Goal: Information Seeking & Learning: Learn about a topic

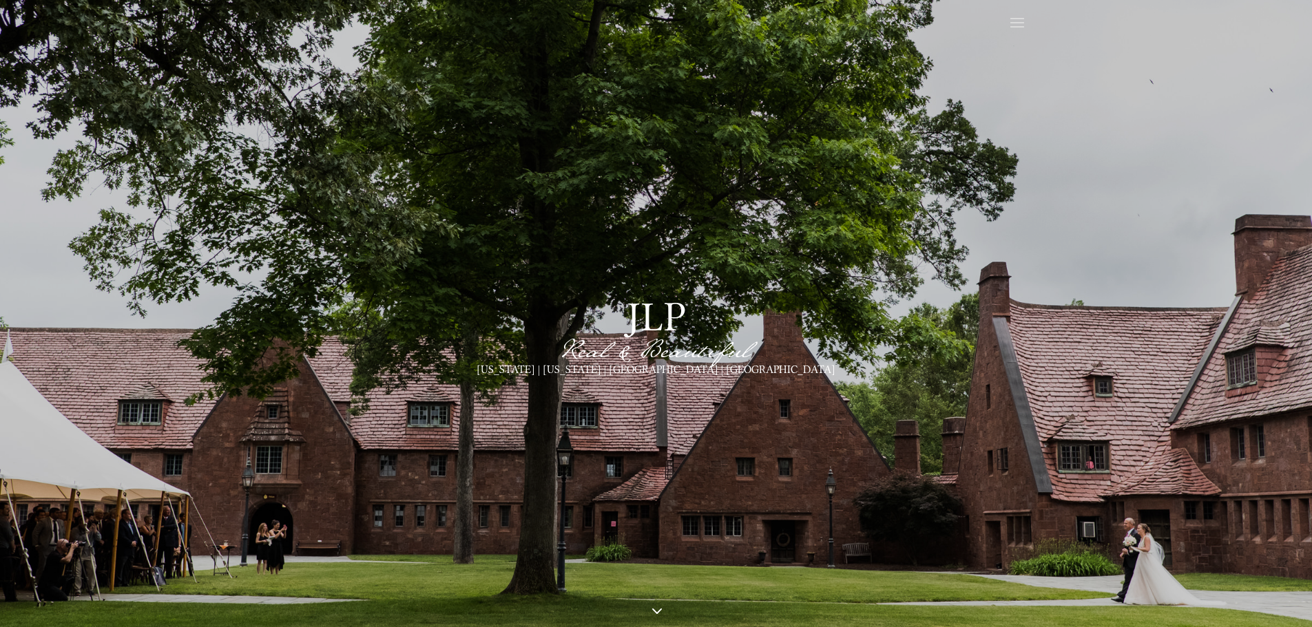
scroll to position [69, 0]
click at [1027, 18] on span at bounding box center [1017, 23] width 22 height 22
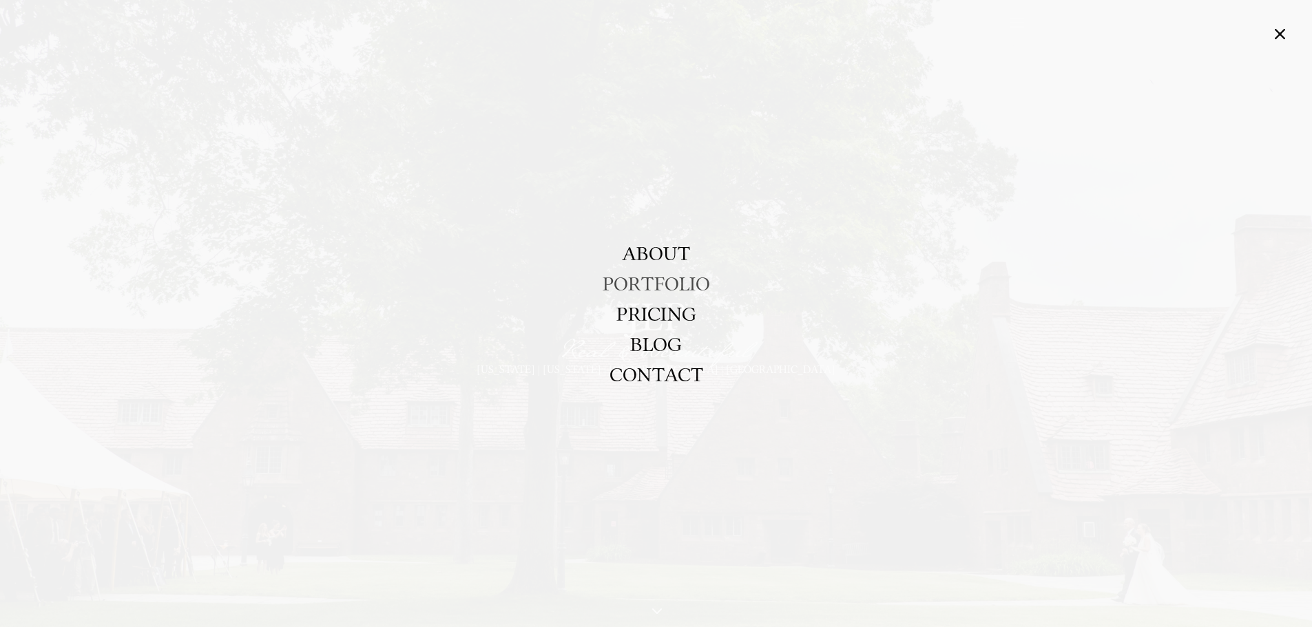
click at [656, 288] on link "PORTFOLIO" at bounding box center [655, 284] width 107 height 30
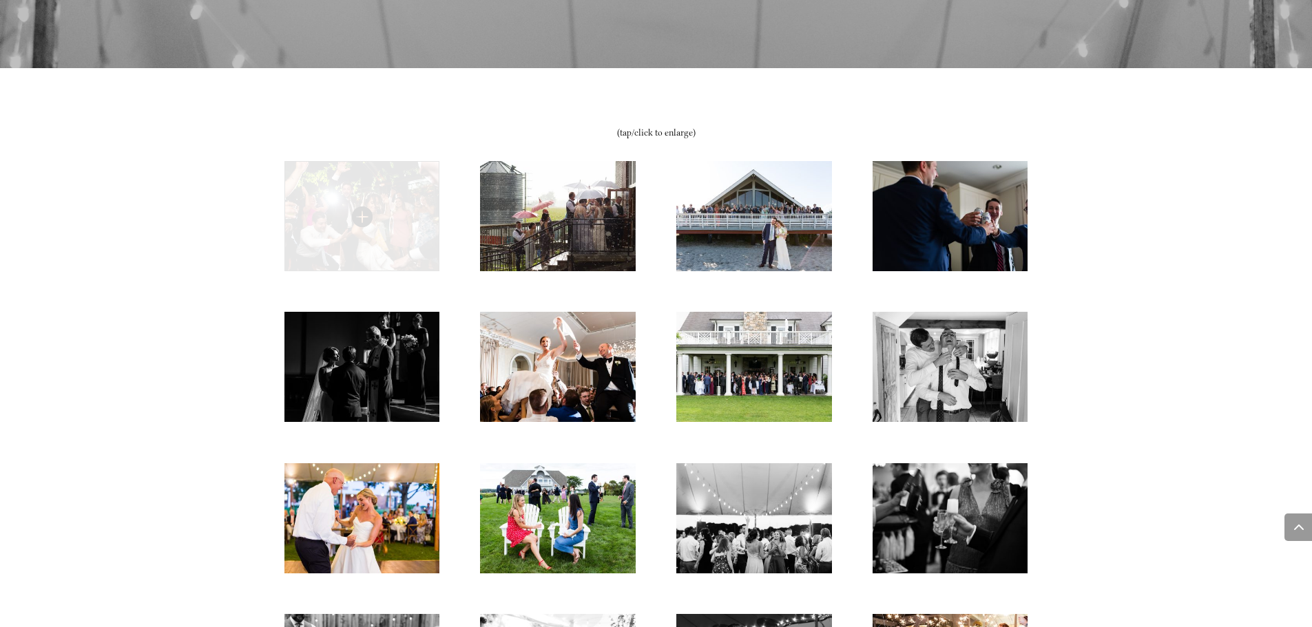
scroll to position [551, 0]
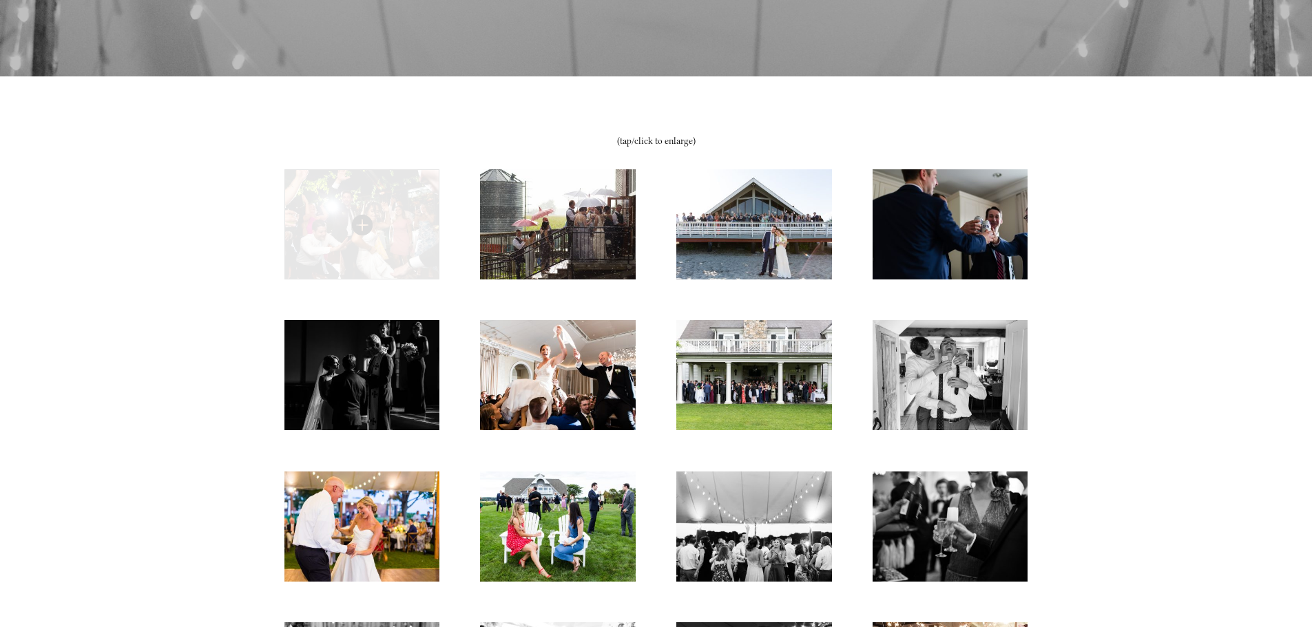
click at [355, 239] on img at bounding box center [361, 224] width 155 height 110
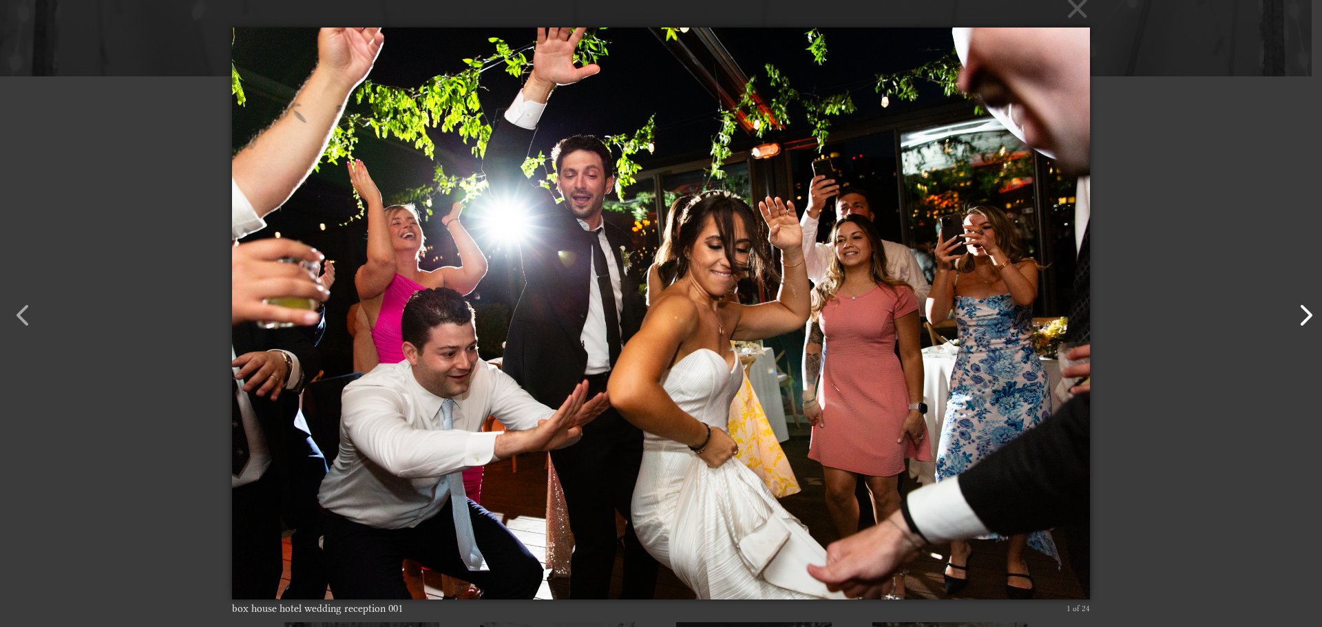
click at [1297, 319] on button "button" at bounding box center [1298, 308] width 33 height 33
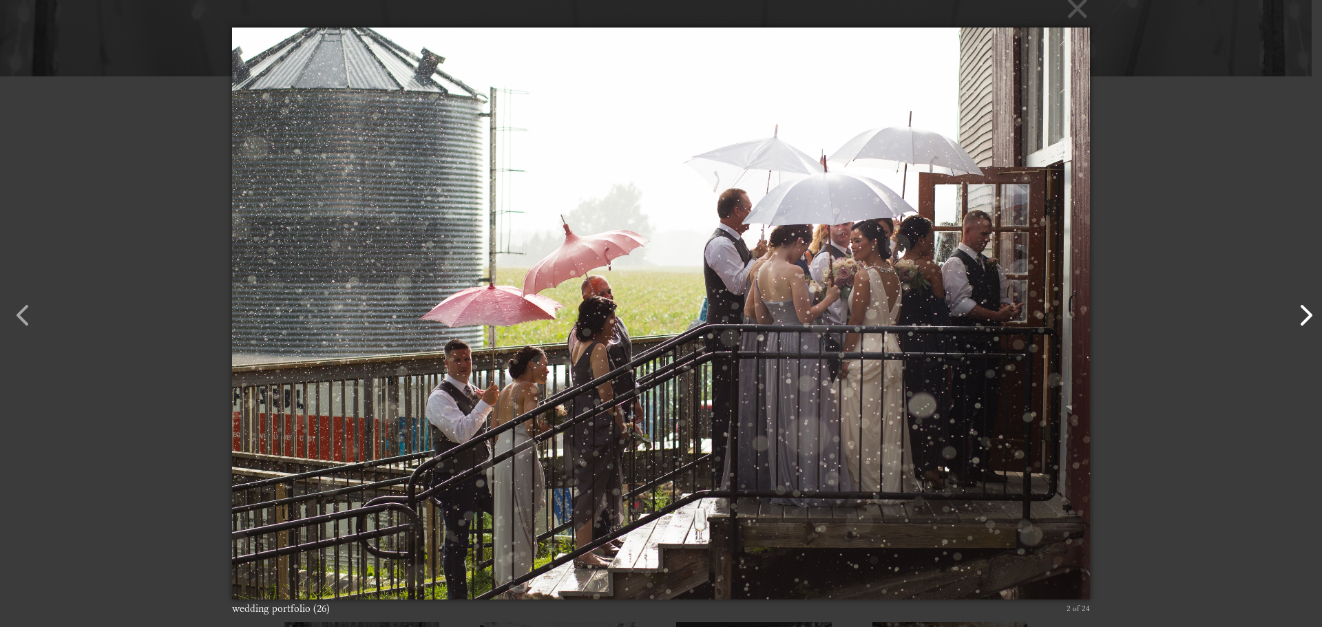
click at [1297, 319] on button "button" at bounding box center [1298, 308] width 33 height 33
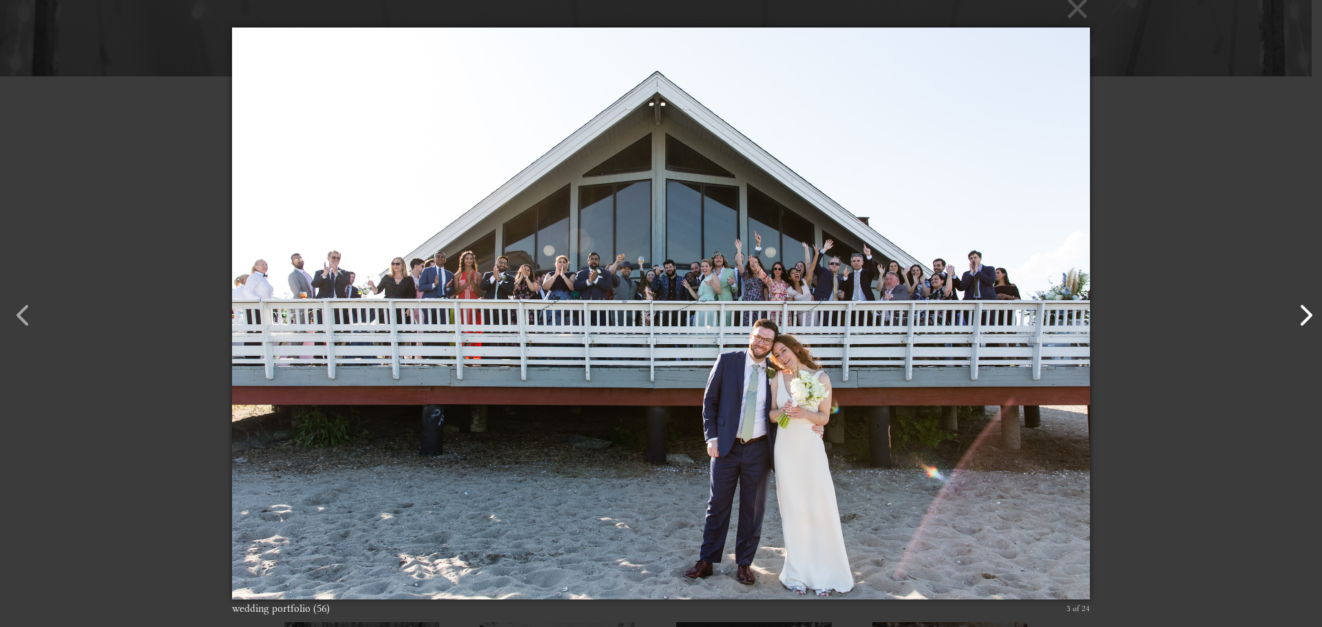
click at [1297, 319] on button "button" at bounding box center [1298, 308] width 33 height 33
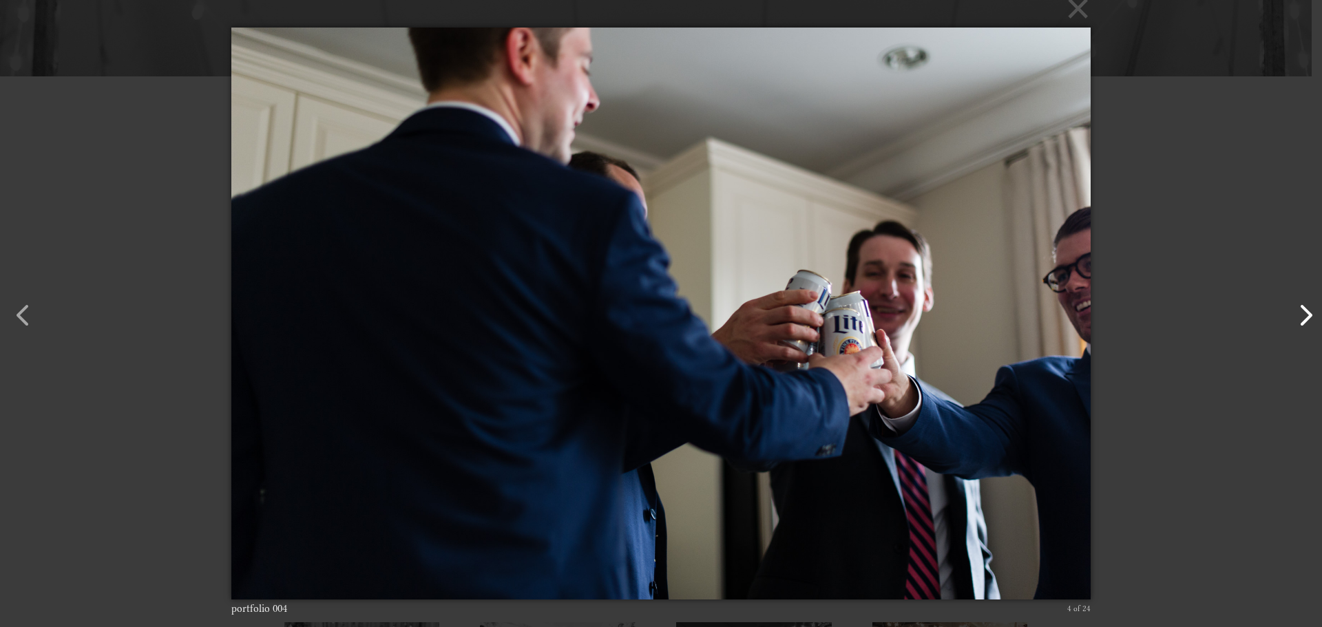
click at [1297, 319] on button "button" at bounding box center [1298, 308] width 33 height 33
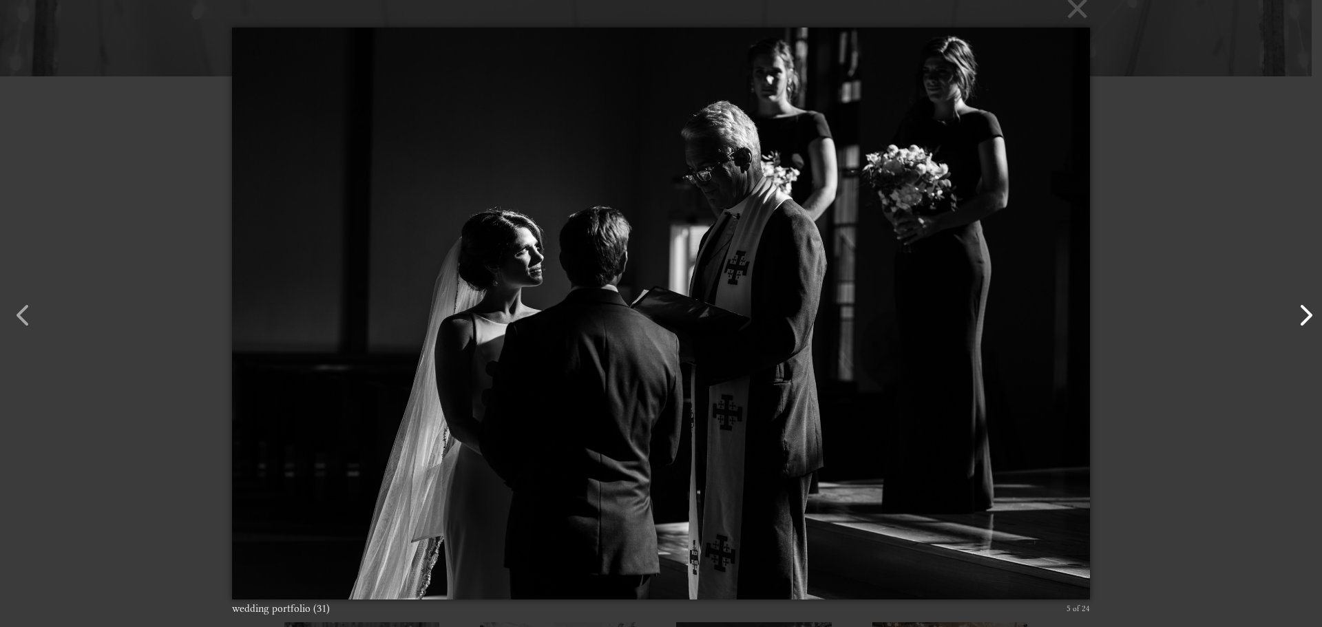
click at [1297, 319] on button "button" at bounding box center [1298, 308] width 33 height 33
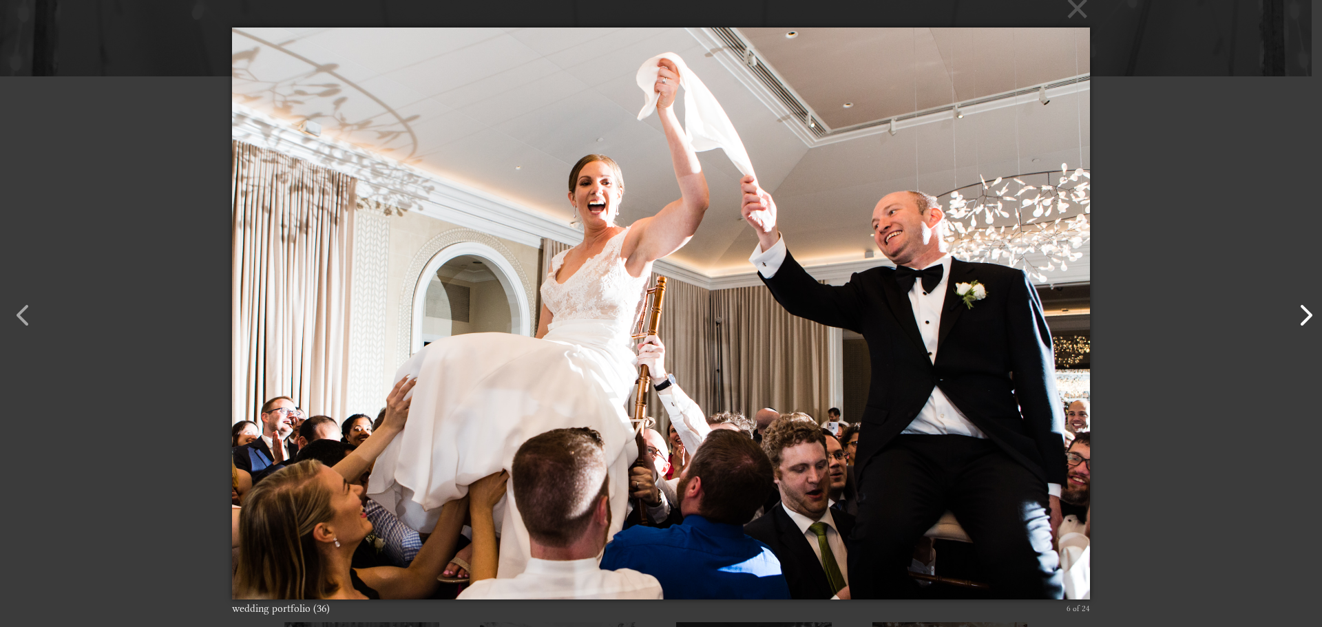
click at [1297, 319] on button "button" at bounding box center [1298, 308] width 33 height 33
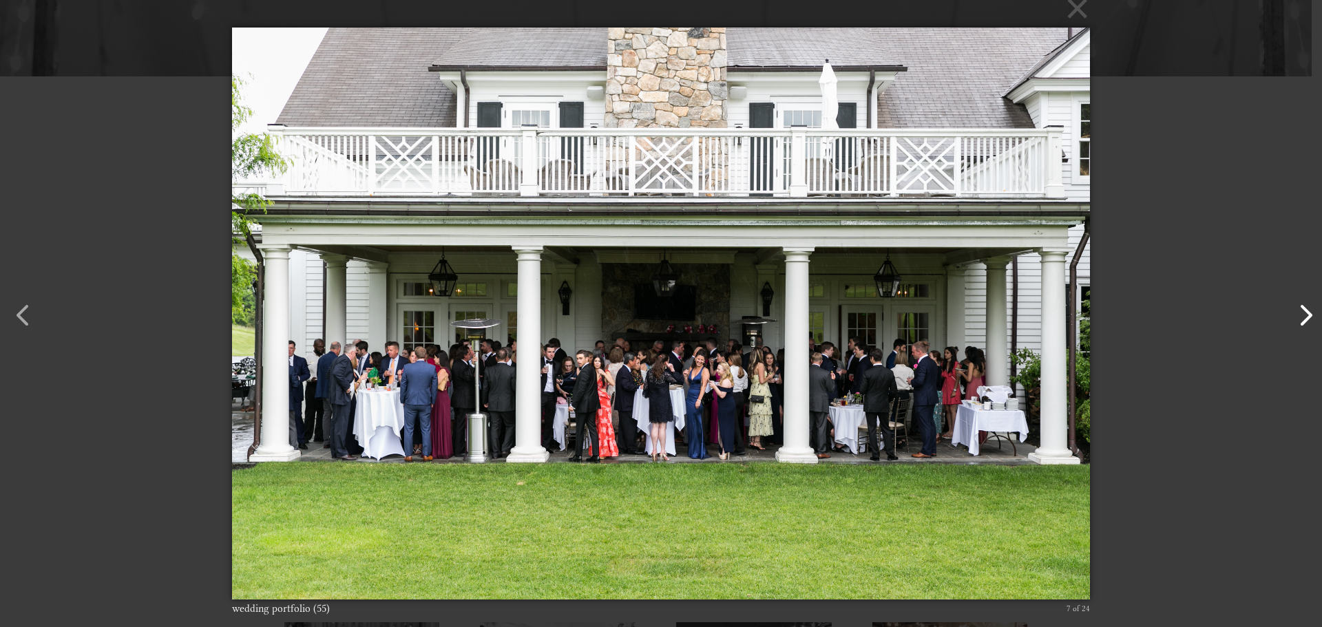
click at [1297, 319] on button "button" at bounding box center [1298, 308] width 33 height 33
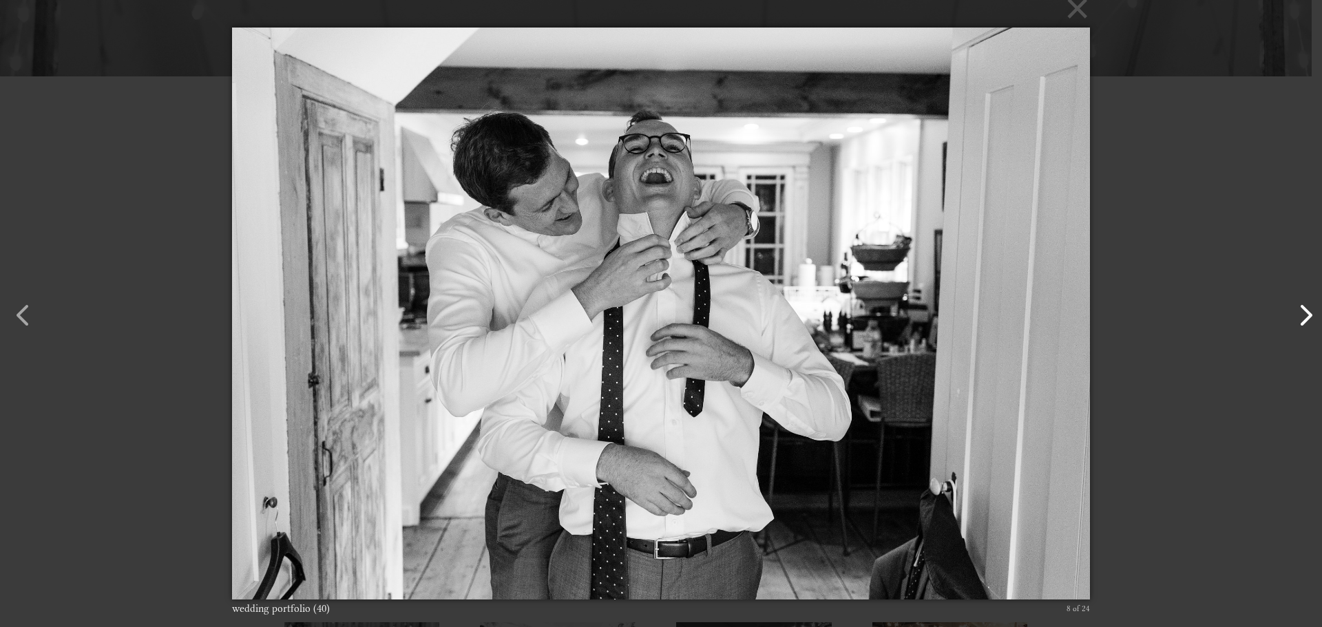
click at [1297, 319] on button "button" at bounding box center [1298, 308] width 33 height 33
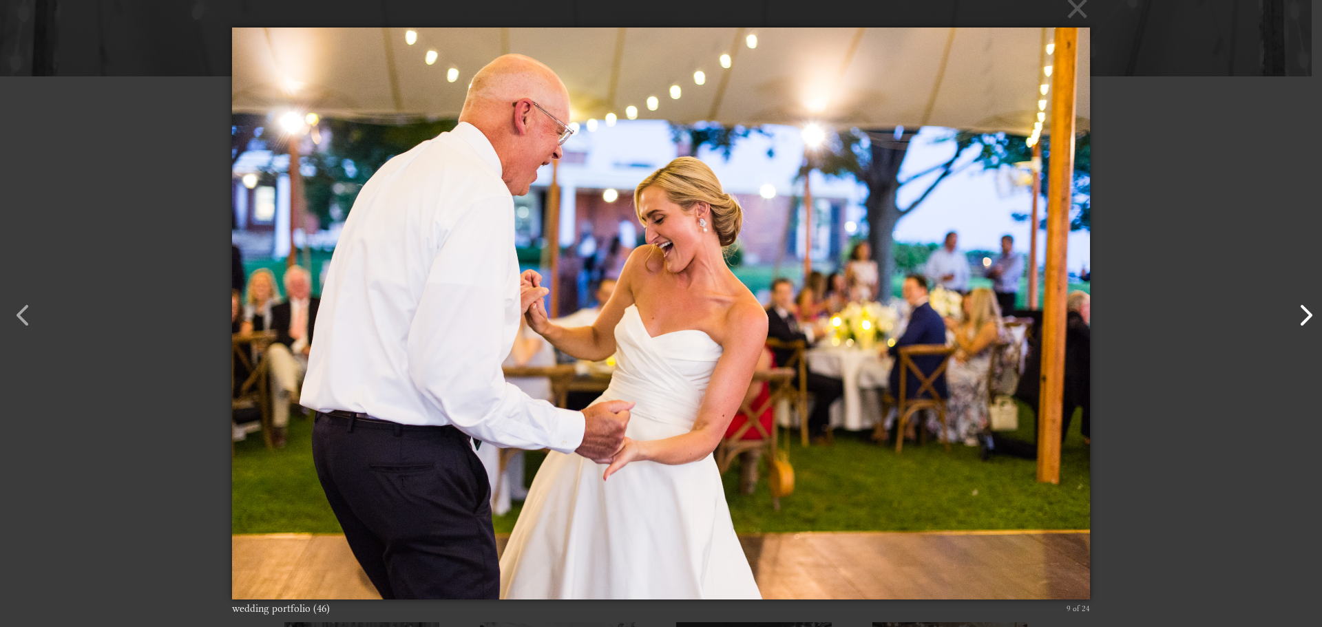
click at [1297, 319] on button "button" at bounding box center [1298, 308] width 33 height 33
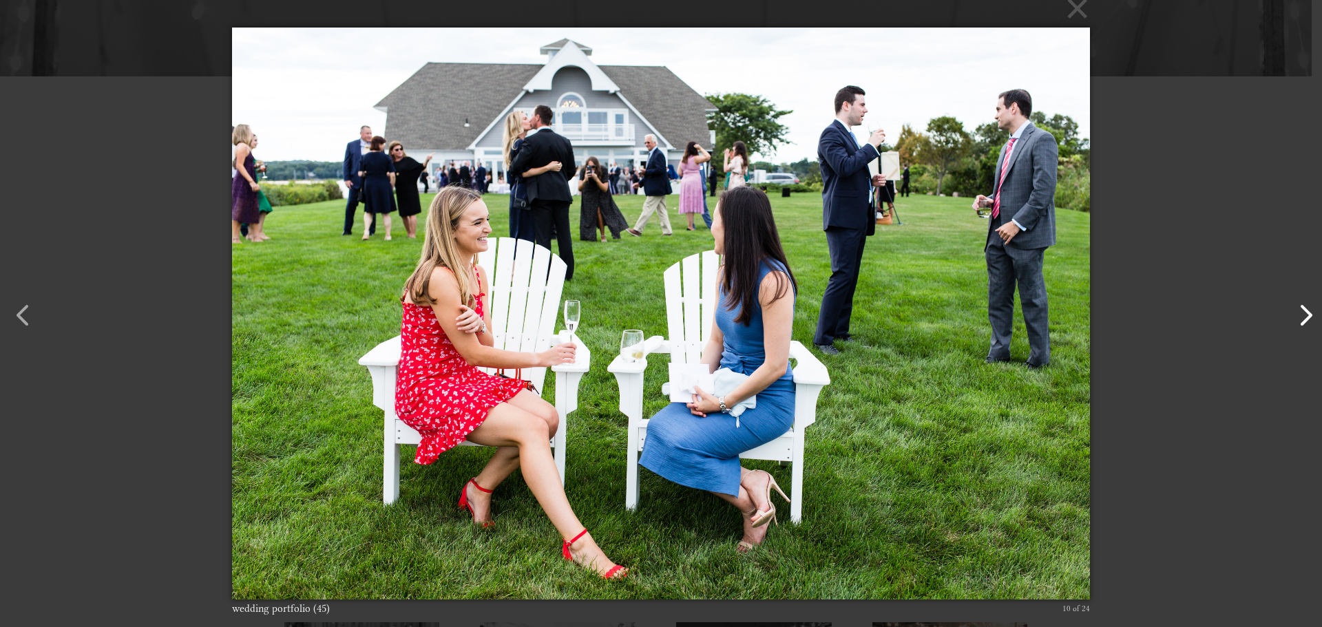
click at [1297, 319] on button "button" at bounding box center [1298, 308] width 33 height 33
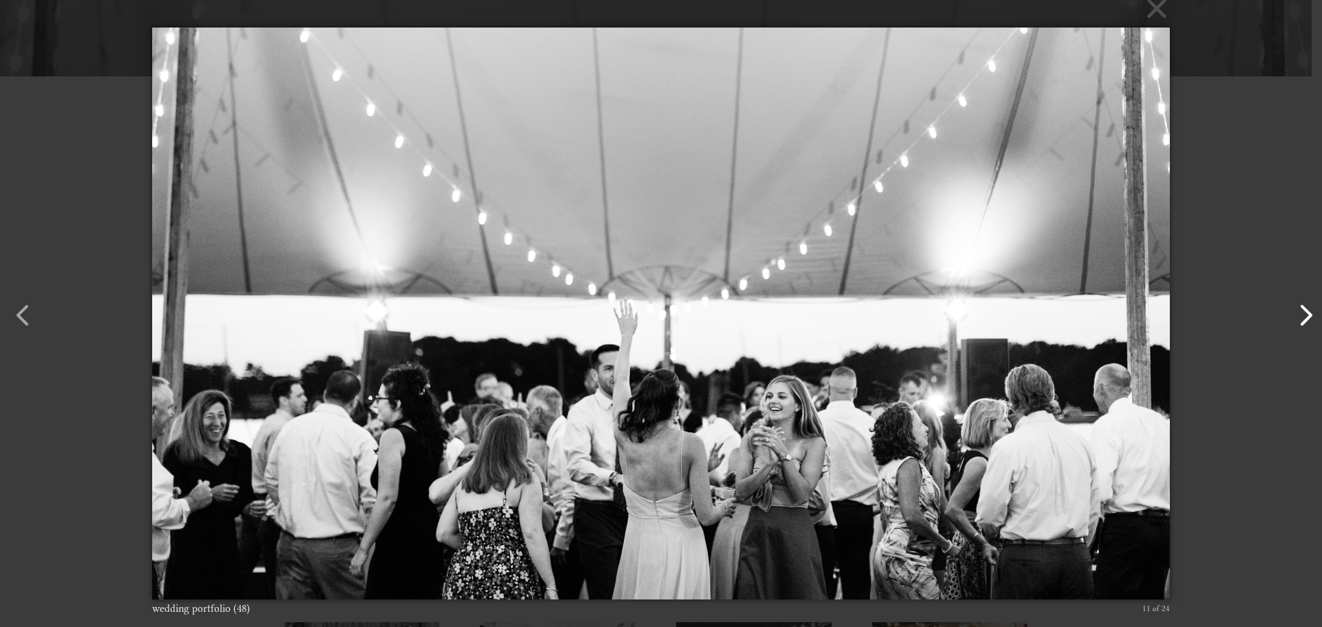
click at [1297, 319] on button "button" at bounding box center [1298, 308] width 33 height 33
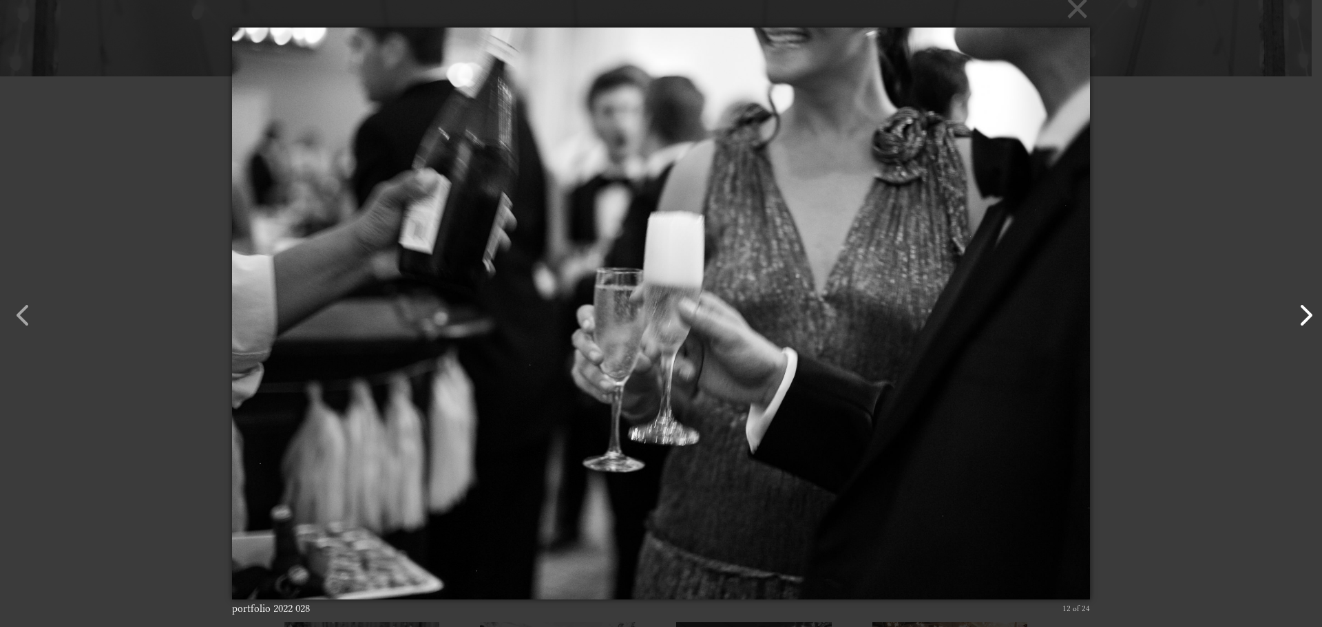
click at [1290, 325] on button "button" at bounding box center [1298, 308] width 33 height 33
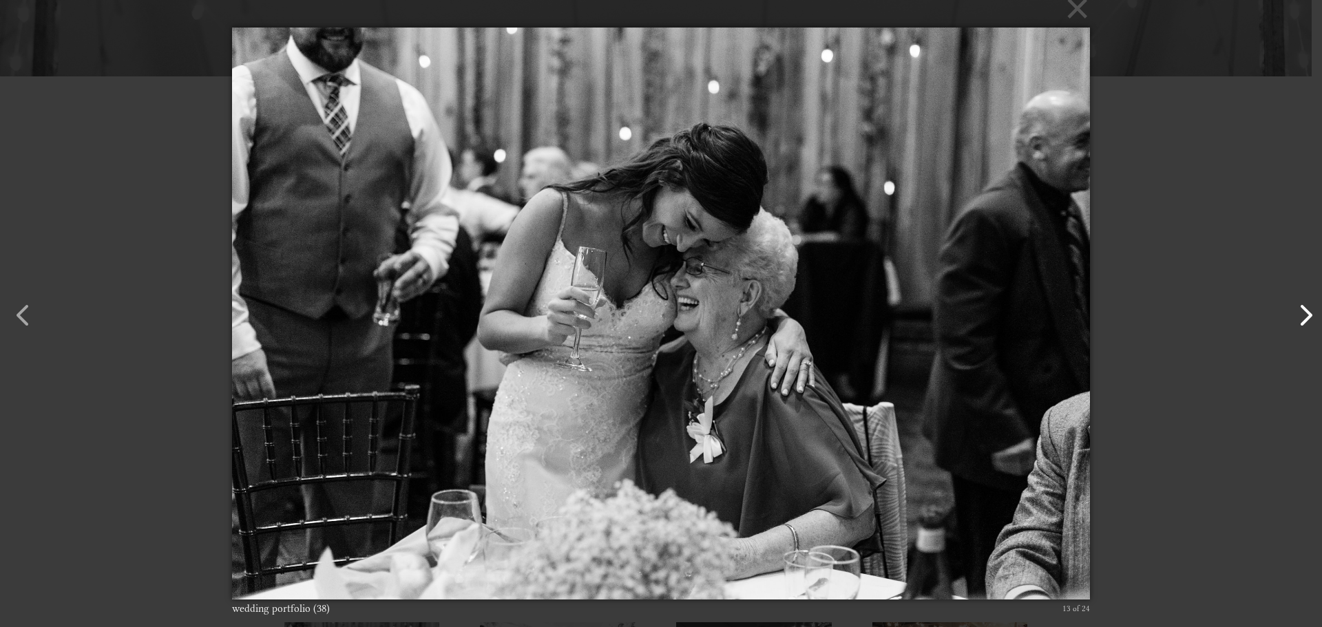
click at [1290, 325] on button "button" at bounding box center [1298, 308] width 33 height 33
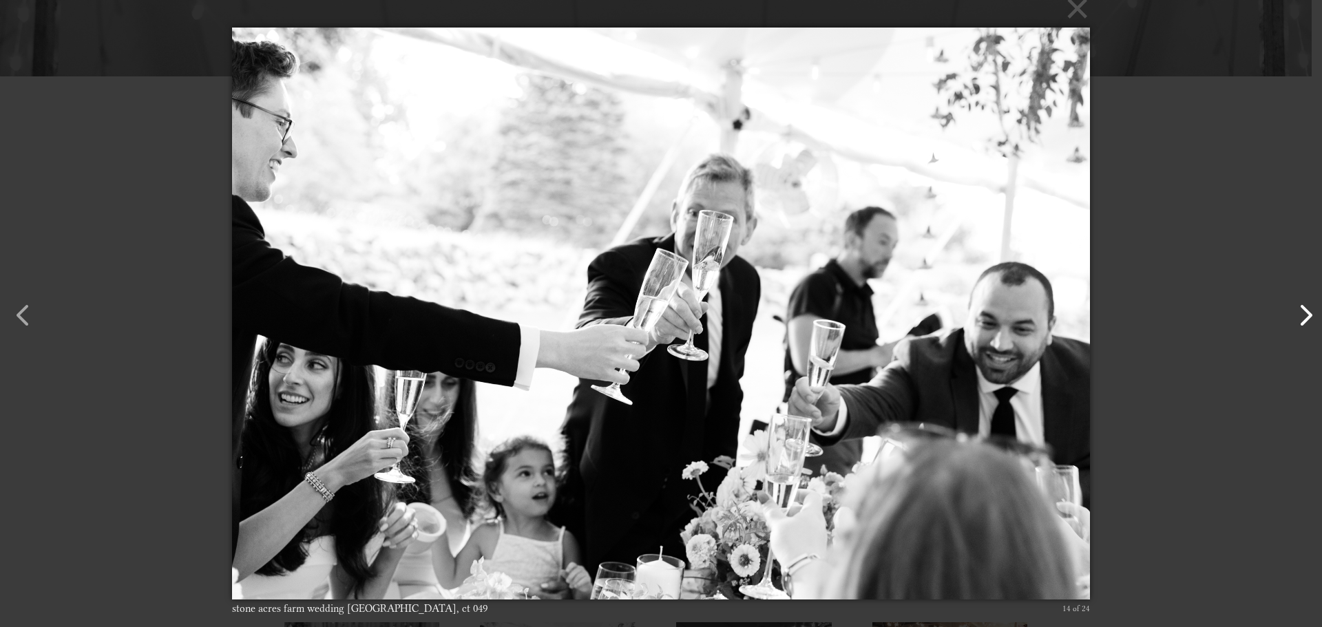
click at [1290, 325] on button "button" at bounding box center [1298, 308] width 33 height 33
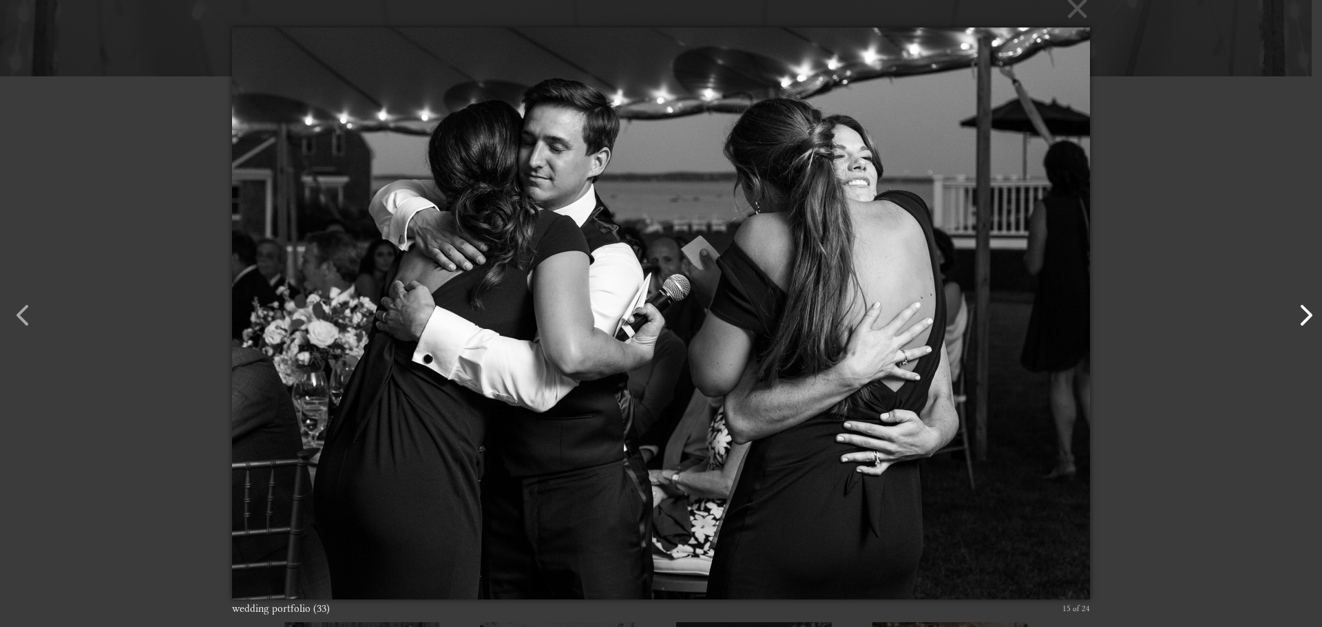
click at [1290, 325] on button "button" at bounding box center [1298, 308] width 33 height 33
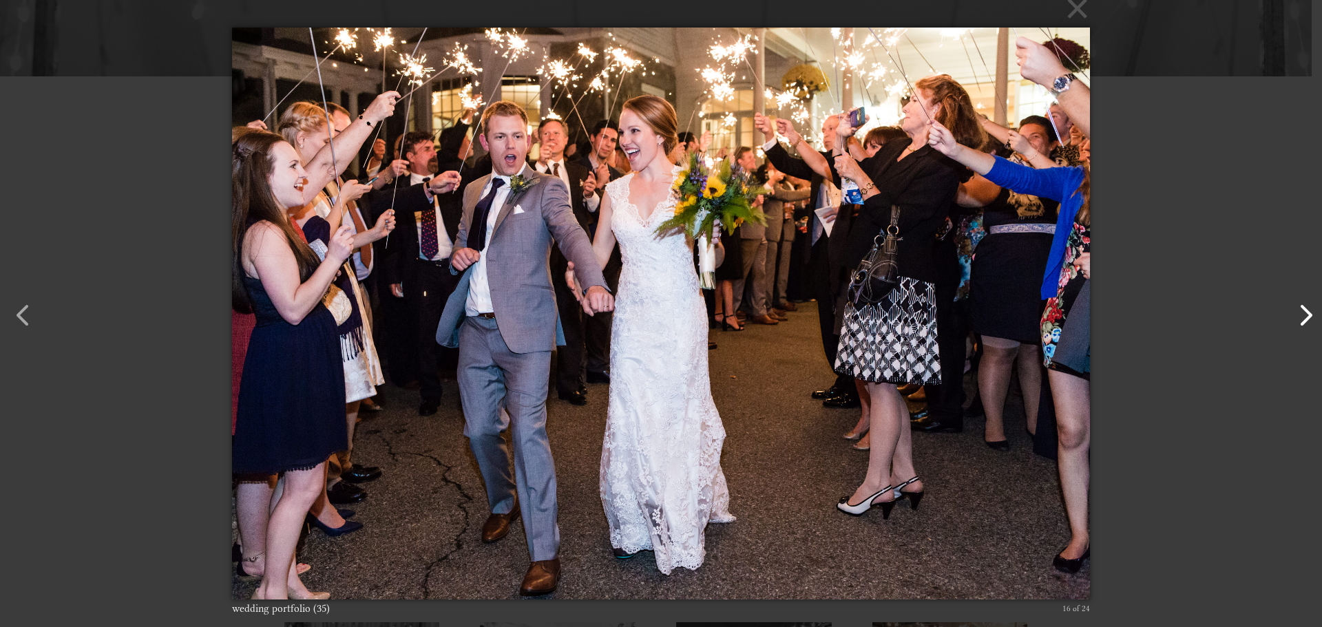
click at [1290, 325] on button "button" at bounding box center [1298, 308] width 33 height 33
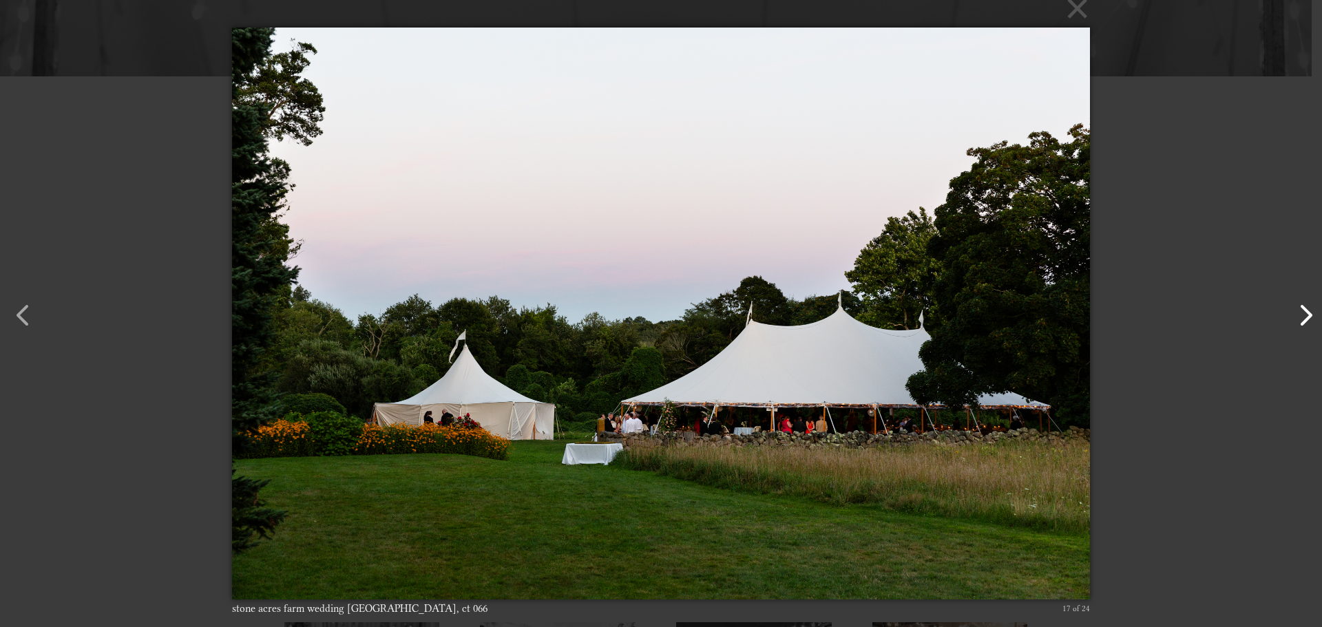
click at [1290, 325] on button "button" at bounding box center [1298, 308] width 33 height 33
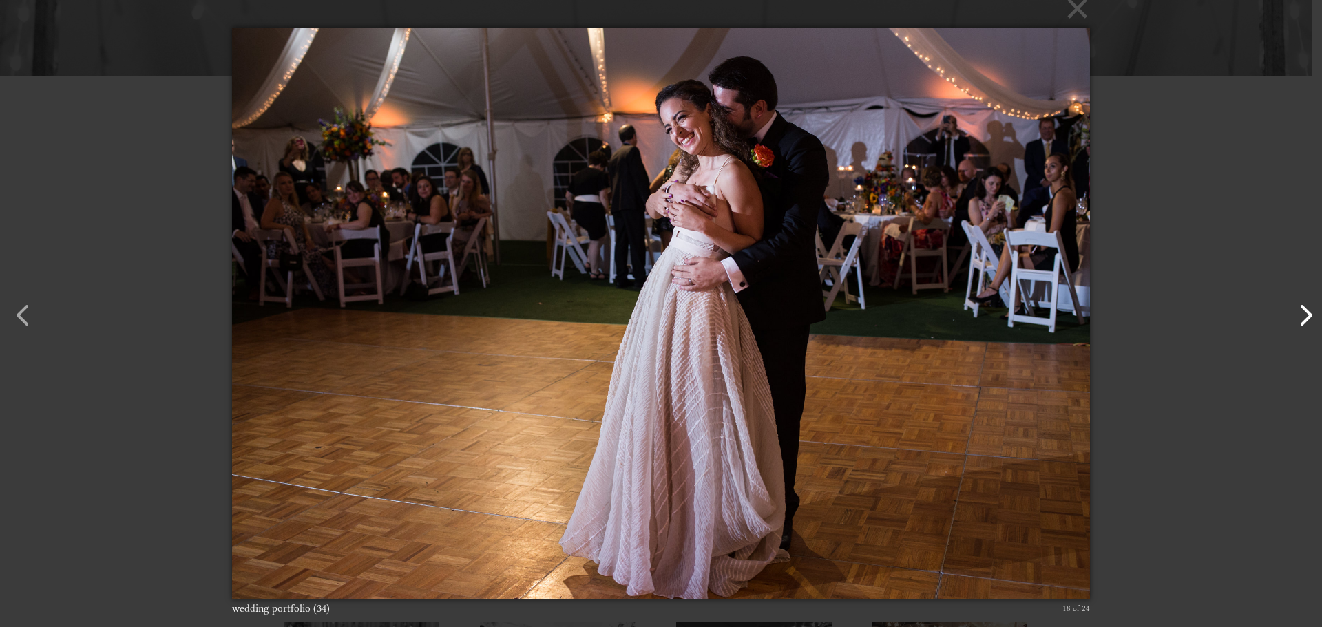
click at [1290, 325] on button "button" at bounding box center [1298, 308] width 33 height 33
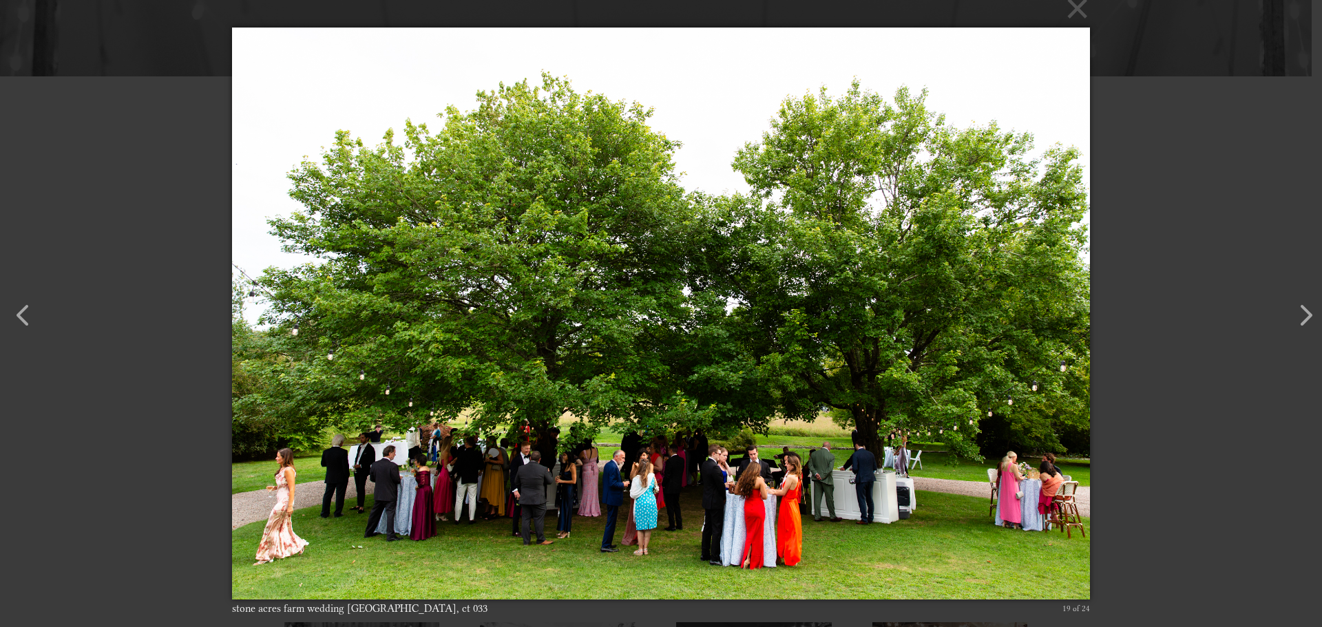
click at [1229, 127] on div "× stone acres farm wedding stonington, ct 033 19 of 24 Loading..." at bounding box center [661, 313] width 1322 height 627
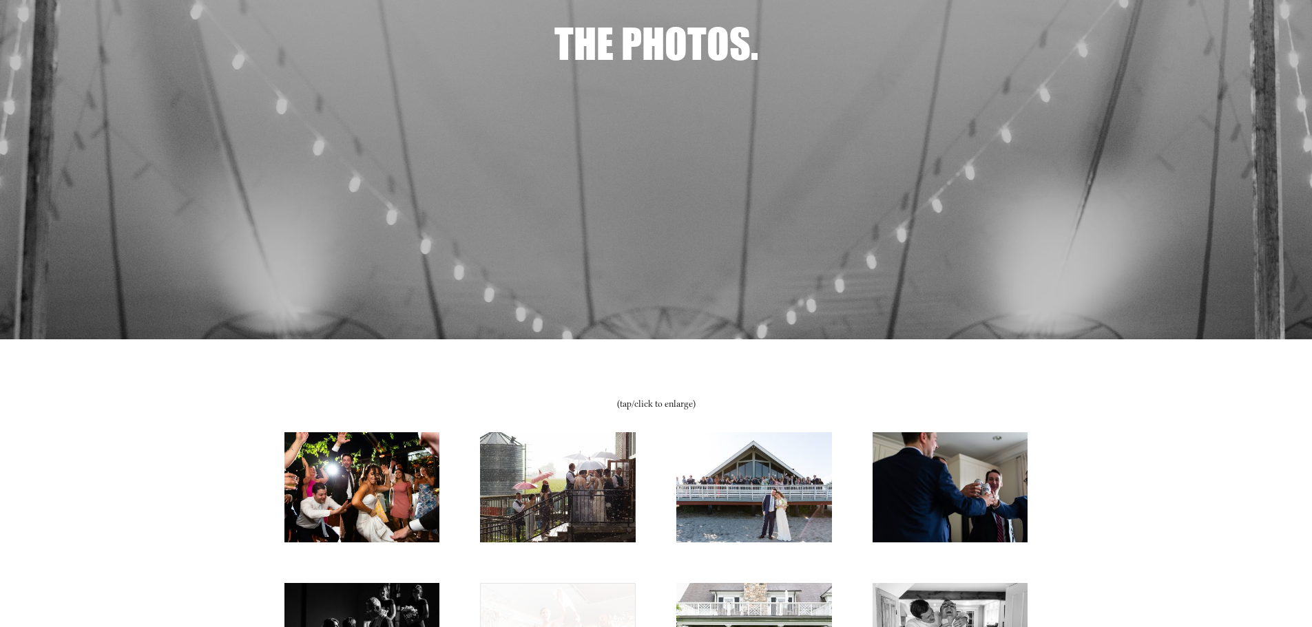
scroll to position [0, 0]
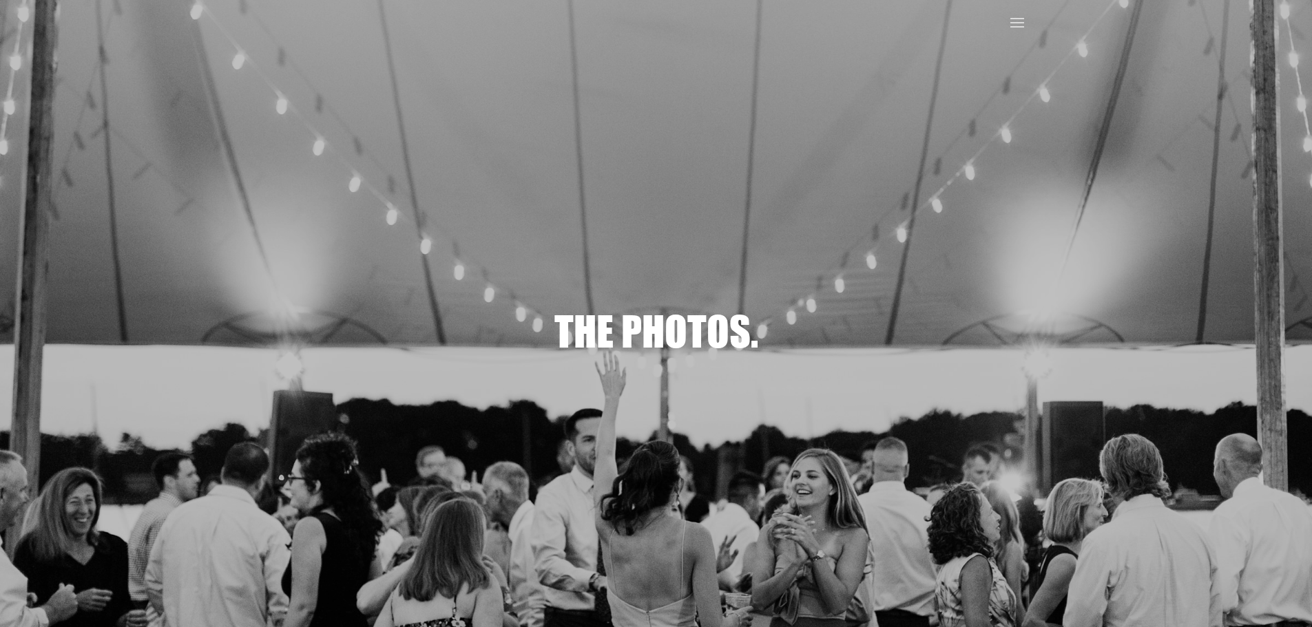
click at [1010, 12] on div at bounding box center [1017, 23] width 22 height 47
click at [1009, 17] on span at bounding box center [1017, 23] width 22 height 22
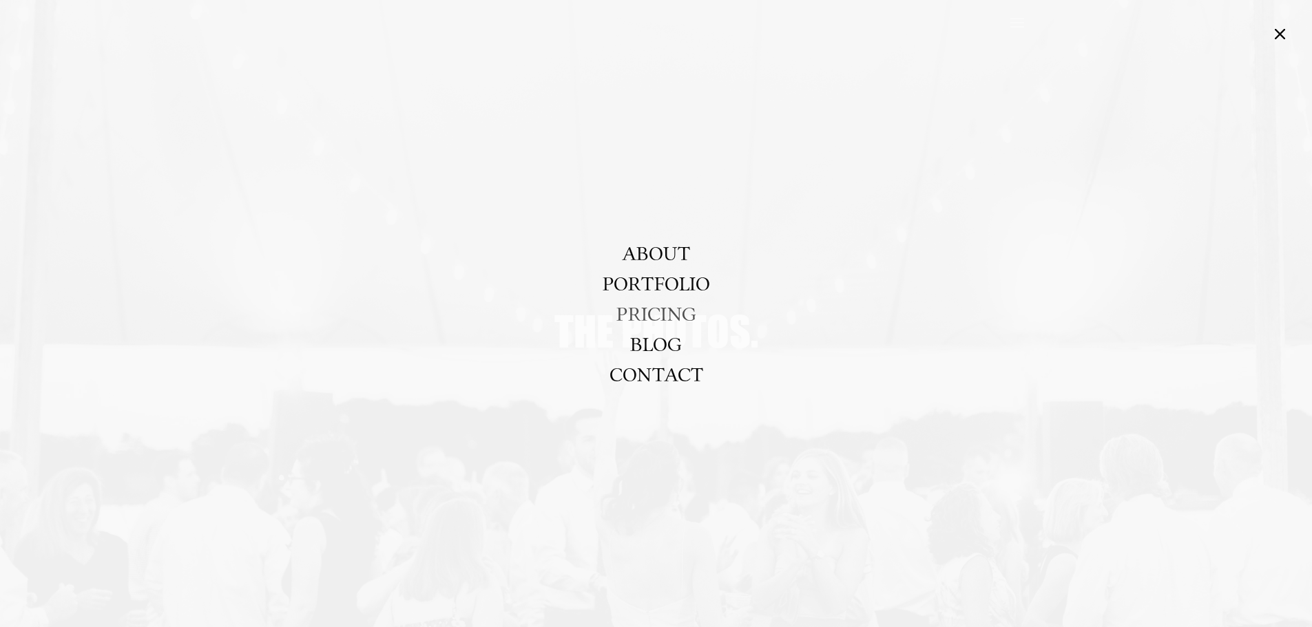
click at [656, 310] on link "PRICING" at bounding box center [656, 314] width 80 height 30
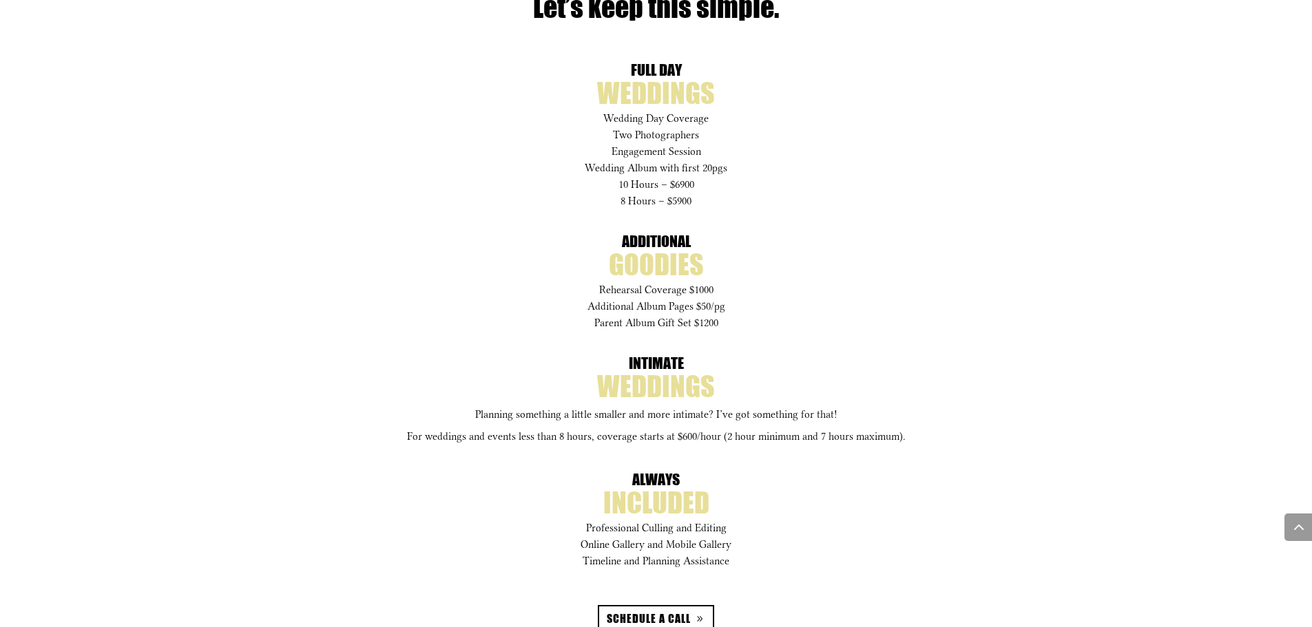
scroll to position [689, 0]
drag, startPoint x: 740, startPoint y: 314, endPoint x: 601, endPoint y: 304, distance: 138.7
click at [601, 304] on p "Additional Album Pages $50/pg" at bounding box center [656, 311] width 744 height 17
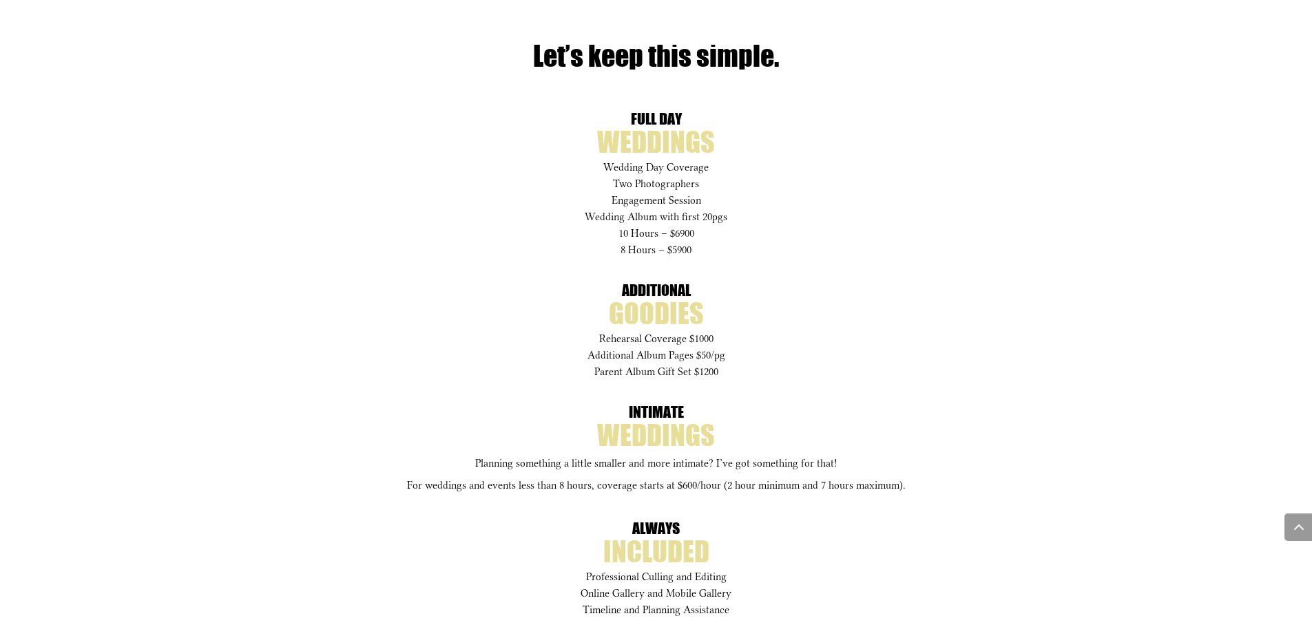
scroll to position [620, 0]
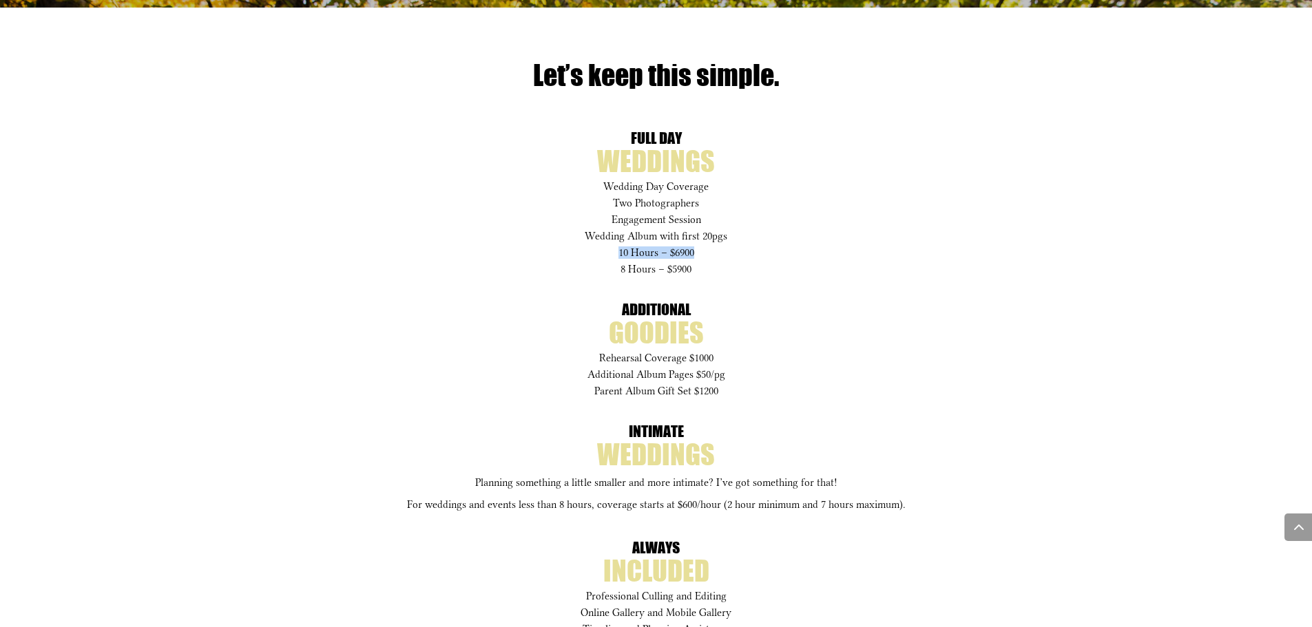
drag, startPoint x: 601, startPoint y: 250, endPoint x: 725, endPoint y: 251, distance: 123.9
click at [725, 251] on p "10 Hours – $6900" at bounding box center [656, 258] width 744 height 17
drag, startPoint x: 694, startPoint y: 254, endPoint x: 730, endPoint y: 253, distance: 35.8
click at [730, 253] on p "10 Hours – $6900" at bounding box center [656, 258] width 744 height 17
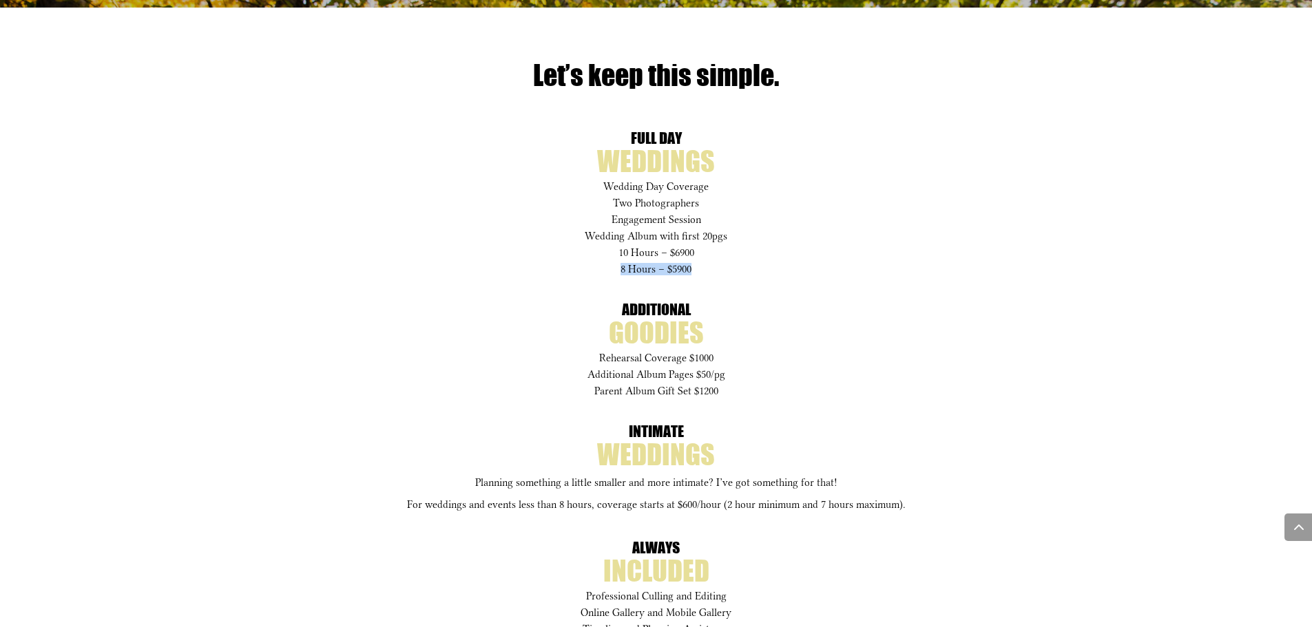
drag, startPoint x: 698, startPoint y: 267, endPoint x: 611, endPoint y: 271, distance: 86.2
click at [611, 271] on p "8 Hours – $5900" at bounding box center [656, 269] width 744 height 6
drag, startPoint x: 611, startPoint y: 271, endPoint x: 706, endPoint y: 270, distance: 95.0
click at [706, 270] on p "8 Hours – $5900" at bounding box center [656, 269] width 744 height 6
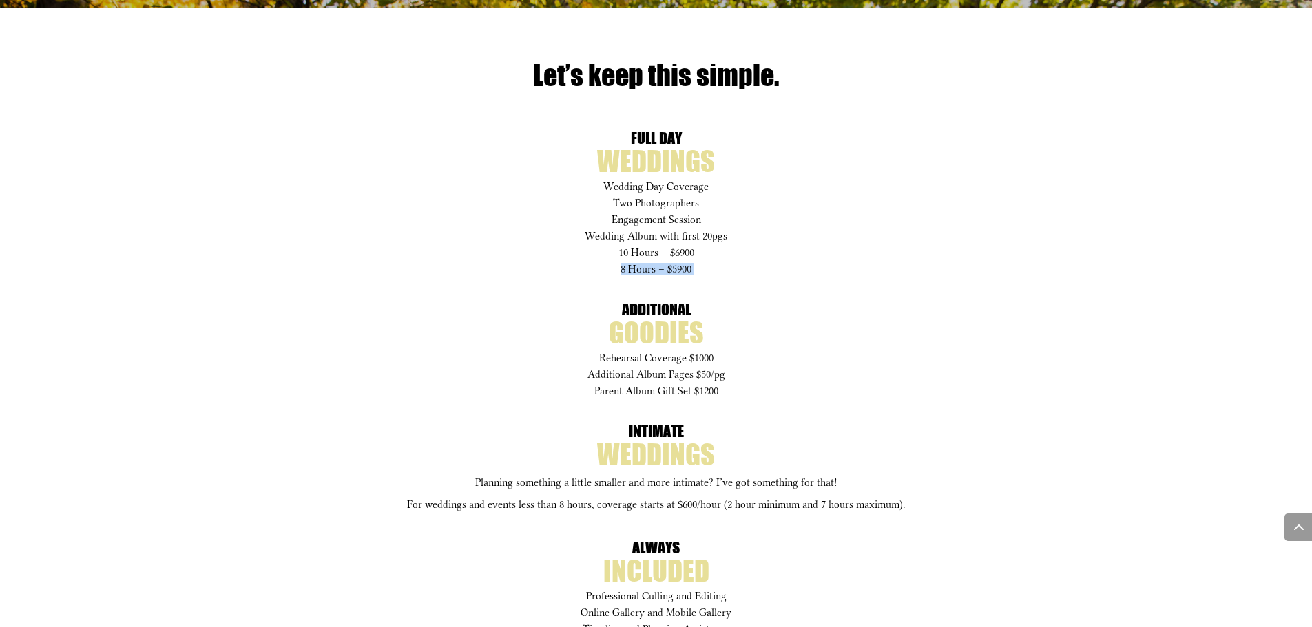
click at [706, 270] on p "8 Hours – $5900" at bounding box center [656, 269] width 744 height 6
click at [693, 270] on p "8 Hours – $5900" at bounding box center [656, 269] width 744 height 6
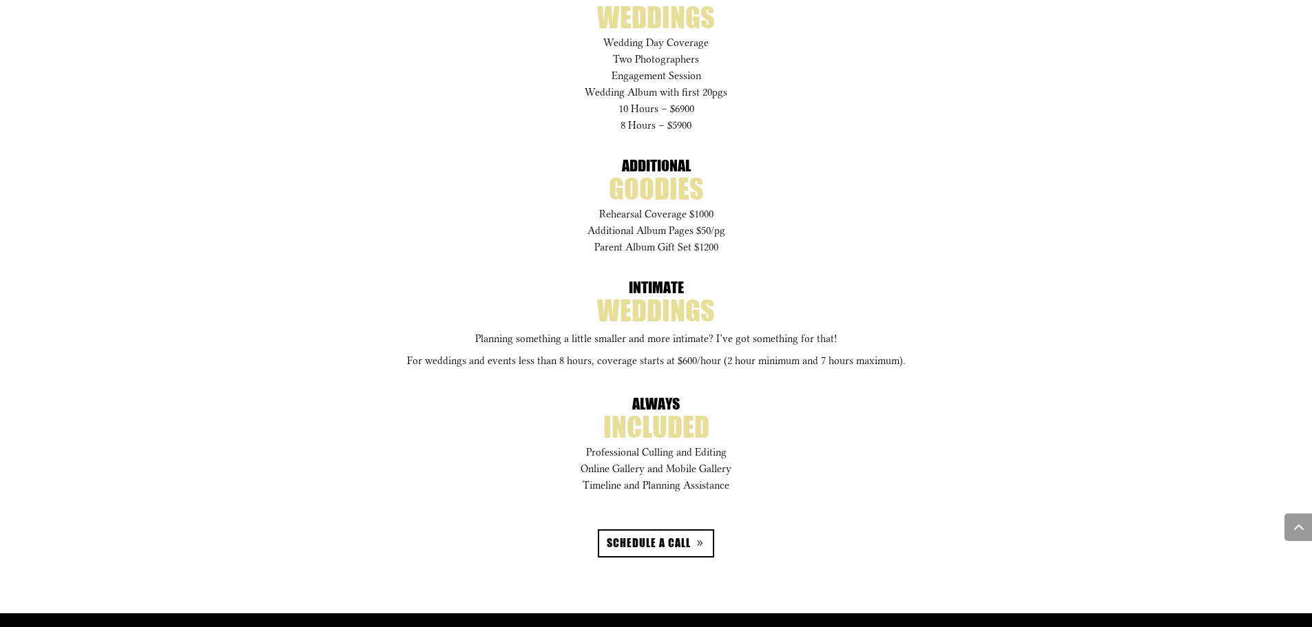
scroll to position [0, 0]
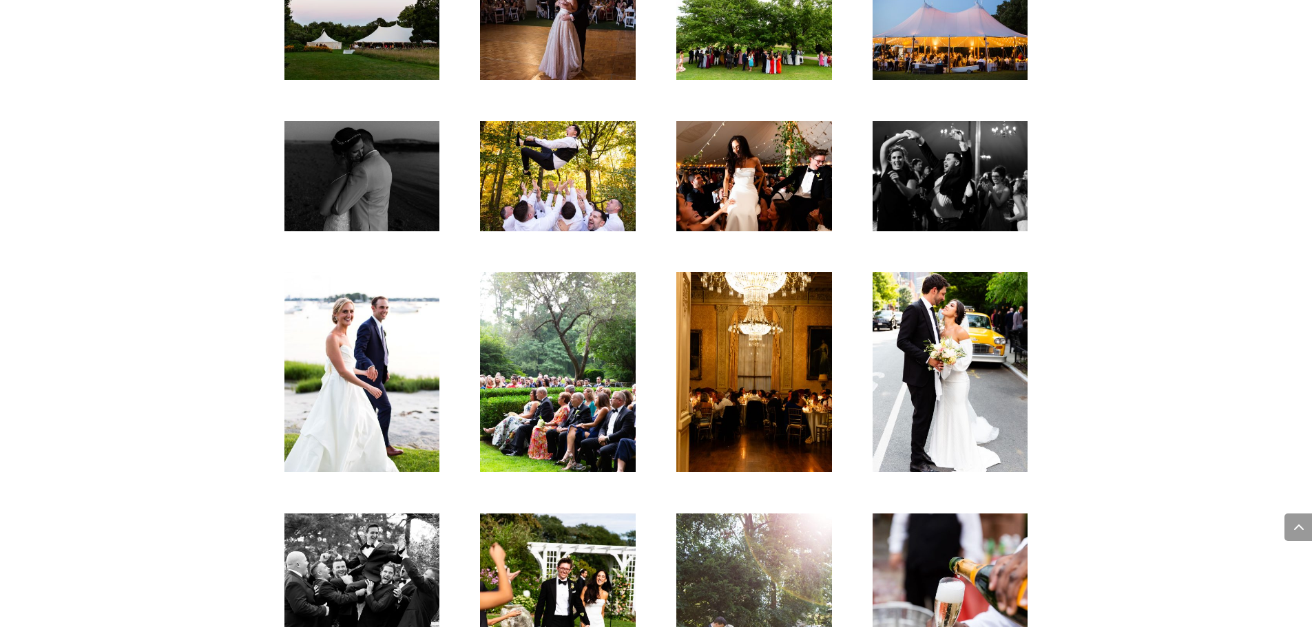
scroll to position [1377, 0]
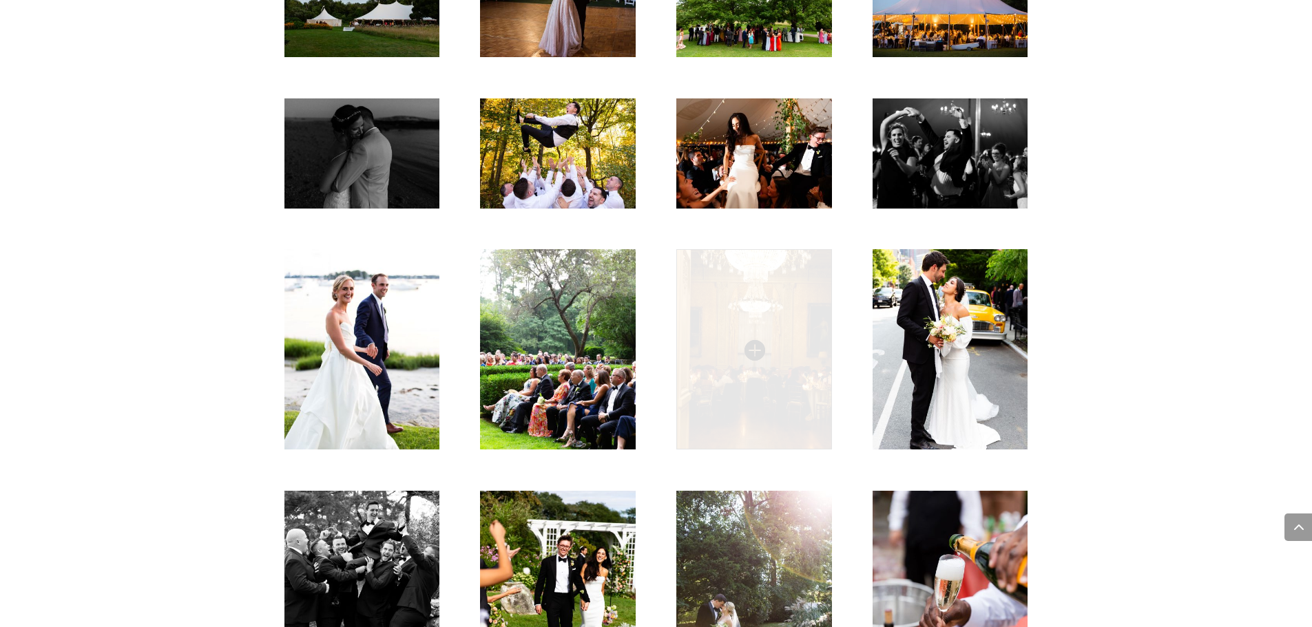
click at [800, 350] on img at bounding box center [753, 349] width 155 height 200
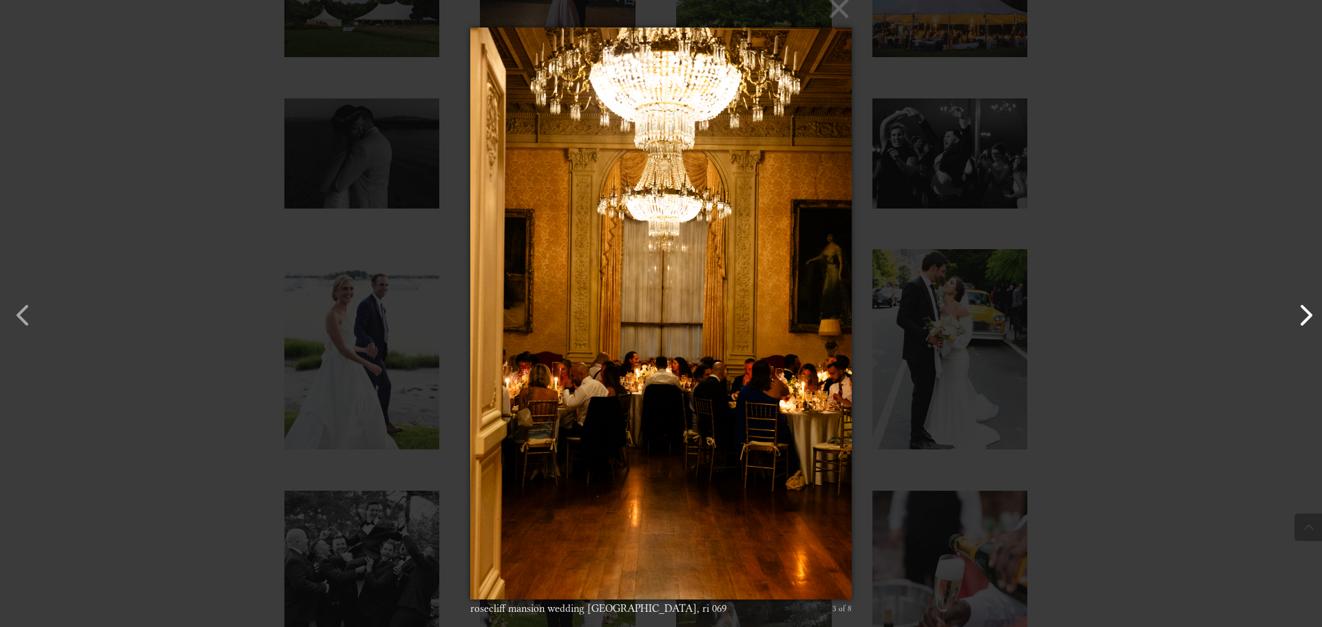
click at [1311, 309] on button "button" at bounding box center [1298, 308] width 33 height 33
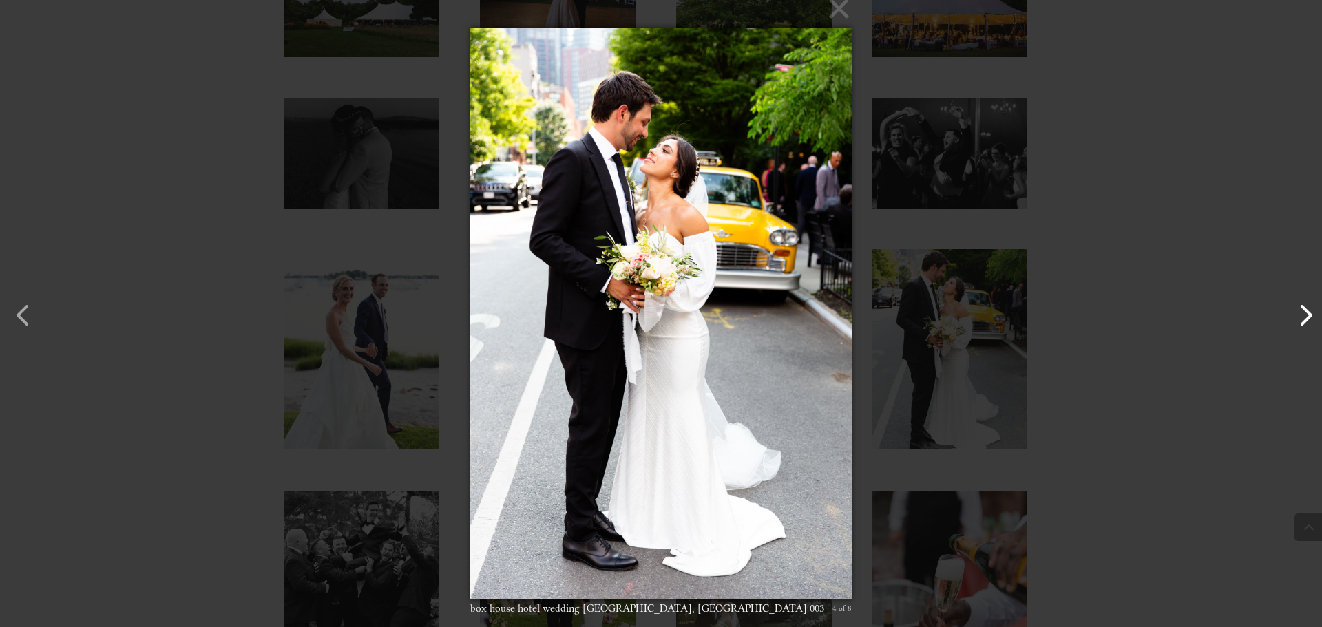
click at [1310, 310] on button "button" at bounding box center [1298, 308] width 33 height 33
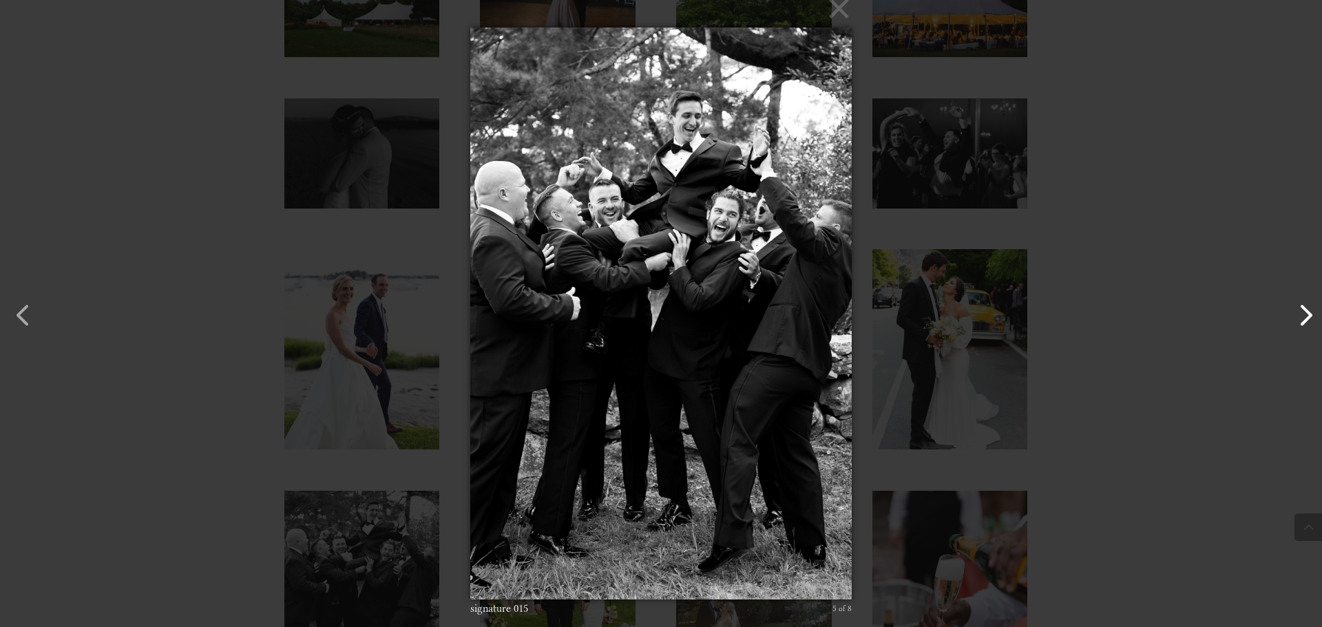
click at [1310, 310] on button "button" at bounding box center [1298, 308] width 33 height 33
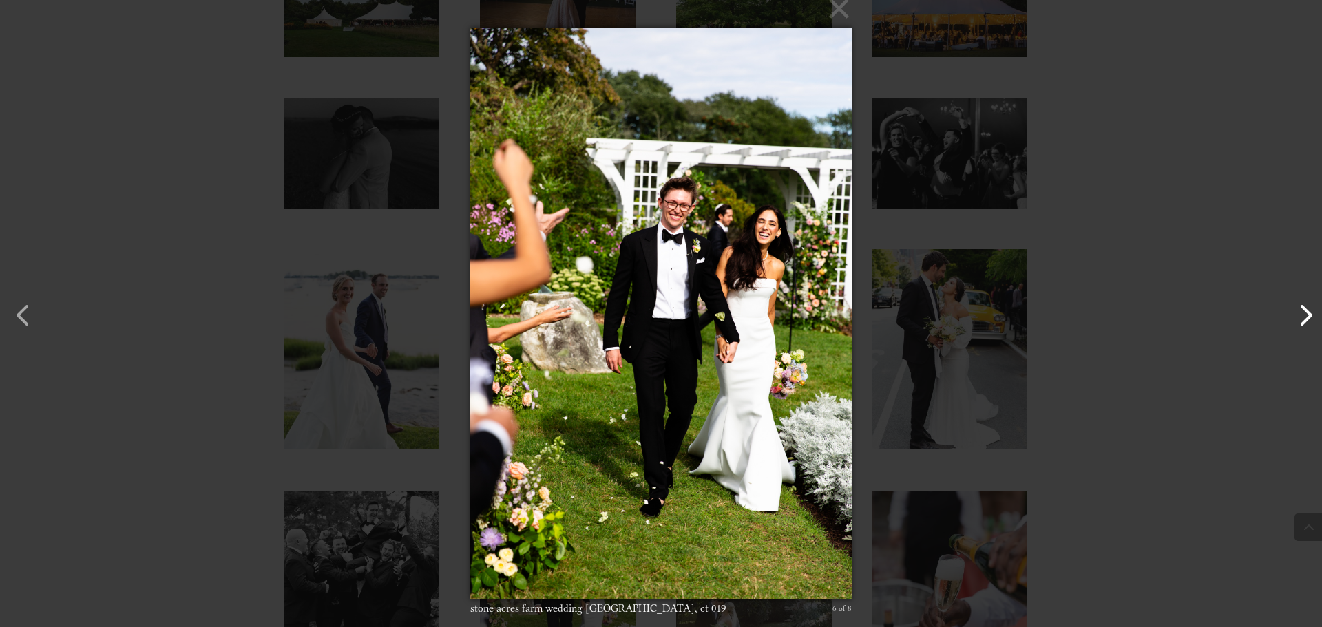
click at [1310, 310] on button "button" at bounding box center [1298, 308] width 33 height 33
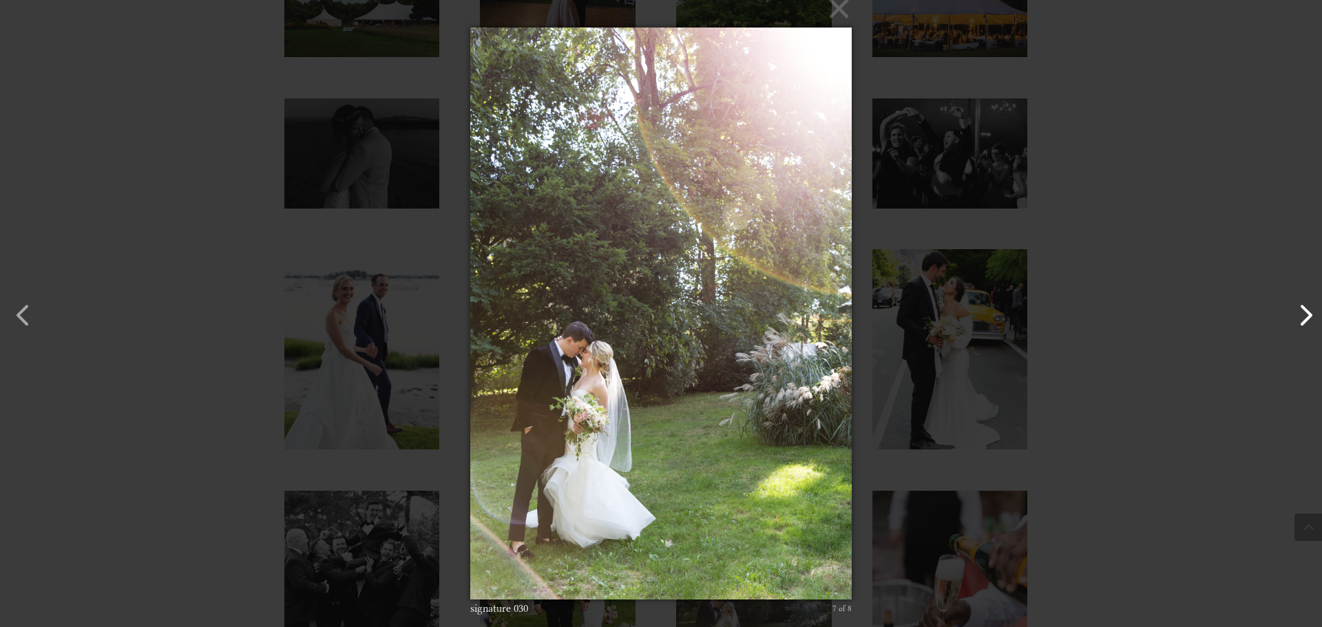
click at [1310, 310] on button "button" at bounding box center [1298, 308] width 33 height 33
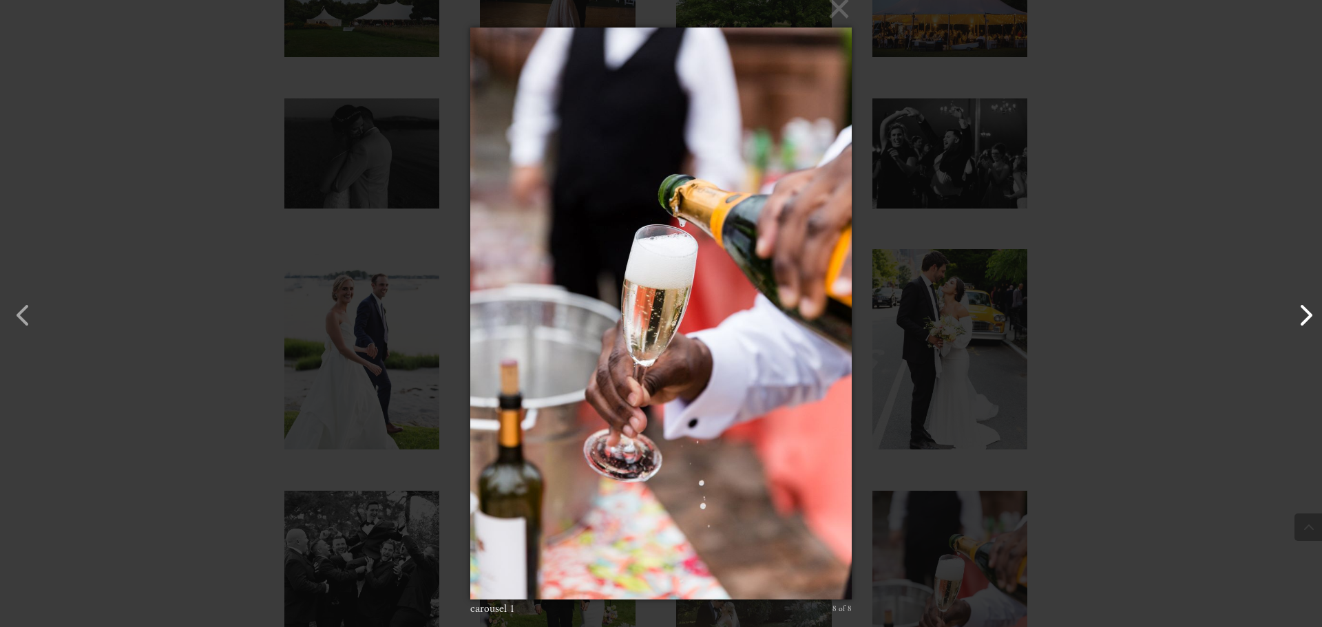
click at [1310, 310] on button "button" at bounding box center [1298, 308] width 33 height 33
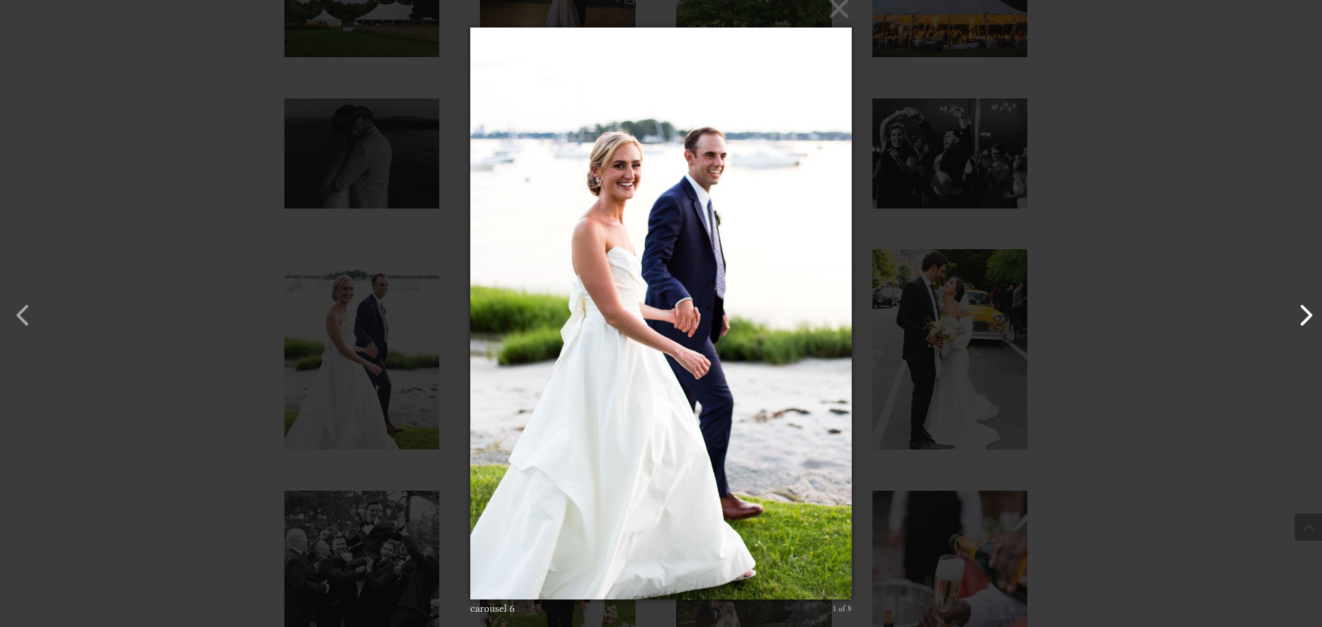
click at [1310, 310] on button "button" at bounding box center [1298, 308] width 33 height 33
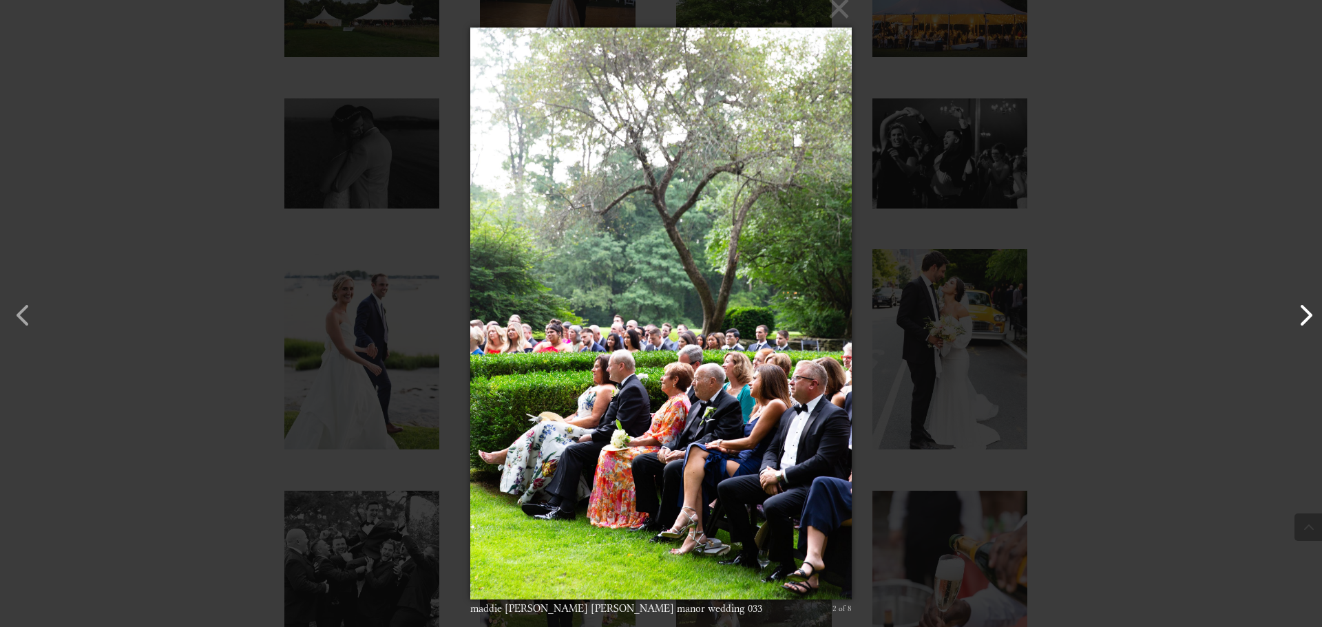
click at [1310, 310] on button "button" at bounding box center [1298, 308] width 33 height 33
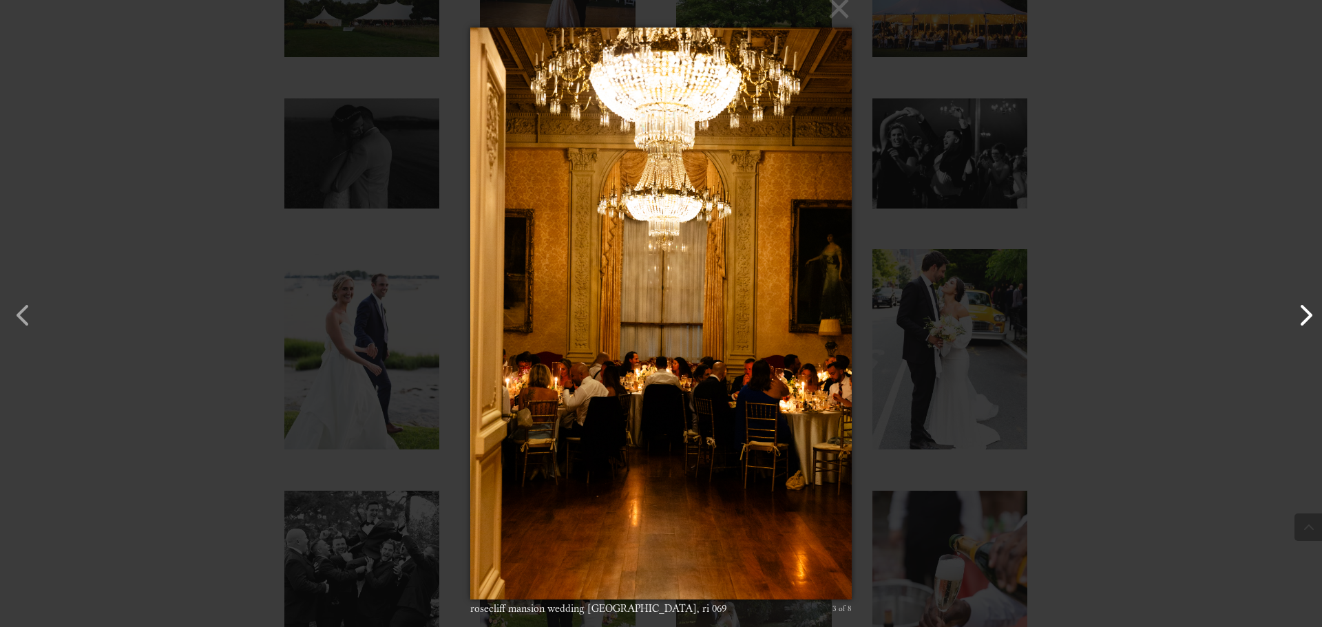
click at [1310, 310] on button "button" at bounding box center [1298, 308] width 33 height 33
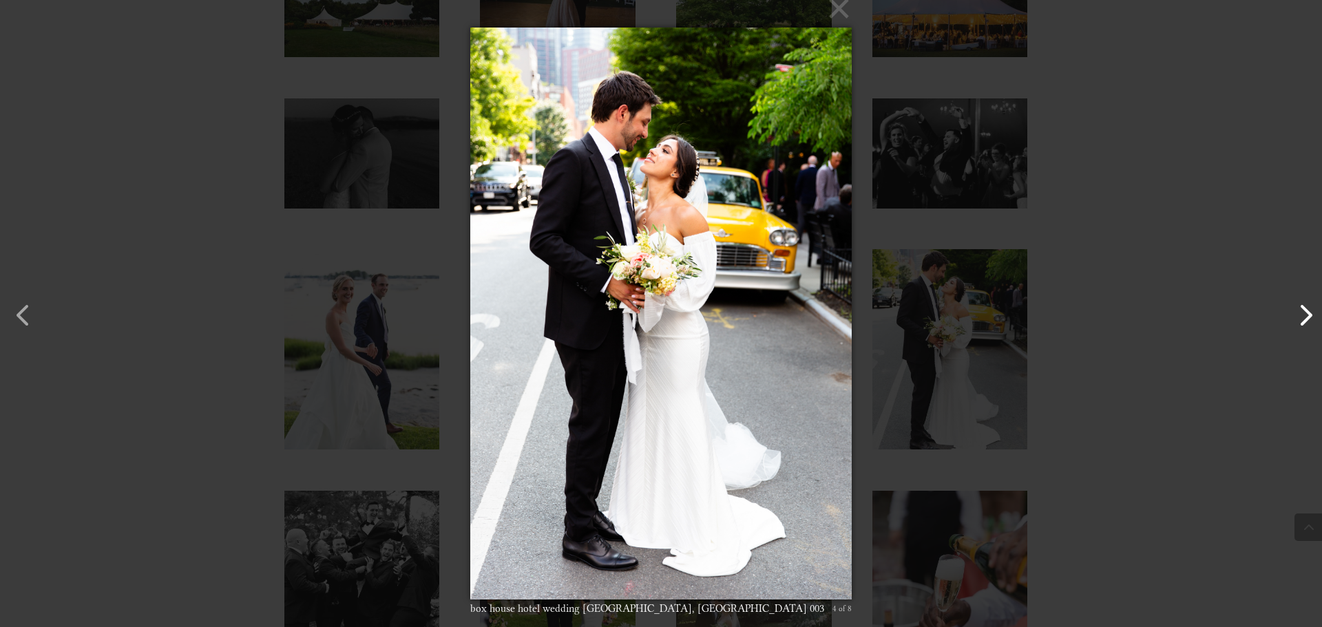
click at [1310, 310] on button "button" at bounding box center [1298, 308] width 33 height 33
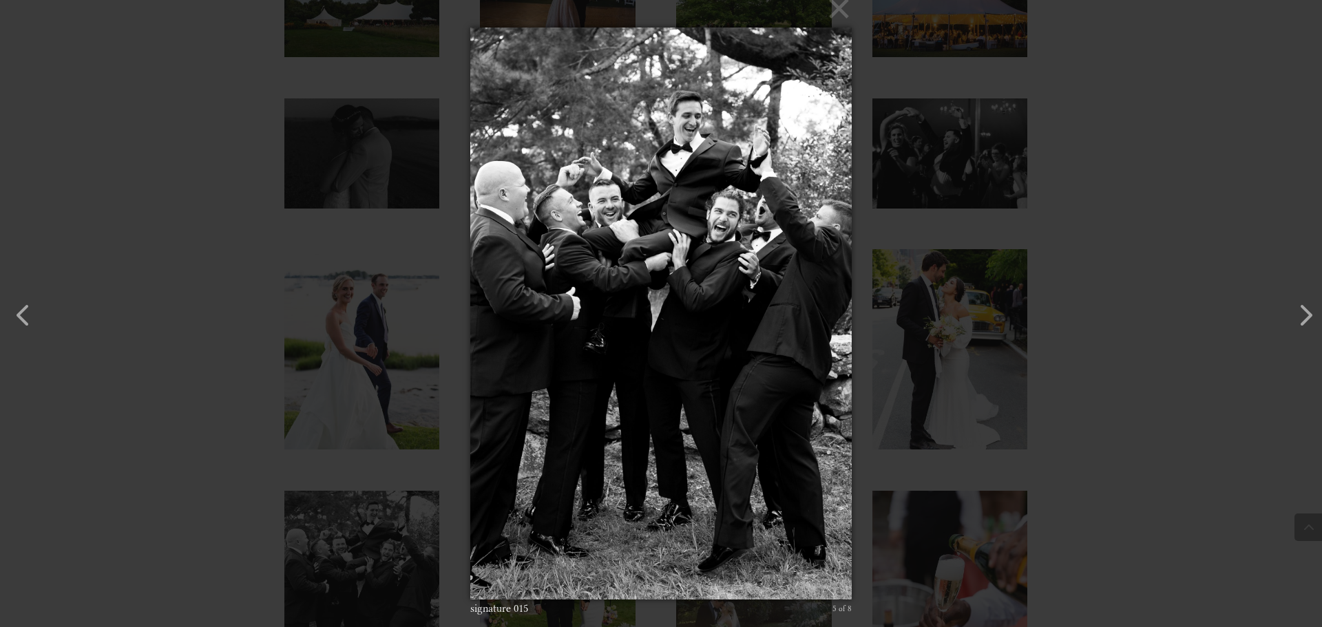
click at [1221, 298] on div "× signature 015 5 of 8 Loading..." at bounding box center [661, 313] width 1322 height 627
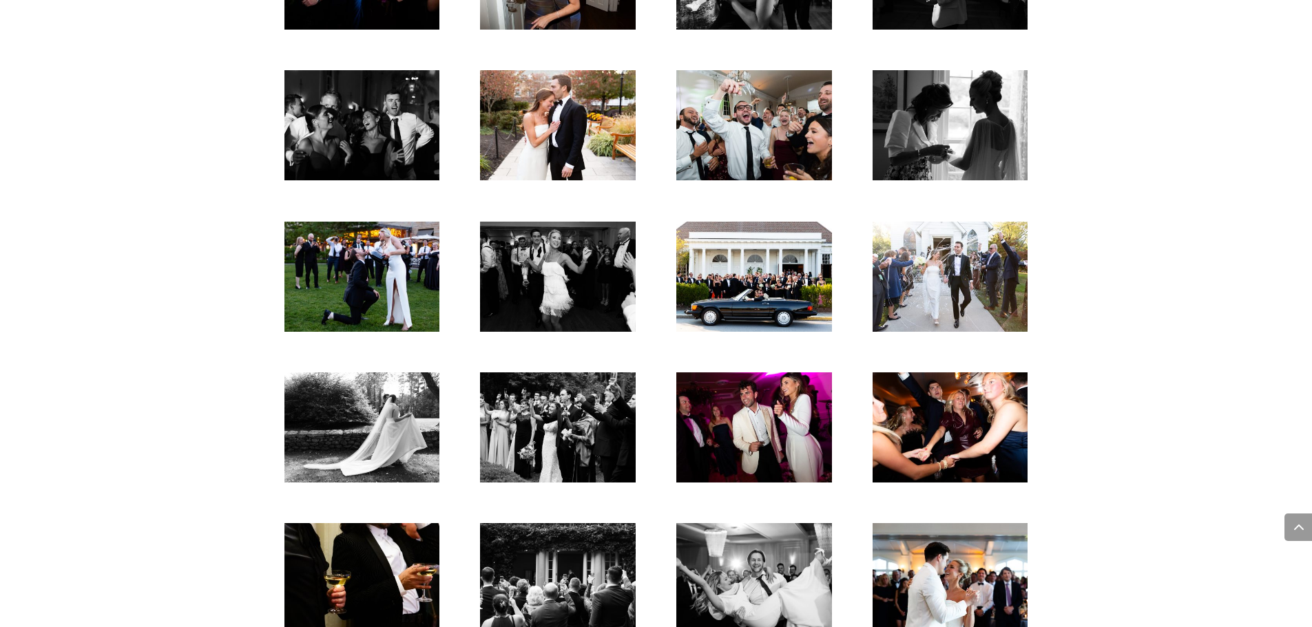
scroll to position [2203, 0]
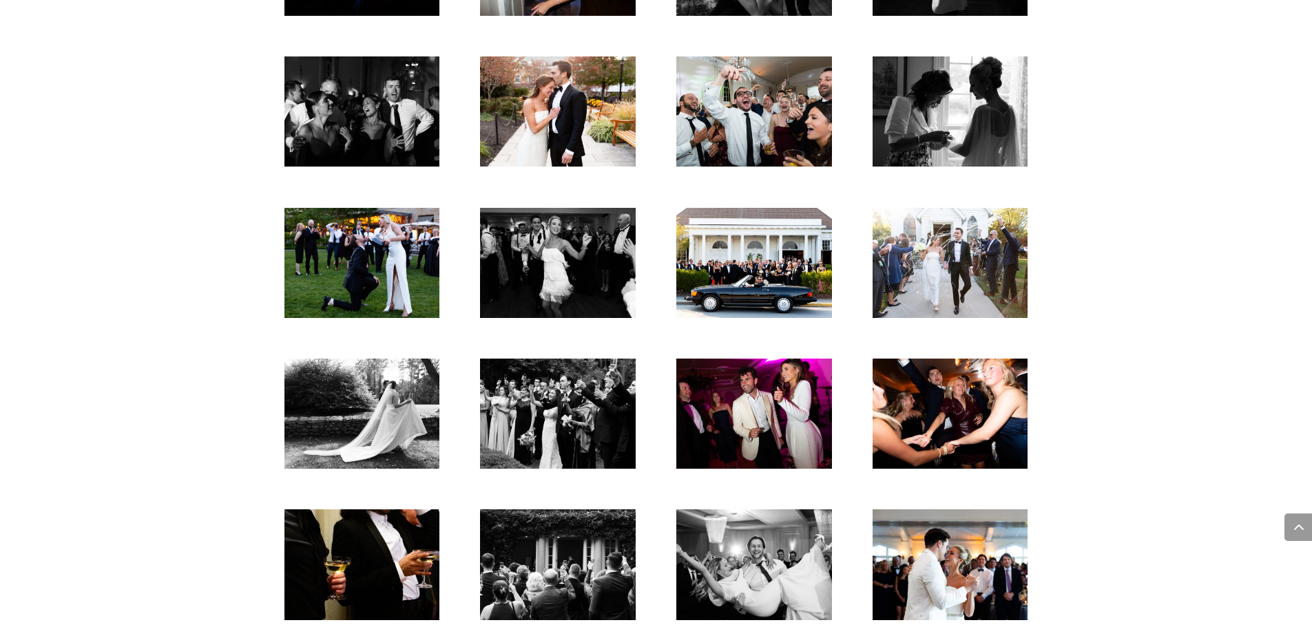
click at [961, 248] on img at bounding box center [949, 263] width 155 height 110
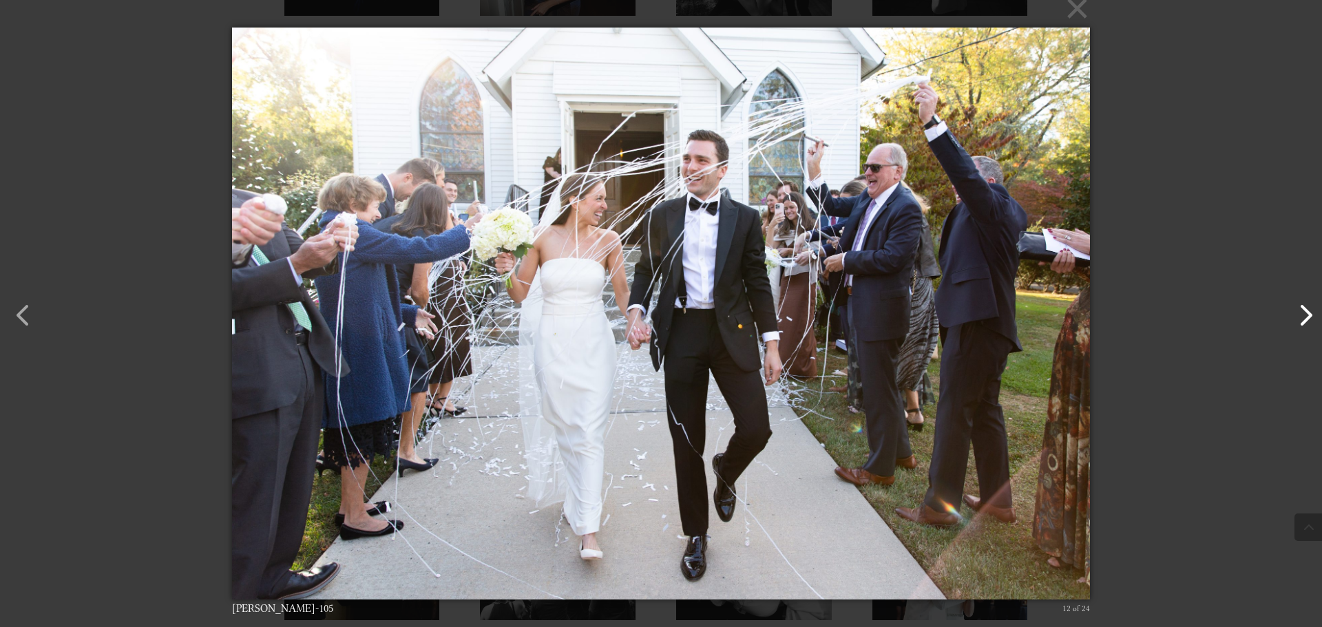
click at [1308, 306] on button "button" at bounding box center [1298, 308] width 33 height 33
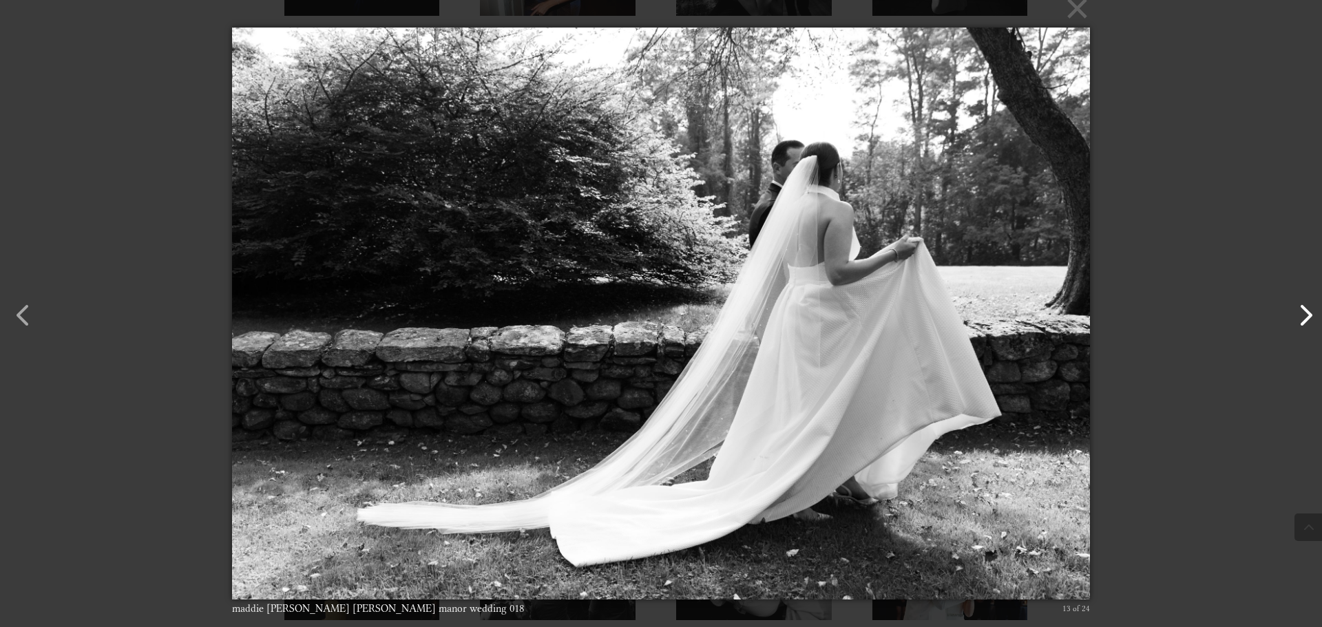
click at [1308, 306] on button "button" at bounding box center [1298, 308] width 33 height 33
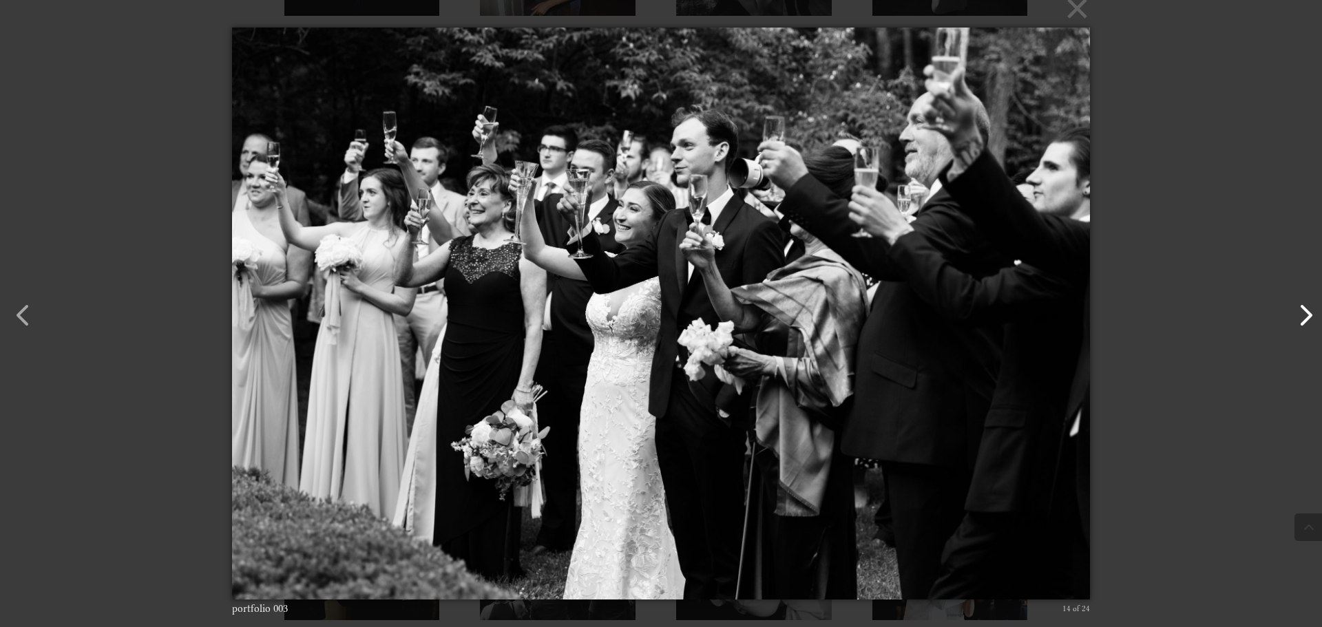
click at [1308, 305] on button "button" at bounding box center [1298, 308] width 33 height 33
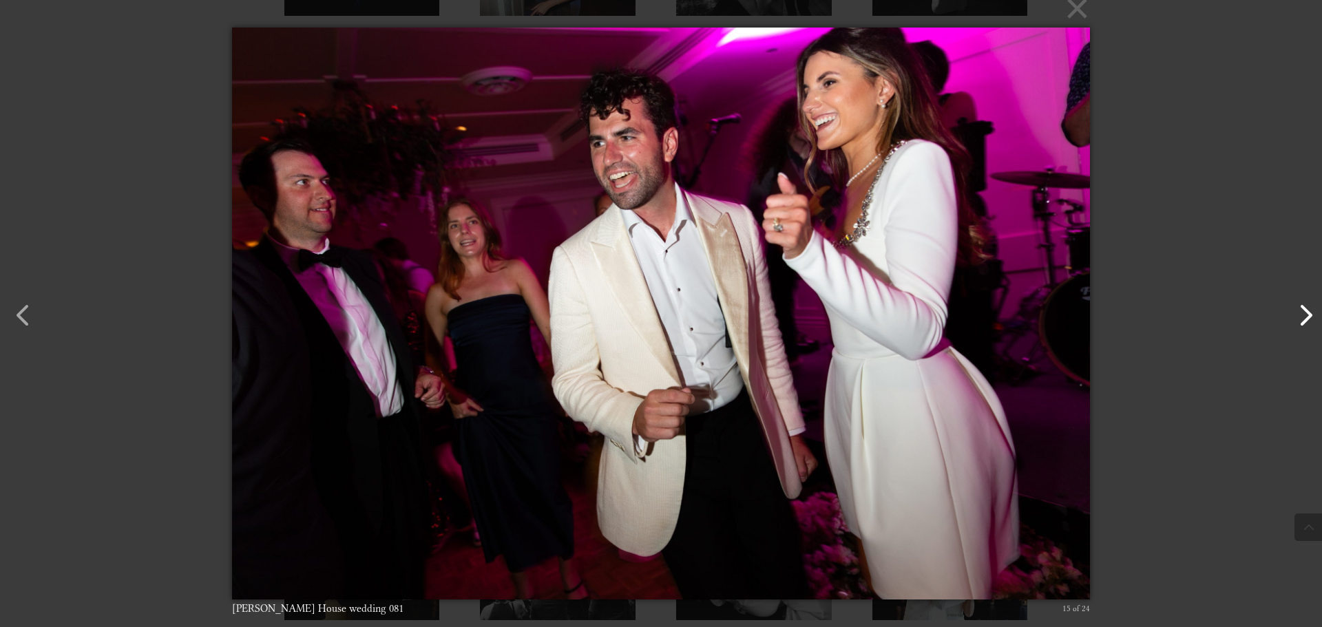
click at [1308, 305] on button "button" at bounding box center [1298, 308] width 33 height 33
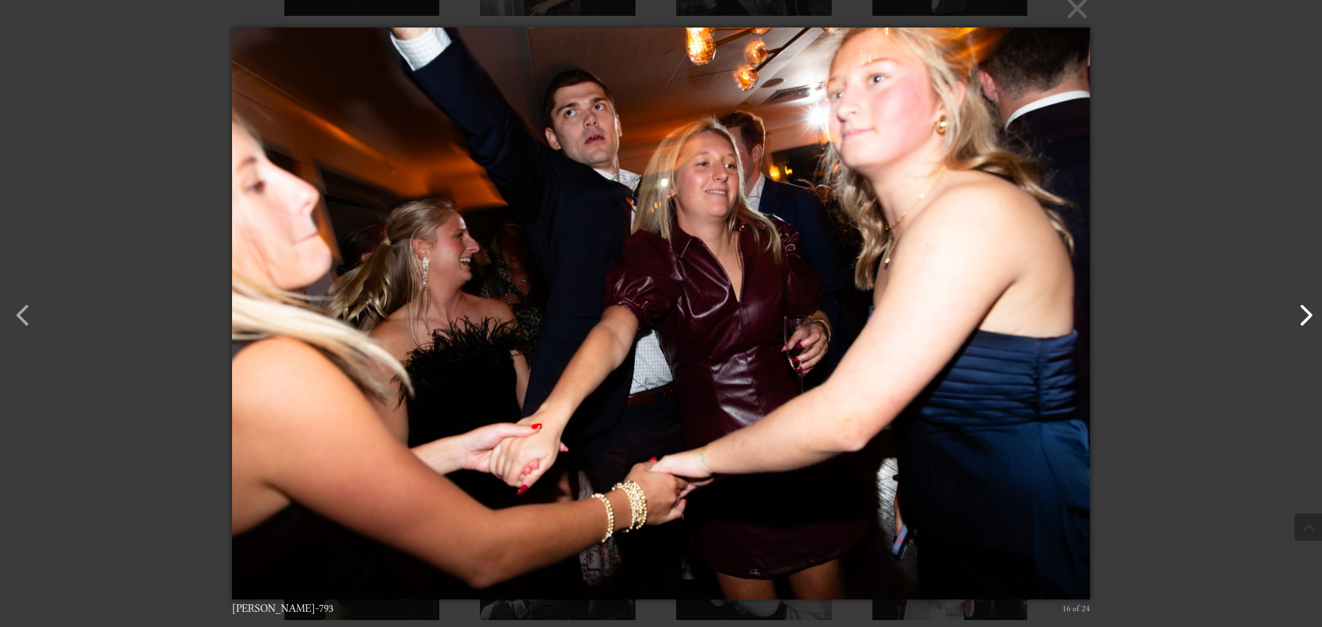
click at [1308, 305] on button "button" at bounding box center [1298, 308] width 33 height 33
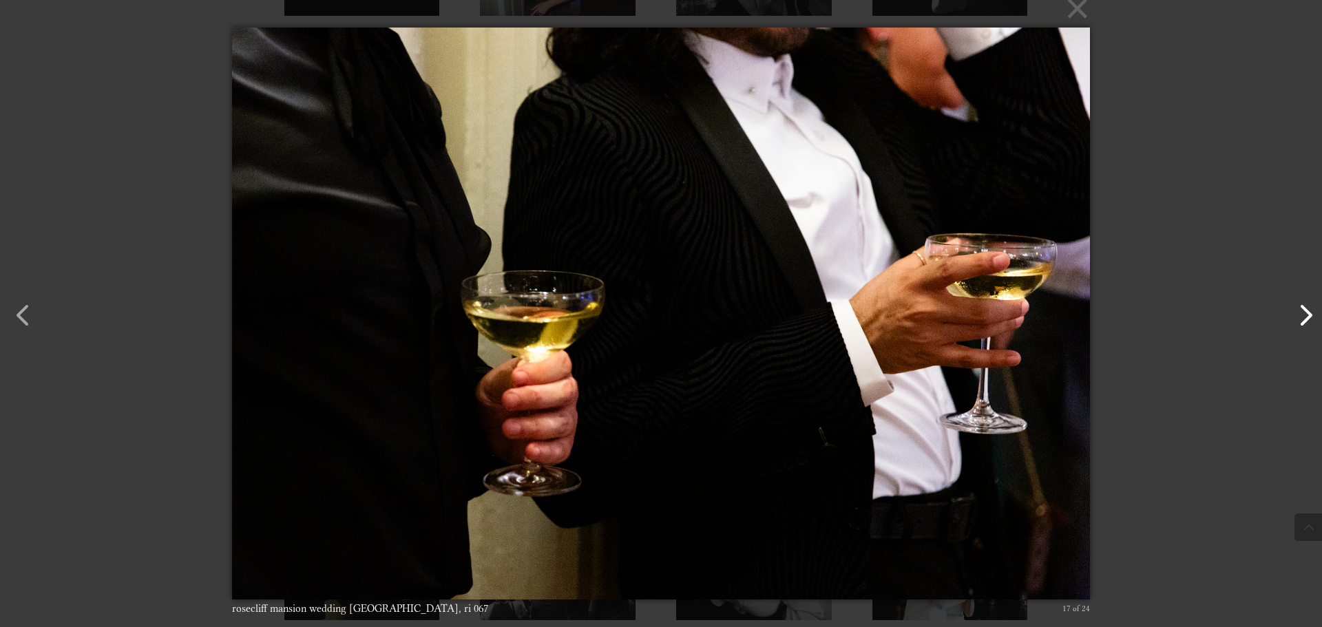
click at [1308, 305] on button "button" at bounding box center [1298, 308] width 33 height 33
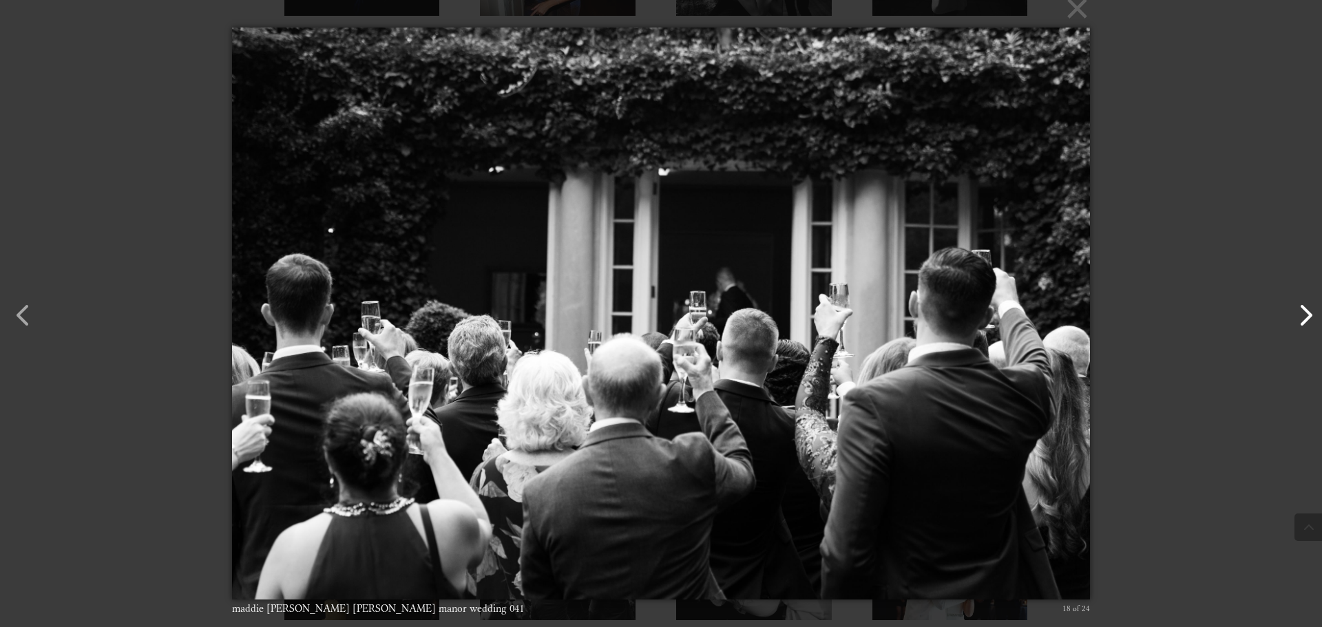
click at [1308, 305] on button "button" at bounding box center [1298, 308] width 33 height 33
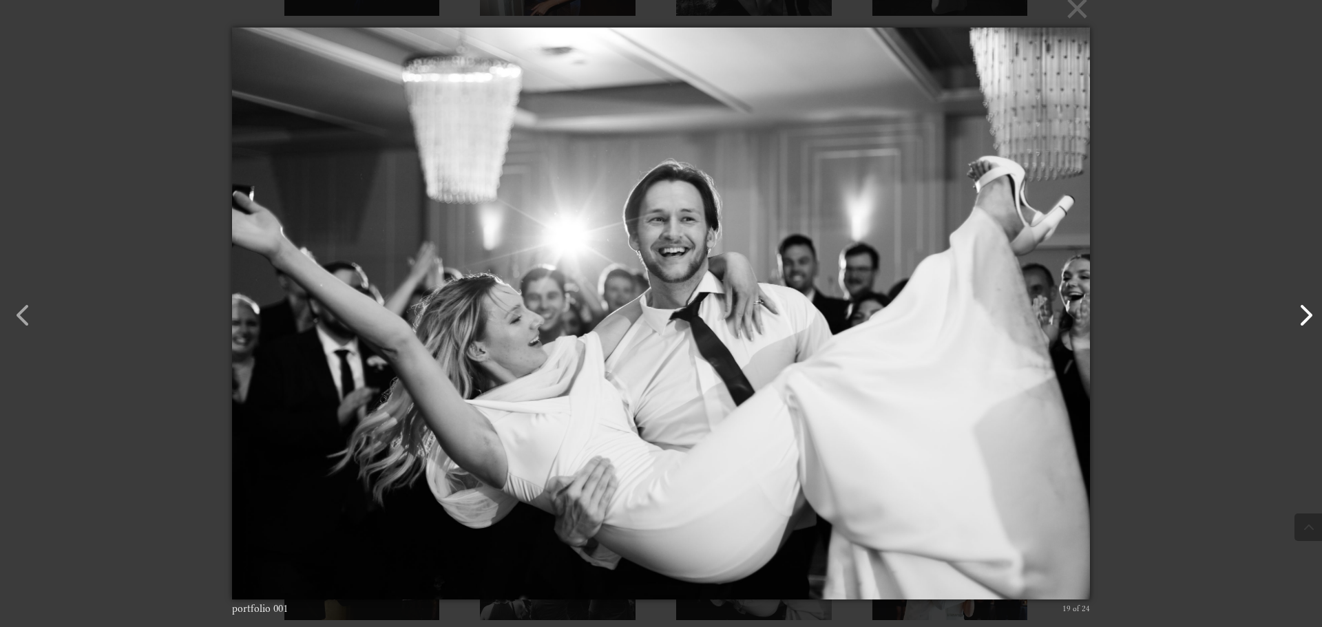
click at [1308, 305] on button "button" at bounding box center [1298, 308] width 33 height 33
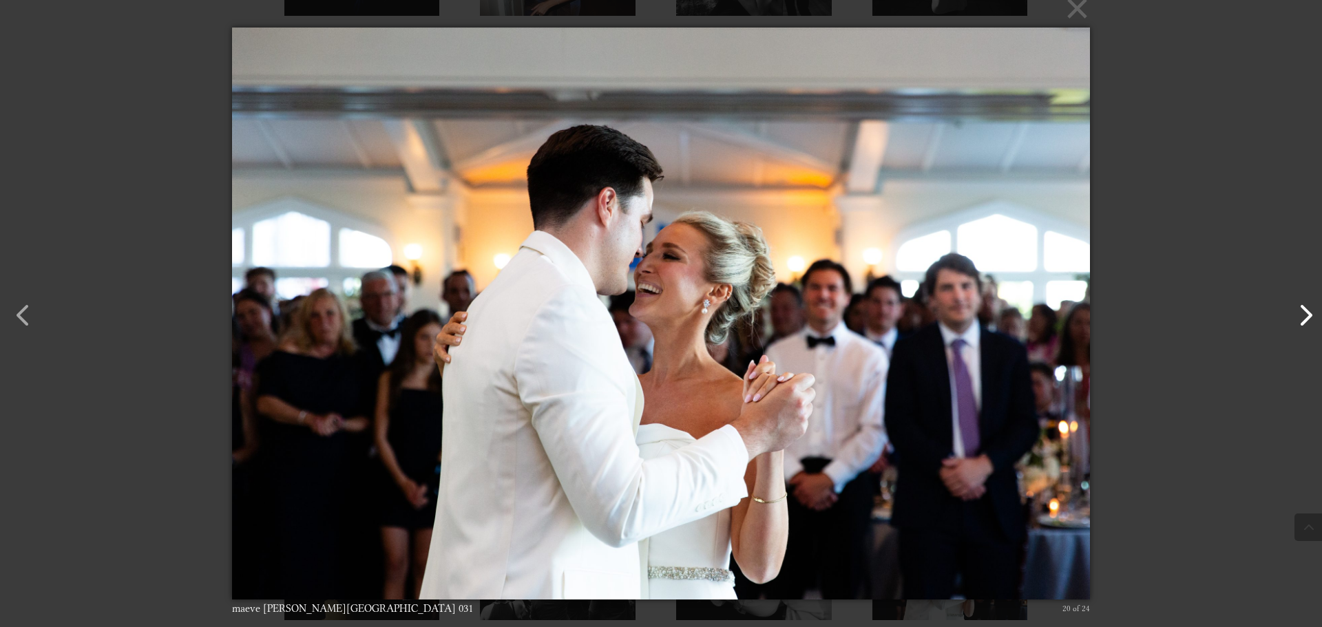
click at [1308, 305] on button "button" at bounding box center [1298, 308] width 33 height 33
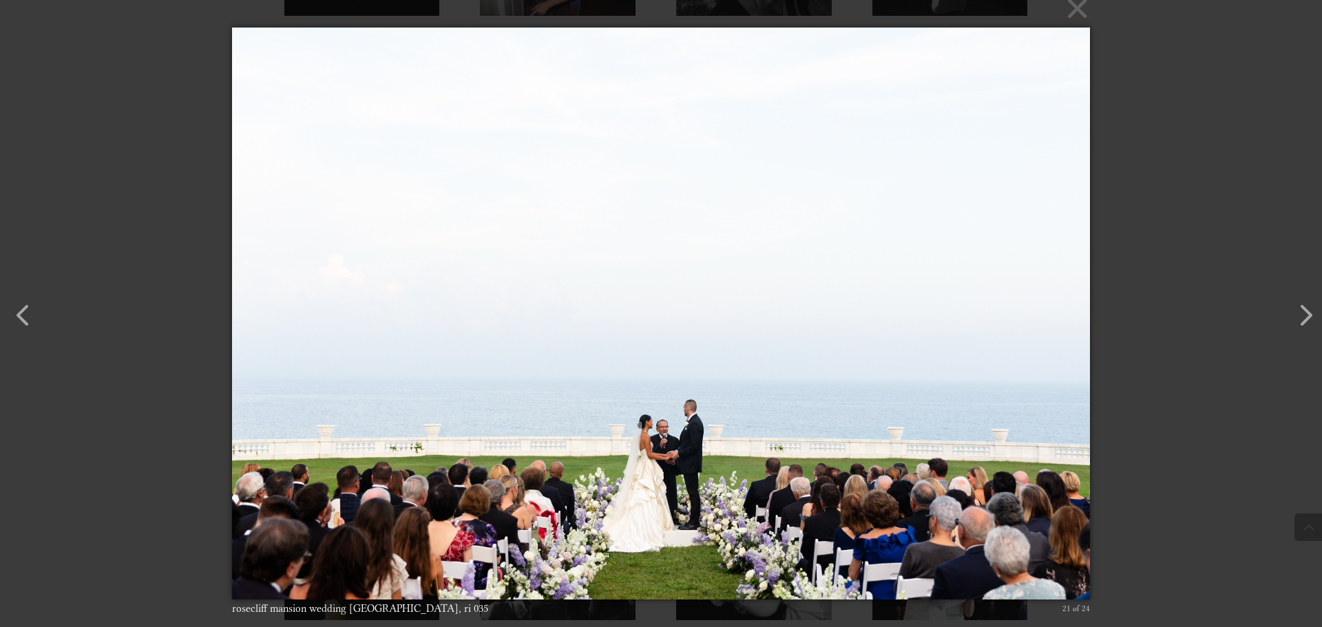
click at [1238, 253] on div "× rosecliff mansion wedding newport, ri 035 21 of 24 Loading..." at bounding box center [661, 313] width 1322 height 627
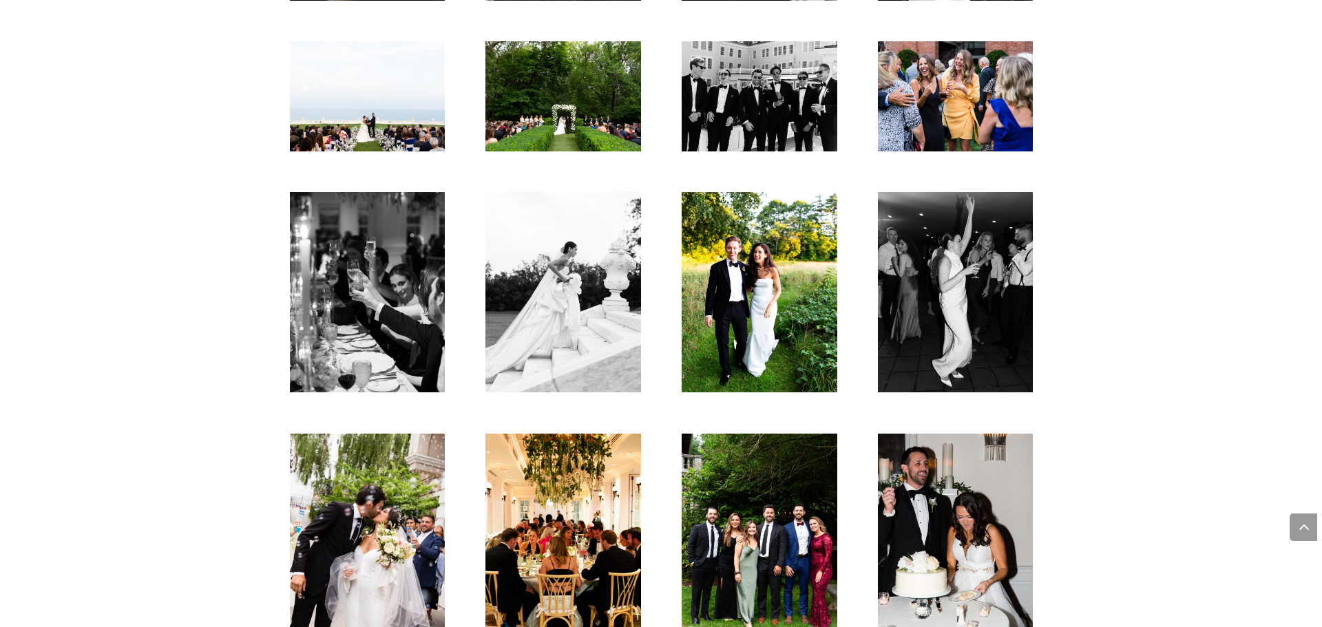
scroll to position [3002, 0]
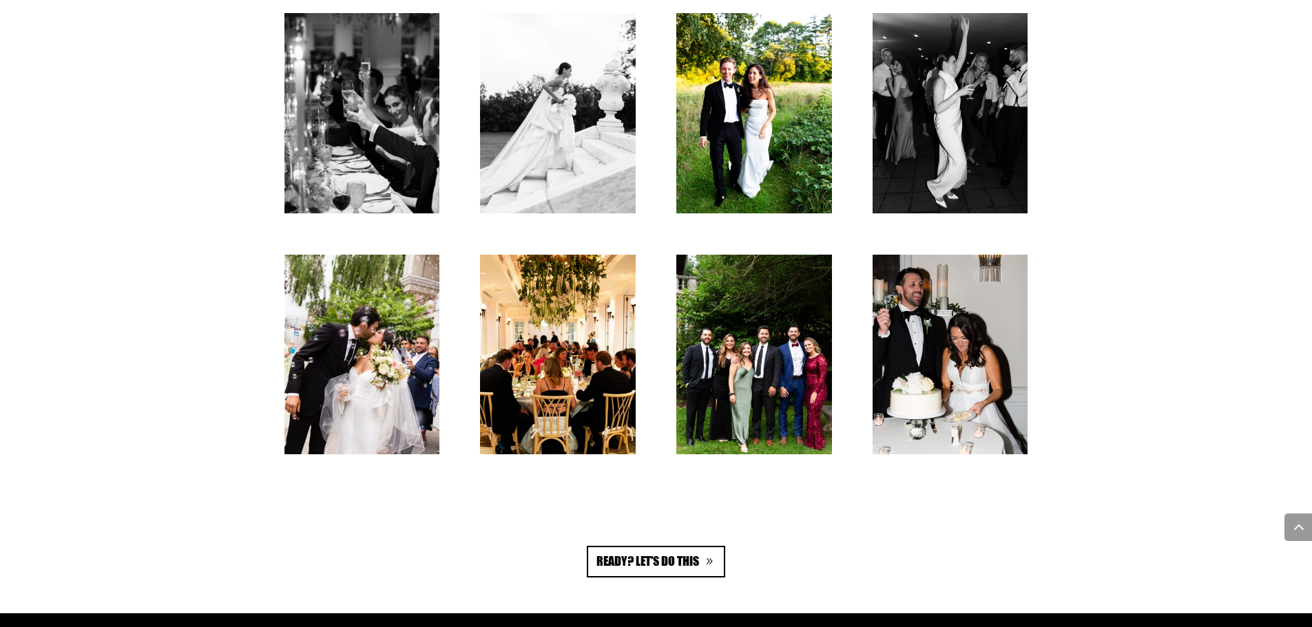
click at [474, 342] on div at bounding box center [656, 233] width 744 height 441
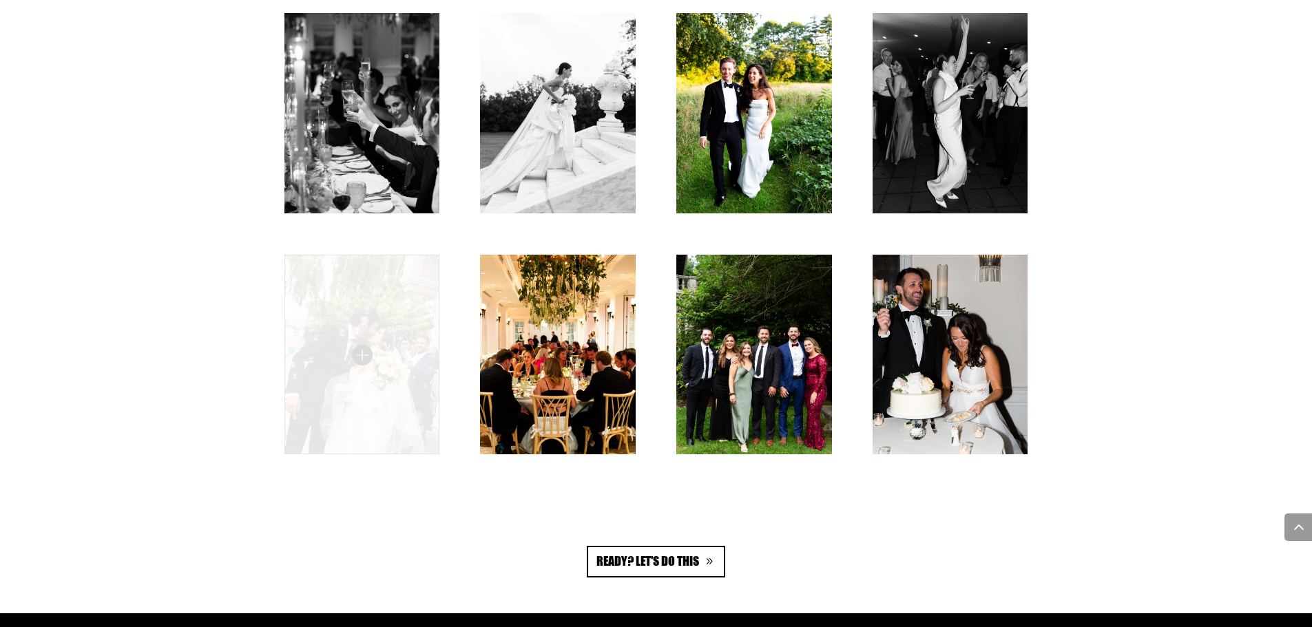
click at [406, 339] on img at bounding box center [361, 355] width 155 height 200
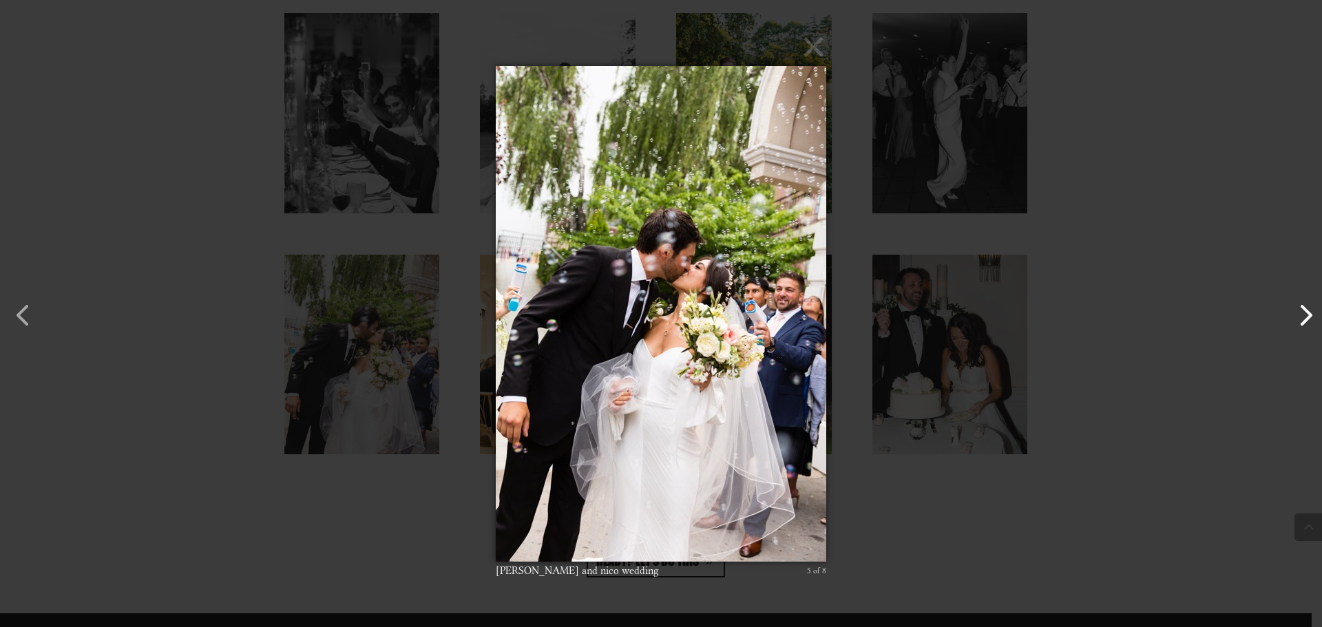
click at [1297, 311] on button "button" at bounding box center [1298, 308] width 33 height 33
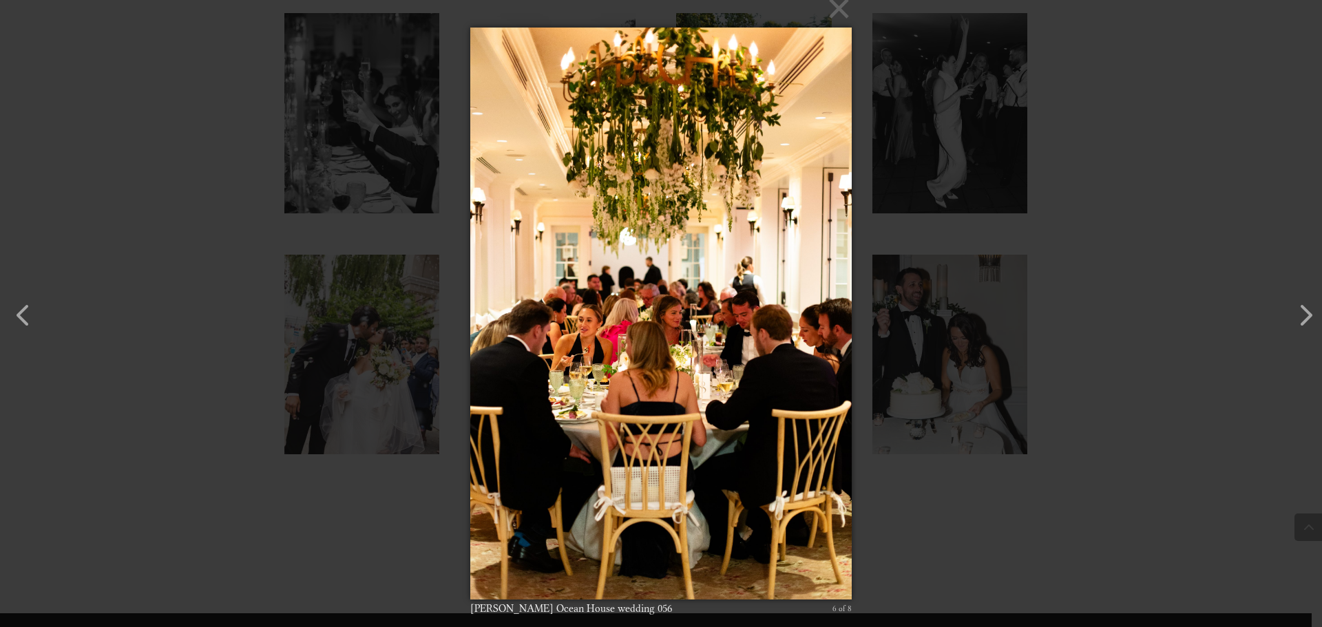
click at [1097, 296] on div "× Marlana Andrew Ocean House wedding 056 6 of 8 Loading..." at bounding box center [661, 313] width 1322 height 627
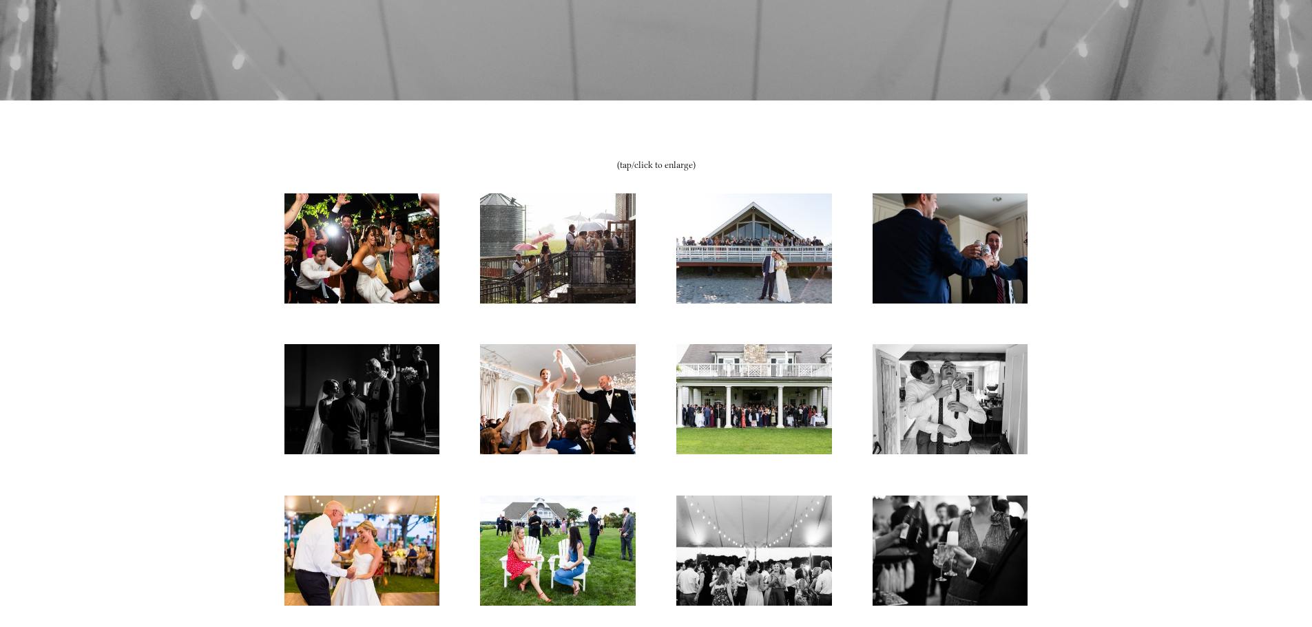
scroll to position [523, 0]
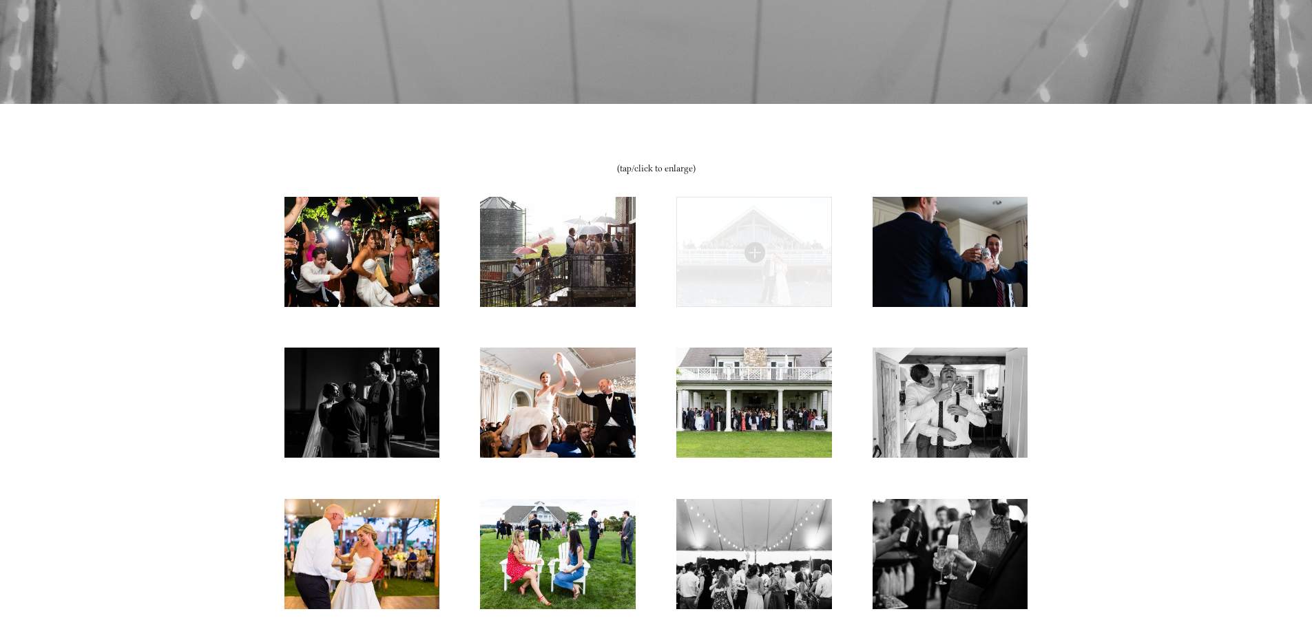
click at [704, 256] on img at bounding box center [753, 252] width 155 height 110
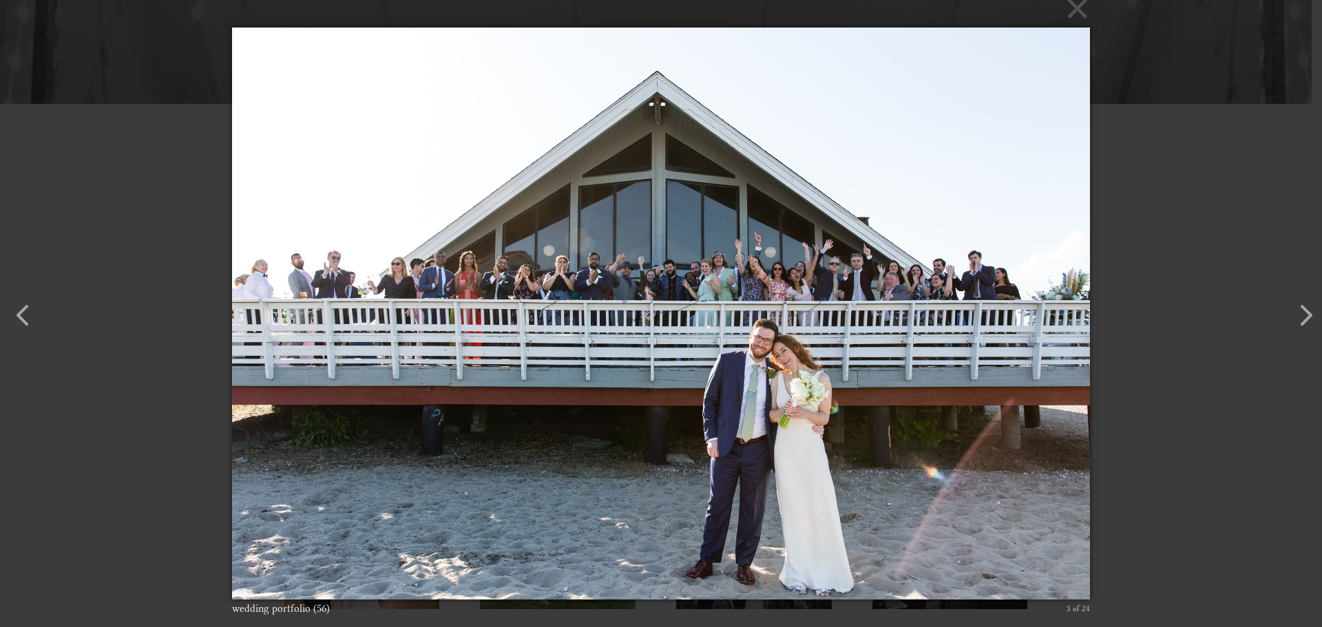
click at [1217, 230] on div "× wedding portfolio (56) 3 of 24 Loading..." at bounding box center [661, 313] width 1322 height 627
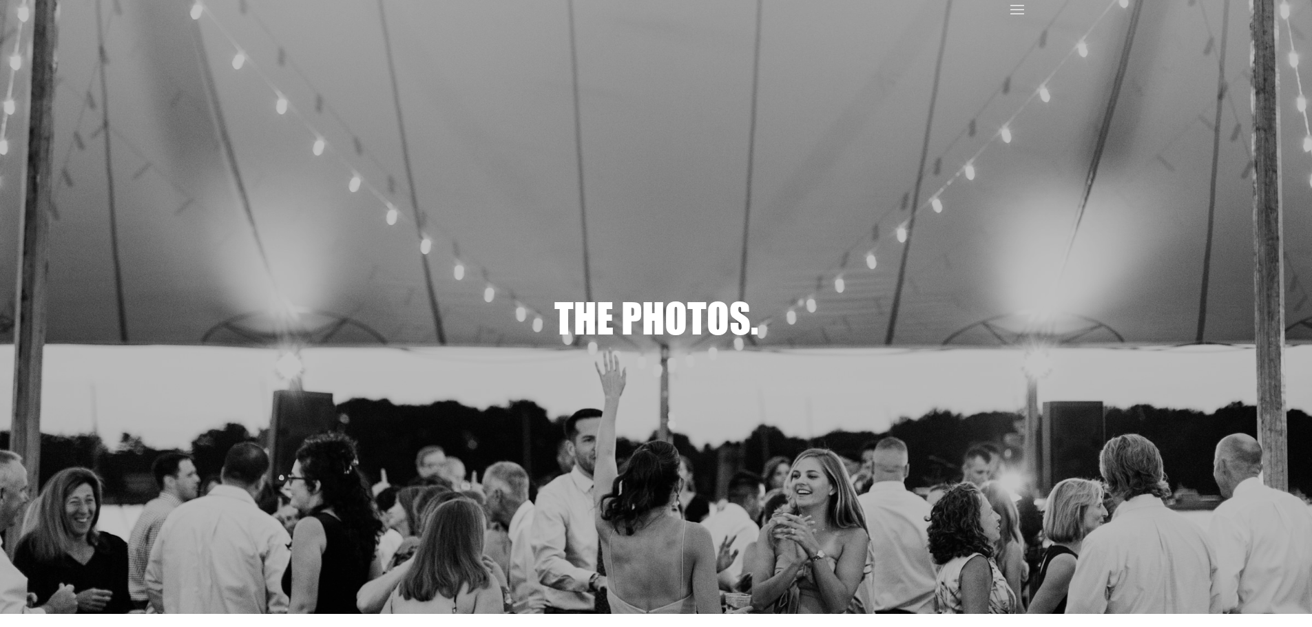
scroll to position [0, 0]
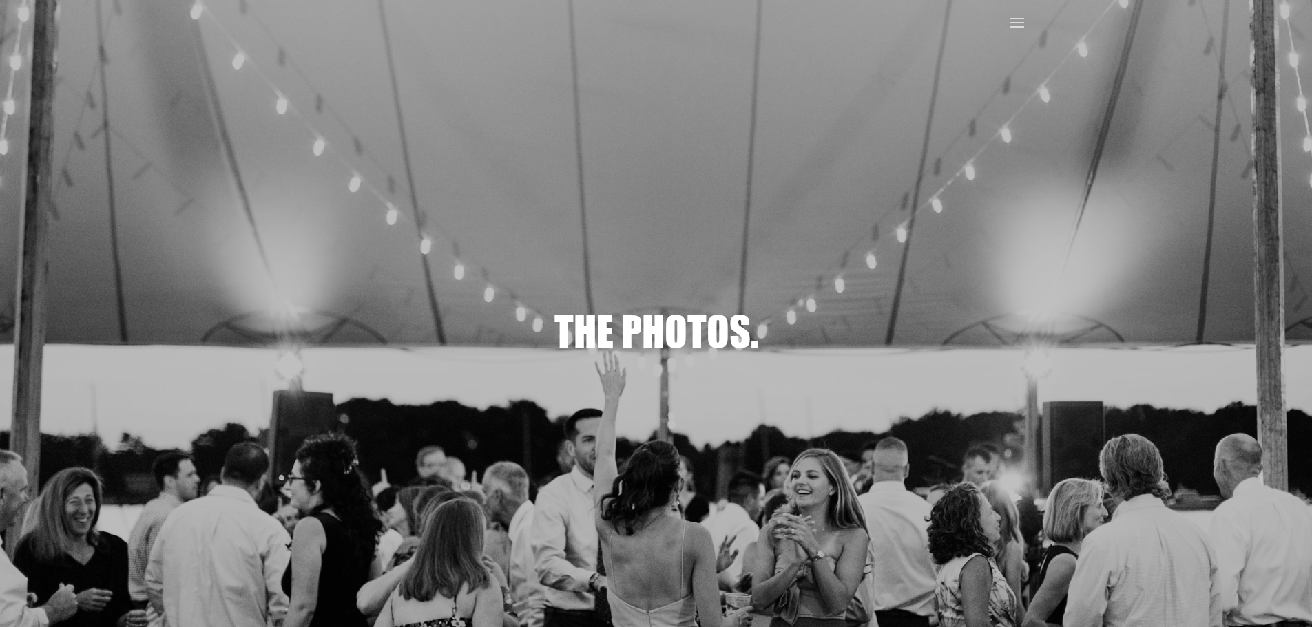
click at [1011, 10] on div at bounding box center [1017, 23] width 22 height 47
click at [1011, 17] on span at bounding box center [1017, 23] width 22 height 22
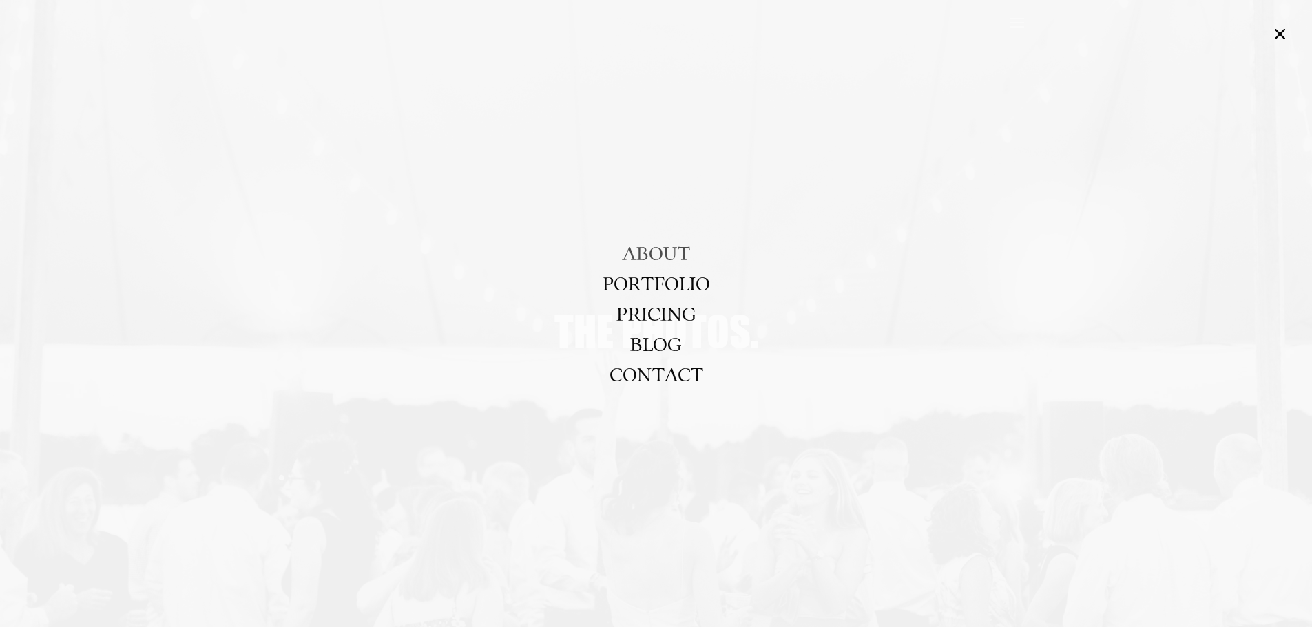
click at [664, 246] on link "ABOUT" at bounding box center [656, 253] width 68 height 30
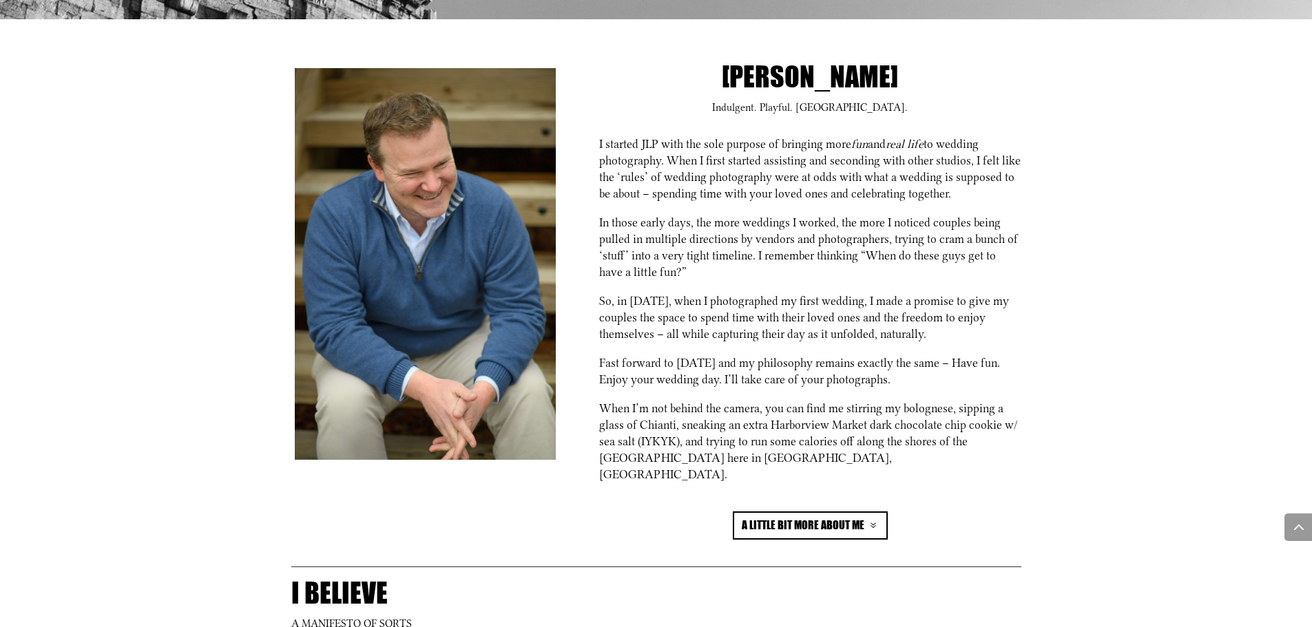
scroll to position [620, 0]
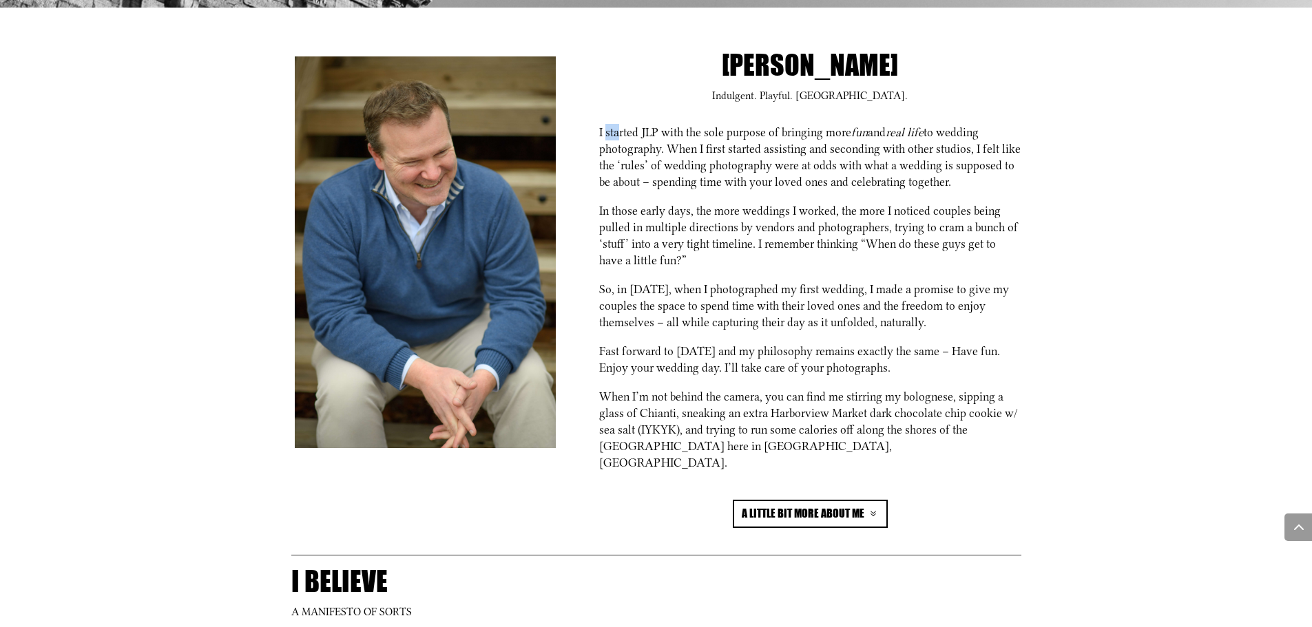
drag, startPoint x: 605, startPoint y: 132, endPoint x: 621, endPoint y: 129, distance: 16.9
click at [621, 129] on p "I started JLP with the sole purpose of bringing more fun and real life to weddi…" at bounding box center [810, 163] width 422 height 78
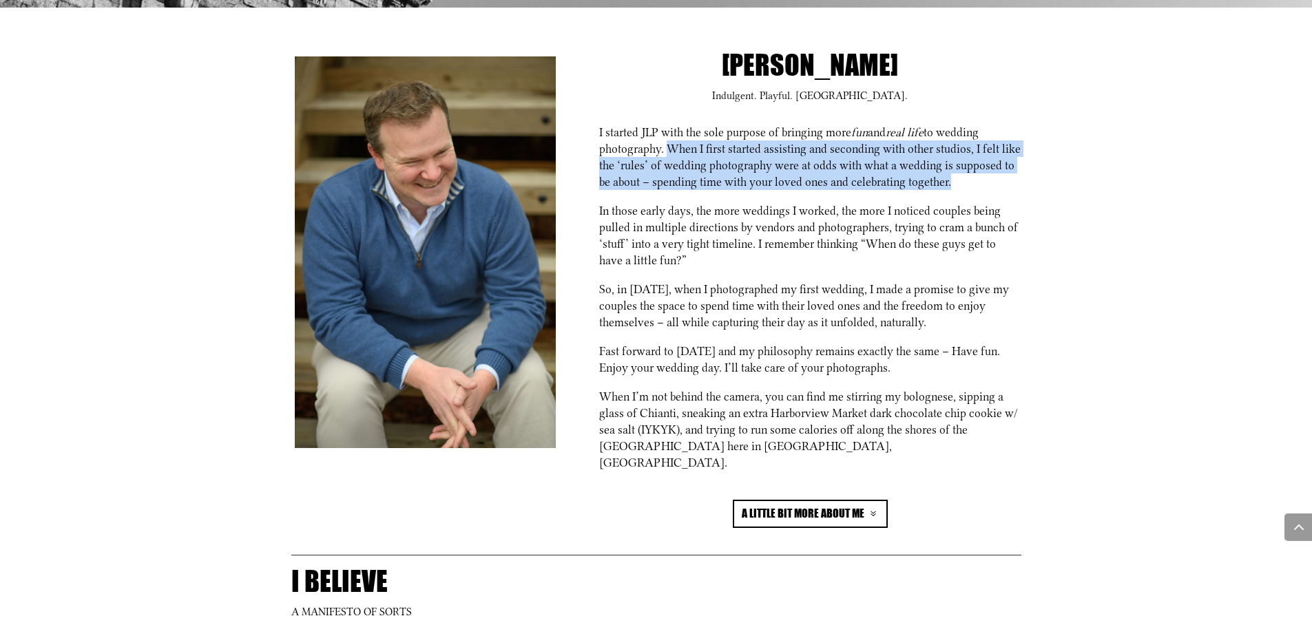
drag, startPoint x: 694, startPoint y: 147, endPoint x: 1088, endPoint y: 185, distance: 395.7
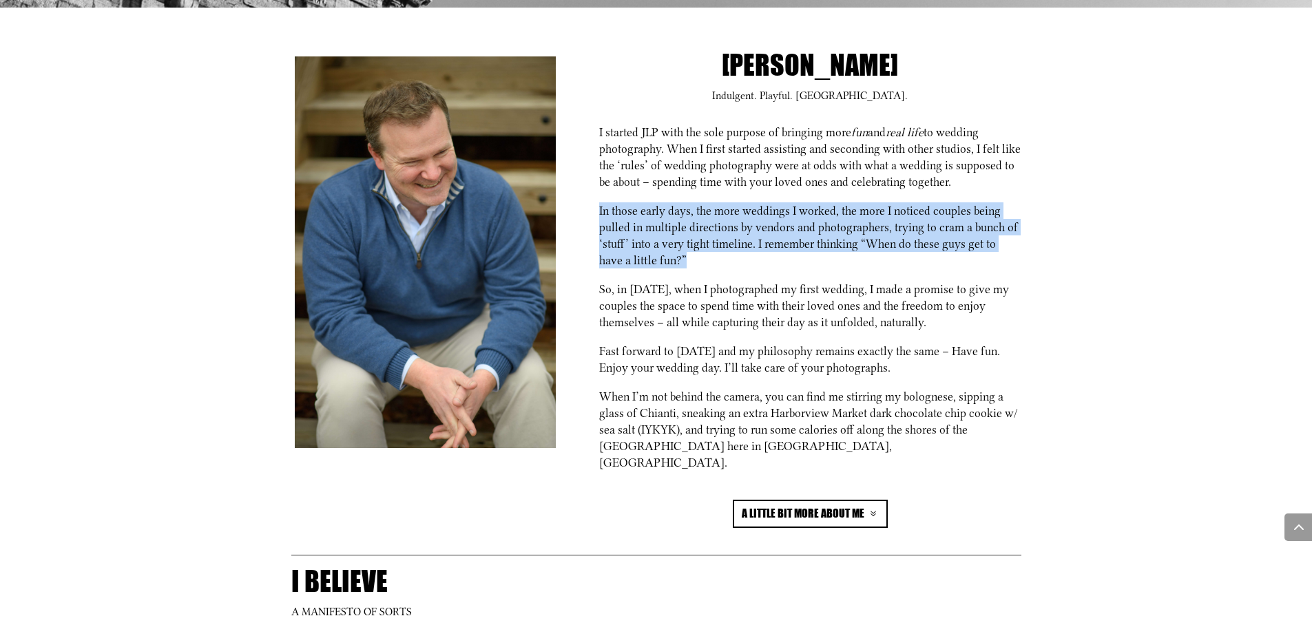
drag, startPoint x: 600, startPoint y: 207, endPoint x: 1153, endPoint y: 258, distance: 555.3
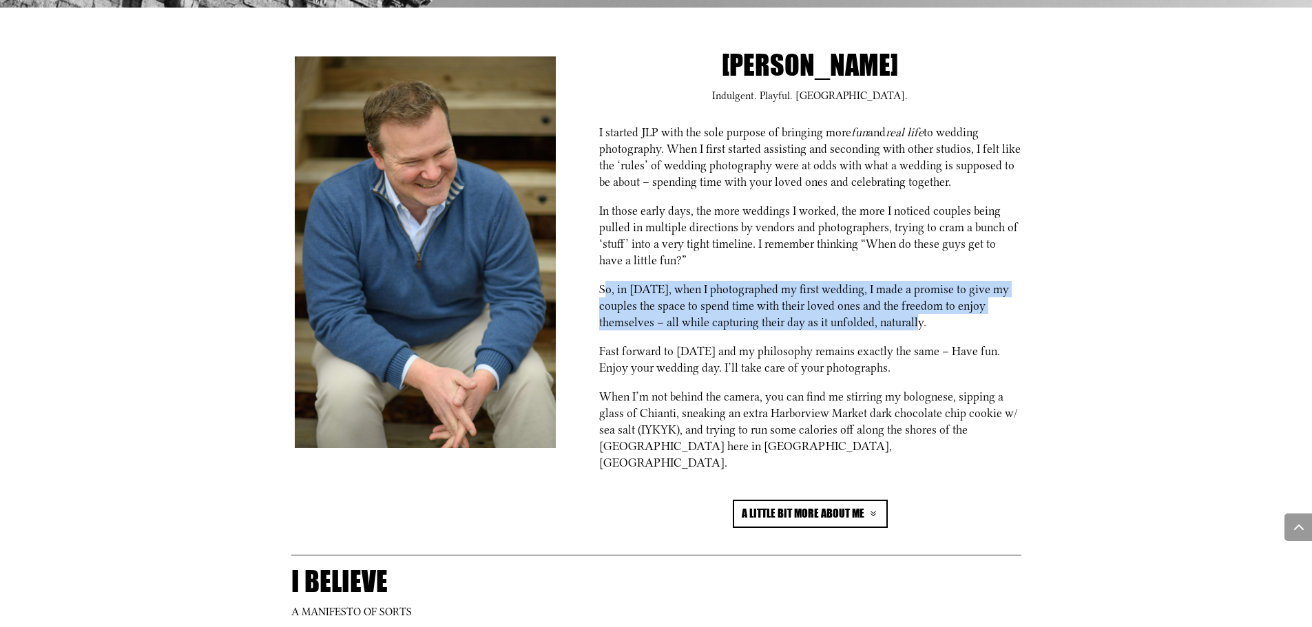
drag, startPoint x: 604, startPoint y: 285, endPoint x: 983, endPoint y: 319, distance: 381.0
click at [983, 319] on p "So, in [DATE], when I photographed my first wedding, I made a promise to give m…" at bounding box center [810, 312] width 422 height 62
click at [977, 324] on p "So, in [DATE], when I photographed my first wedding, I made a promise to give m…" at bounding box center [810, 312] width 422 height 62
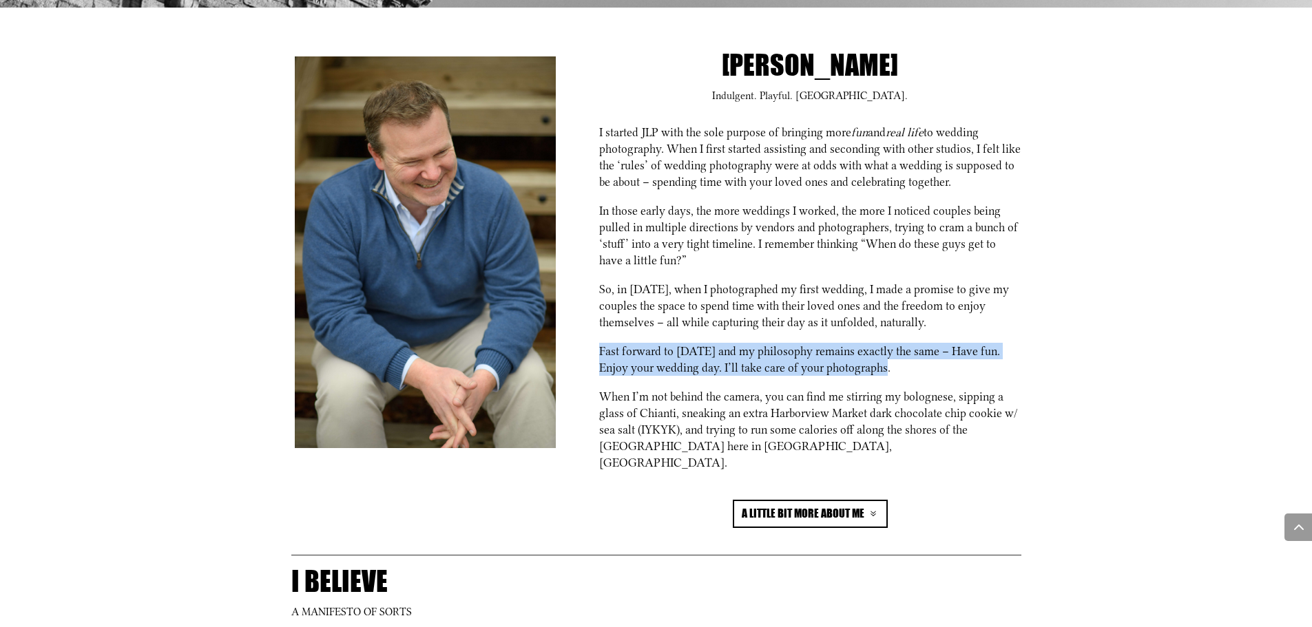
drag, startPoint x: 589, startPoint y: 353, endPoint x: 971, endPoint y: 360, distance: 381.5
click at [971, 360] on div "[PERSON_NAME] Indulgent. Playful. [GEOGRAPHIC_DATA]. I started JLP with the sol…" at bounding box center [656, 290] width 744 height 512
click at [971, 360] on p "Fast forward to [DATE] and my philosophy remains exactly the same – Have fun. E…" at bounding box center [810, 365] width 422 height 45
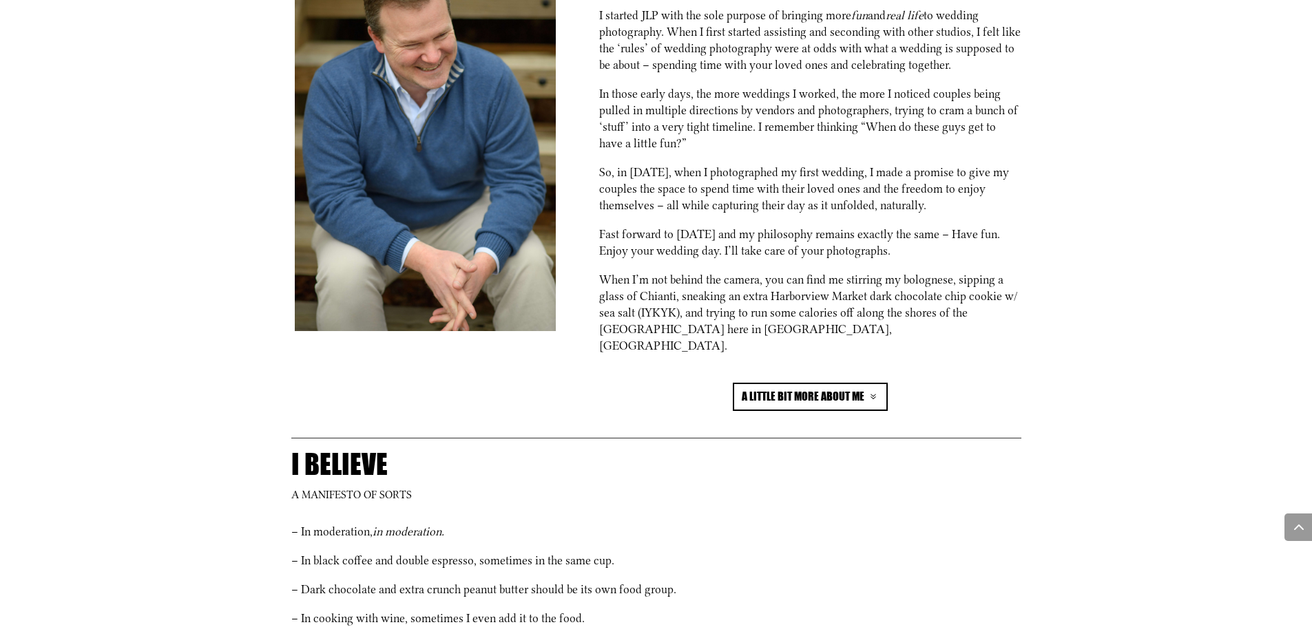
scroll to position [757, 0]
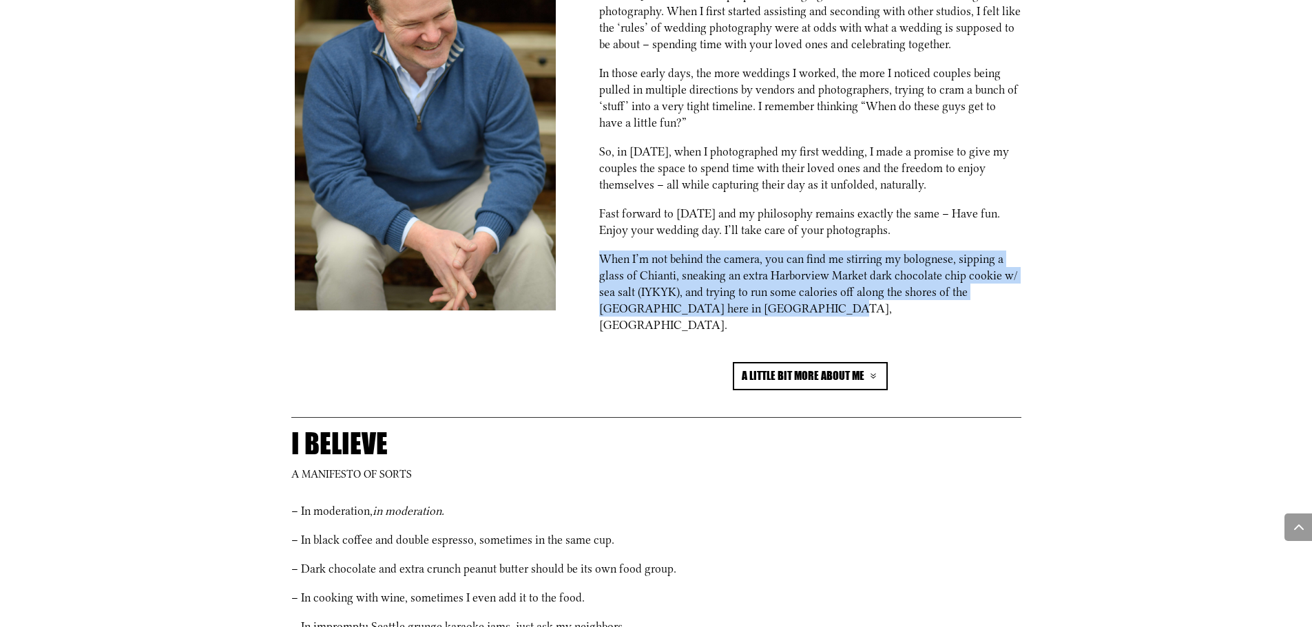
drag, startPoint x: 779, startPoint y: 309, endPoint x: 596, endPoint y: 255, distance: 190.4
click at [596, 255] on div "Jeff Lundstrom Indulgent. Playful. Candid. I started JLP with the sole purpose …" at bounding box center [656, 153] width 744 height 512
drag, startPoint x: 596, startPoint y: 255, endPoint x: 863, endPoint y: 305, distance: 271.2
click at [863, 305] on div "Jeff Lundstrom Indulgent. Playful. Candid. I started JLP with the sole purpose …" at bounding box center [656, 153] width 744 height 512
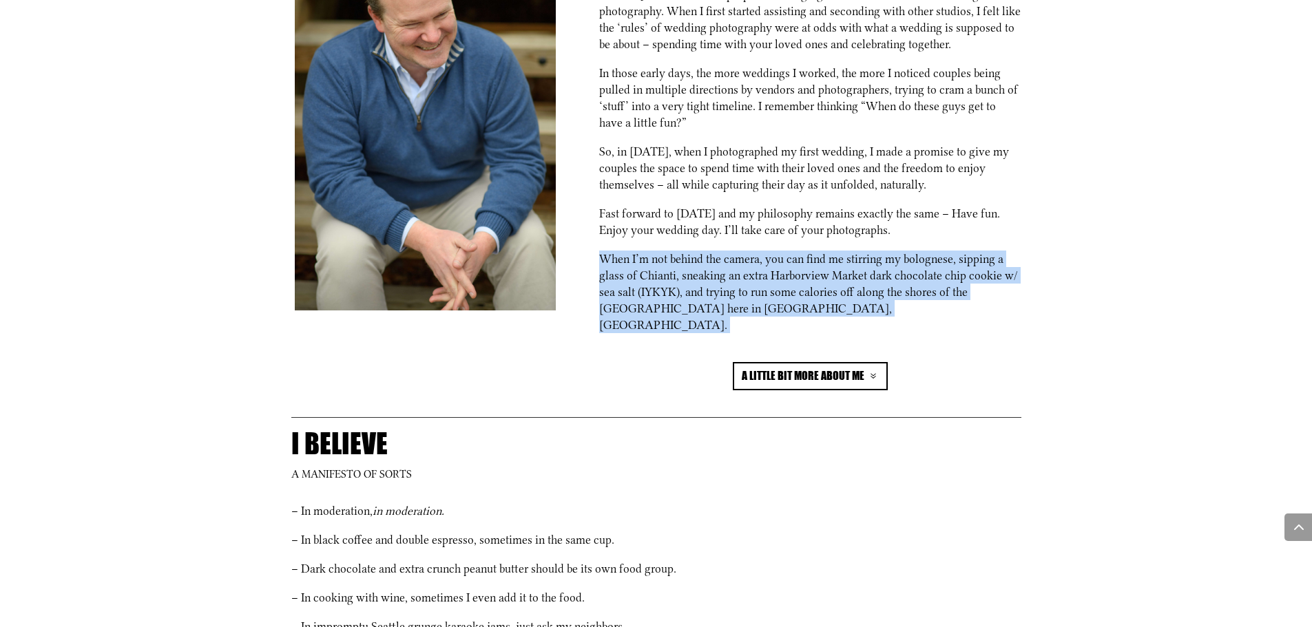
click at [863, 305] on p "When I’m not behind the camera, you can find me stirring my bolognese, sipping …" at bounding box center [810, 298] width 422 height 95
drag, startPoint x: 863, startPoint y: 305, endPoint x: 883, endPoint y: 230, distance: 77.7
click at [883, 230] on div "I started JLP with the sole purpose of bringing more fun and real life to weddi…" at bounding box center [810, 174] width 422 height 376
click at [883, 230] on p "Fast forward to [DATE] and my philosophy remains exactly the same – Have fun. E…" at bounding box center [810, 227] width 422 height 45
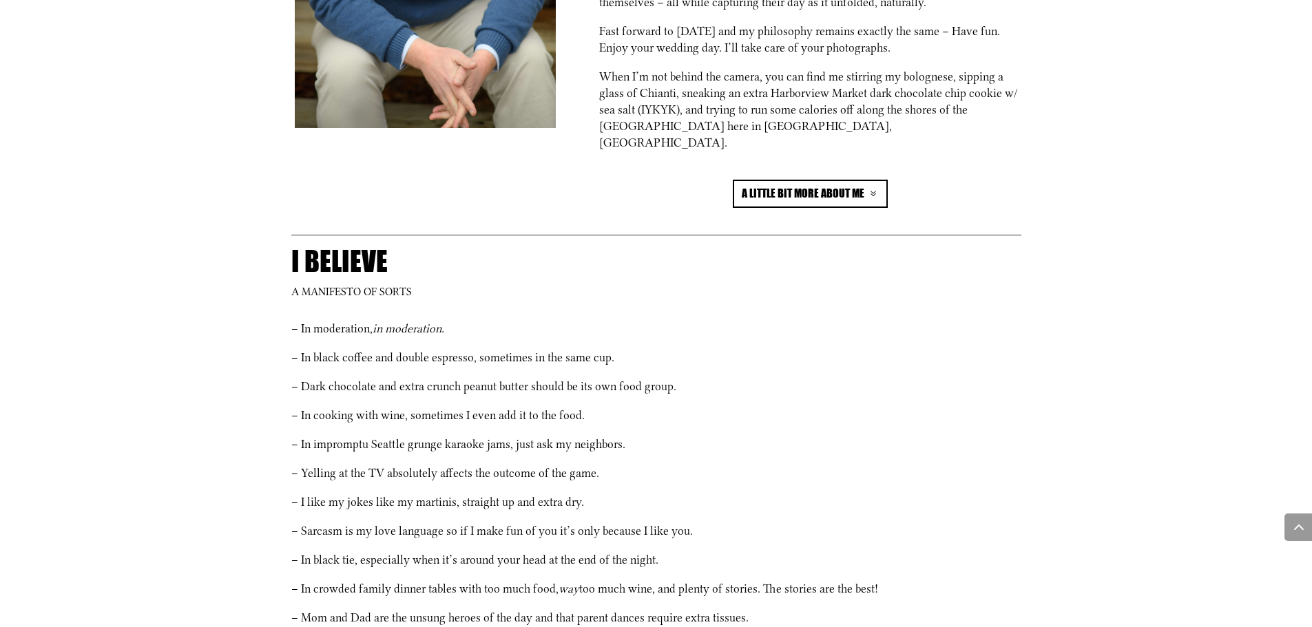
scroll to position [964, 0]
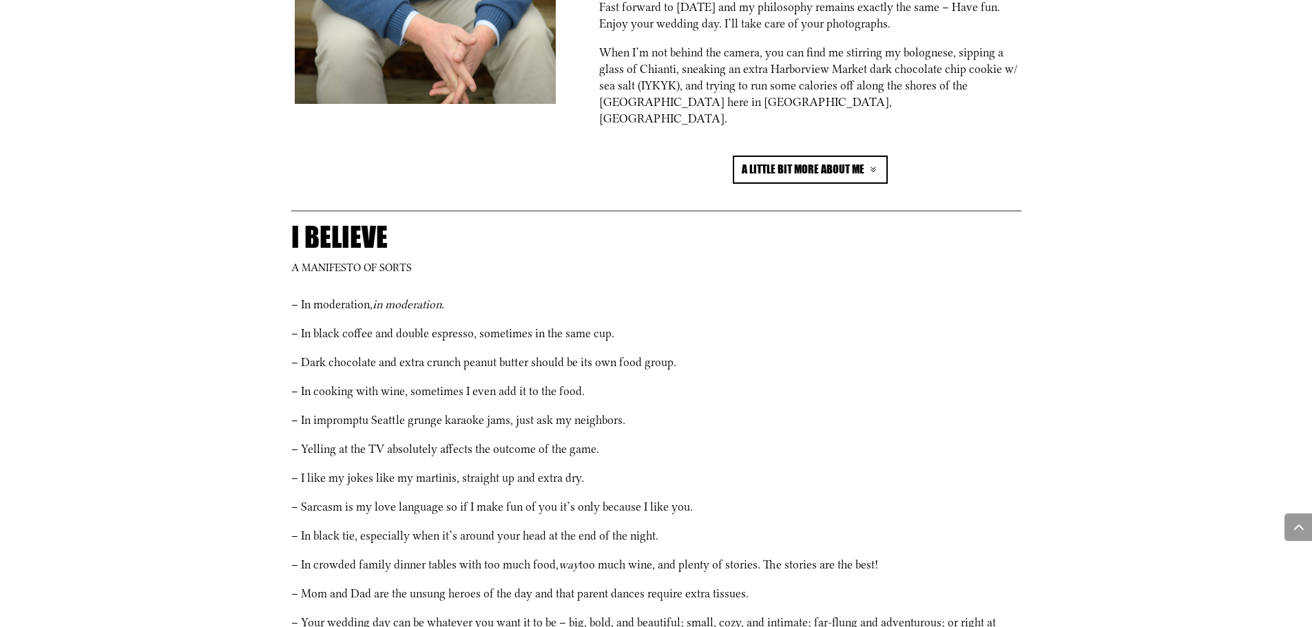
click at [840, 156] on link "a little bit more about me" at bounding box center [810, 170] width 155 height 28
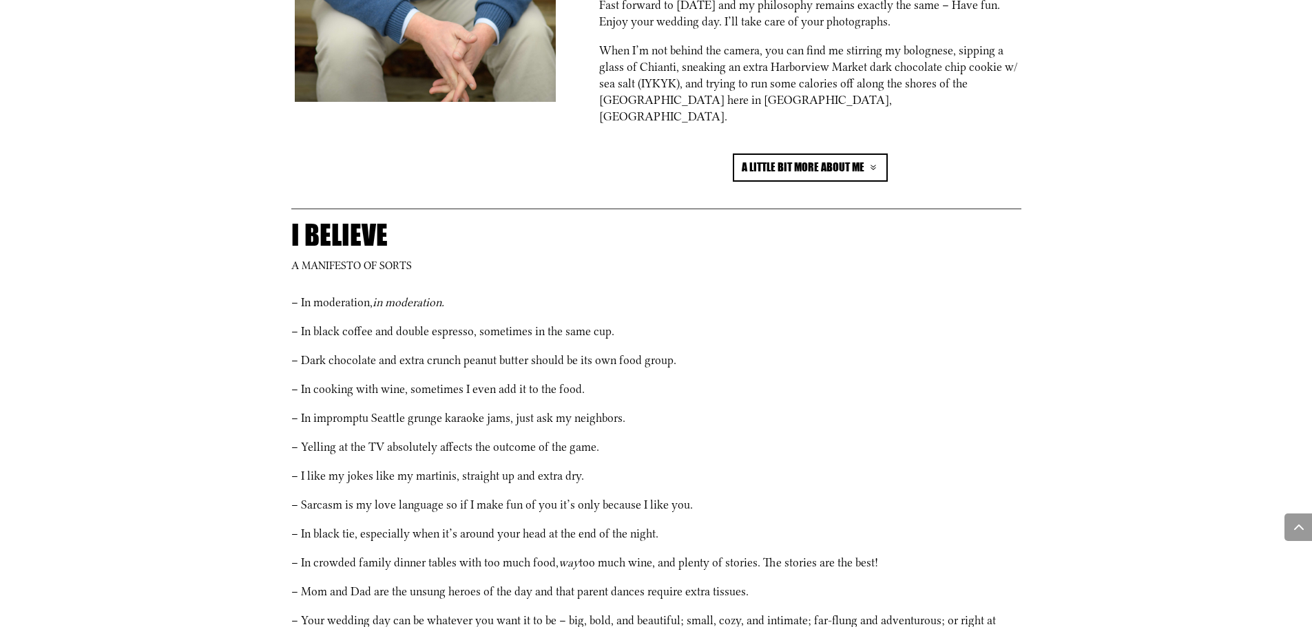
scroll to position [1171, 0]
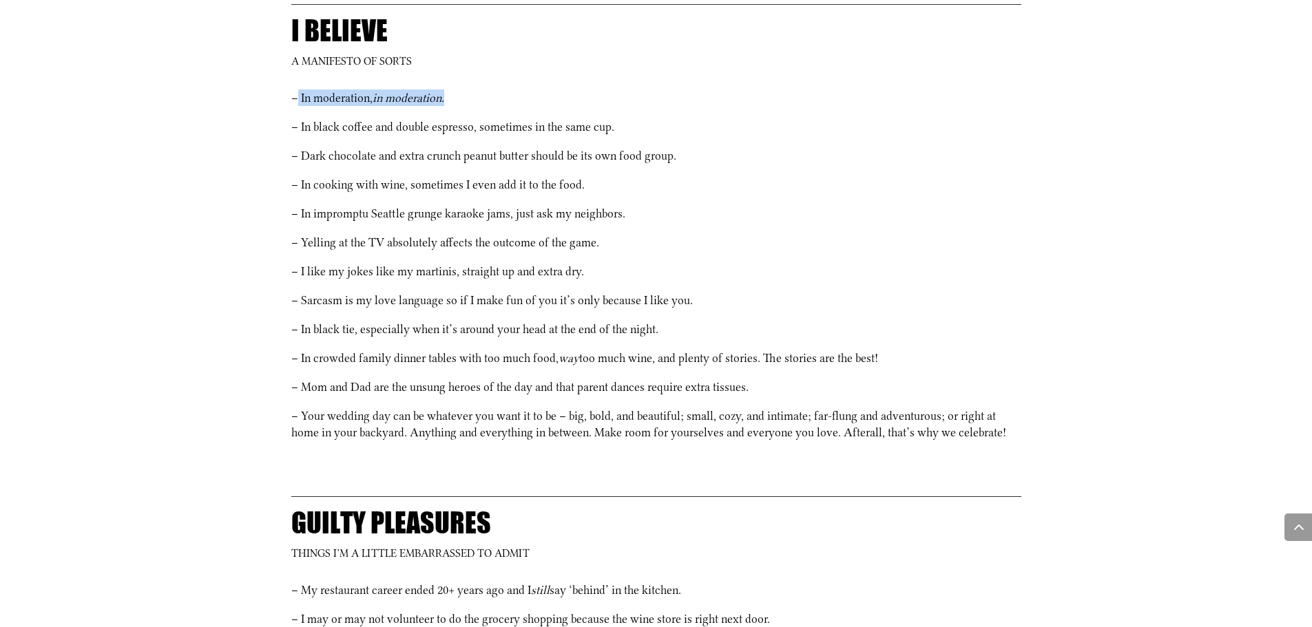
drag, startPoint x: 297, startPoint y: 81, endPoint x: 527, endPoint y: 92, distance: 230.3
click at [527, 92] on p "– In moderation, in moderation." at bounding box center [656, 104] width 730 height 29
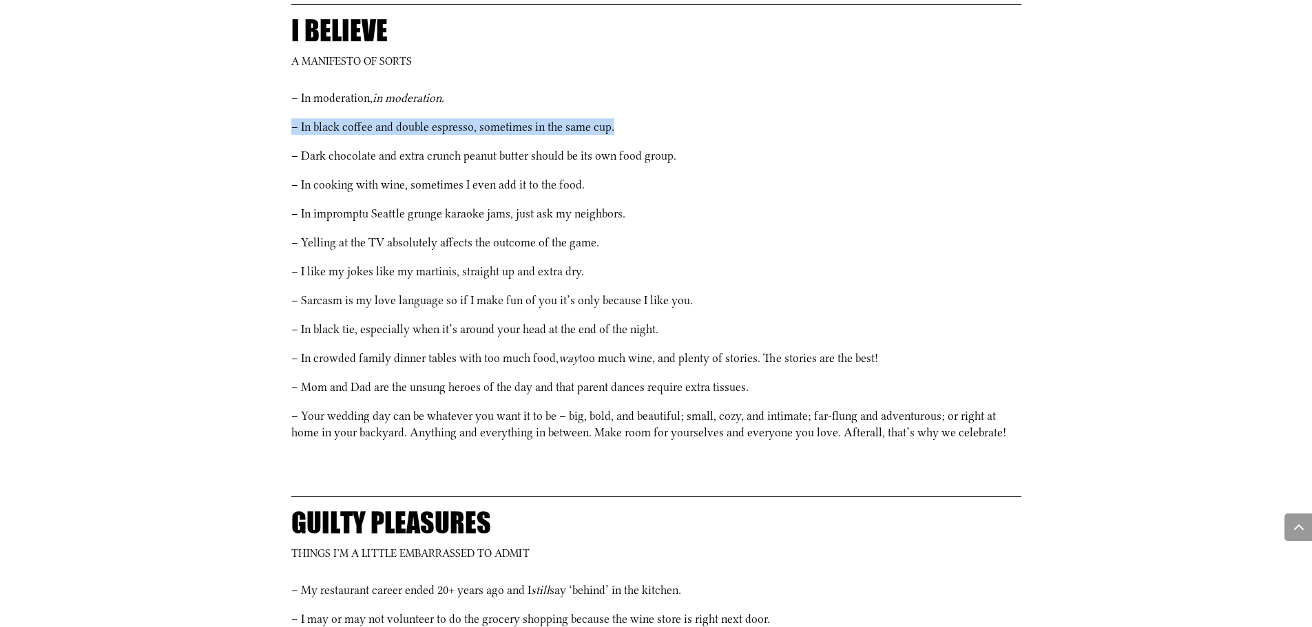
drag, startPoint x: 285, startPoint y: 107, endPoint x: 686, endPoint y: 107, distance: 401.4
click at [686, 107] on div "I believe A manifesto of sorts – In moderation, in moderation. – In black coffe…" at bounding box center [656, 237] width 744 height 503
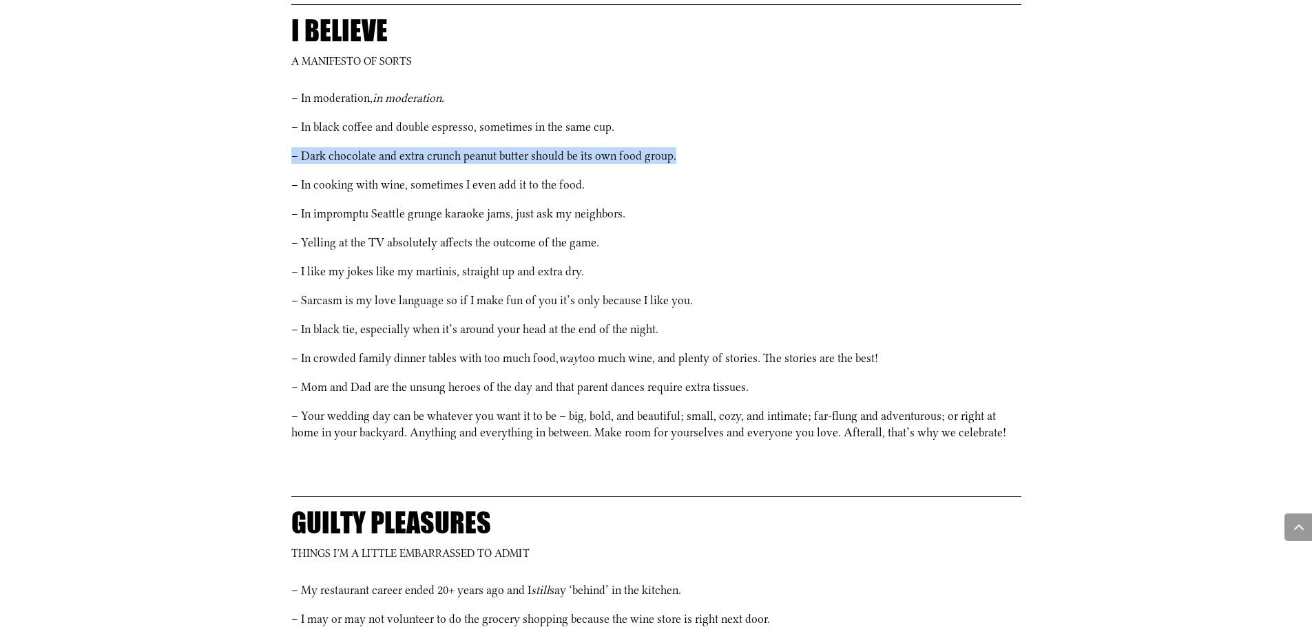
drag, startPoint x: 279, startPoint y: 138, endPoint x: 808, endPoint y: 141, distance: 528.8
click at [808, 141] on div "[PERSON_NAME] Indulgent. Playful. [GEOGRAPHIC_DATA]. I started JLP with the sol…" at bounding box center [656, 411] width 1312 height 1909
click at [808, 147] on p "– Dark chocolate and extra crunch peanut butter should be its own food group." at bounding box center [656, 161] width 730 height 29
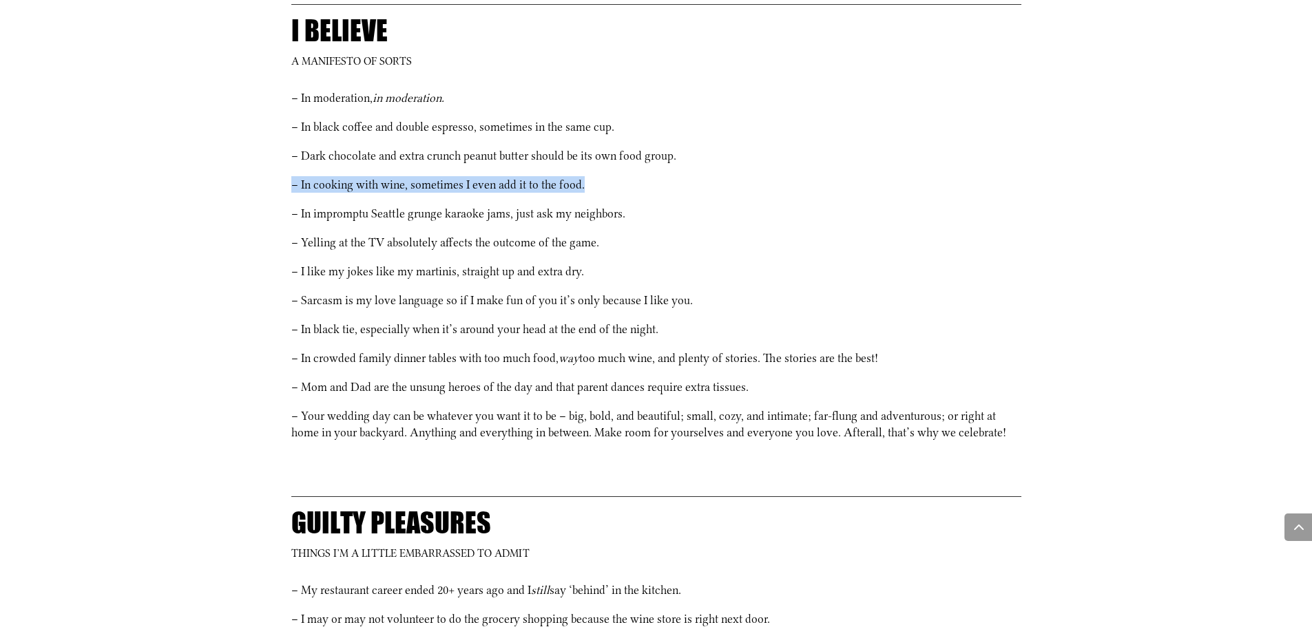
drag, startPoint x: 283, startPoint y: 169, endPoint x: 644, endPoint y: 174, distance: 360.8
click at [644, 174] on div "[PERSON_NAME] Indulgent. Playful. [GEOGRAPHIC_DATA]. I started JLP with the sol…" at bounding box center [656, 411] width 1312 height 1909
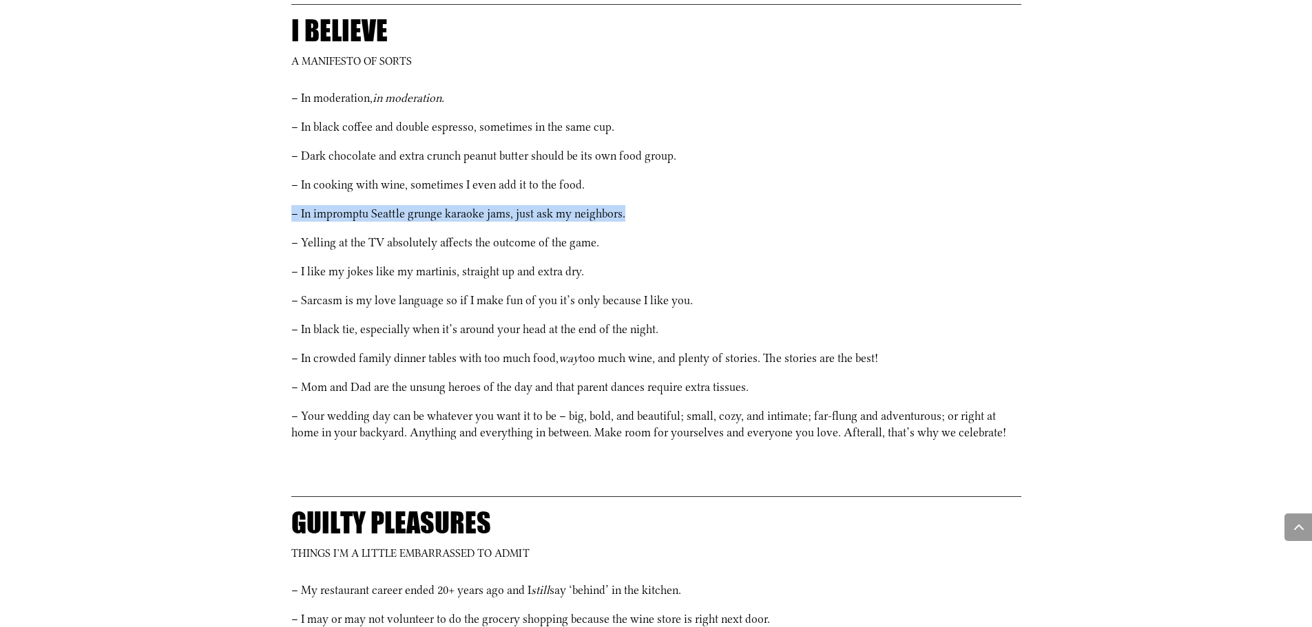
drag, startPoint x: 292, startPoint y: 197, endPoint x: 723, endPoint y: 197, distance: 431.0
click at [723, 205] on p "– In impromptu Seattle grunge karaoke jams, just ask my neighbors." at bounding box center [656, 219] width 730 height 29
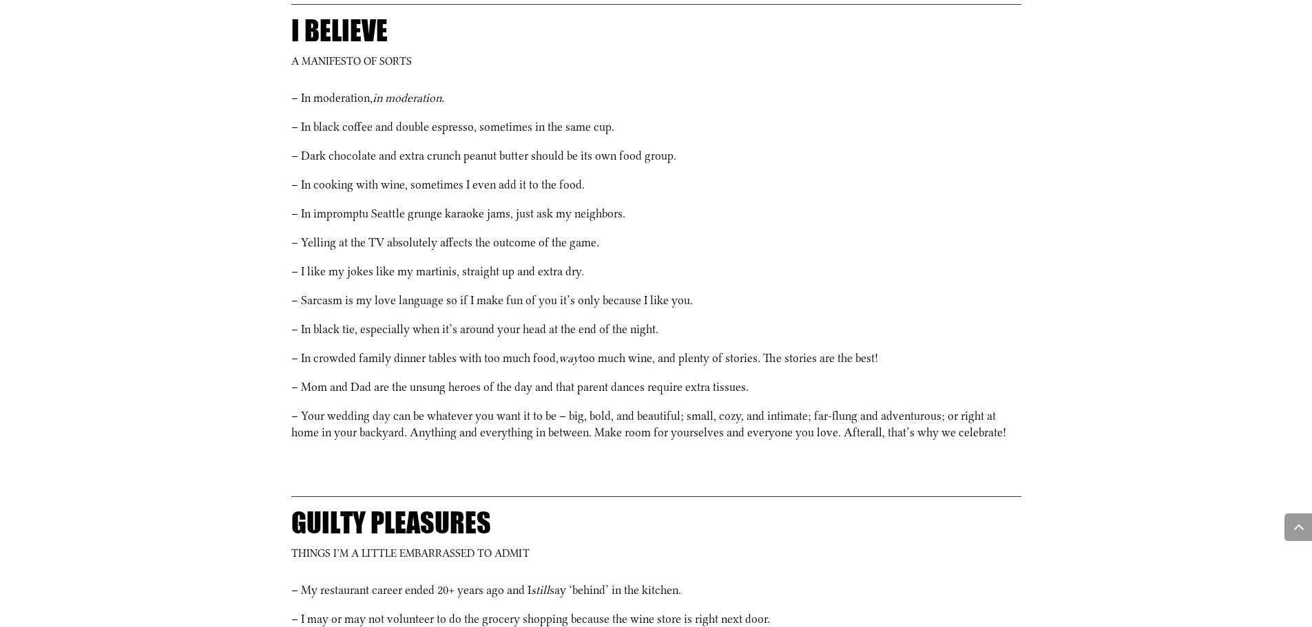
click at [650, 234] on p "– Yelling at the TV absolutely affects the outcome of the game." at bounding box center [656, 248] width 730 height 29
click at [488, 234] on p "– Yelling at the TV absolutely affects the outcome of the game." at bounding box center [656, 248] width 730 height 29
drag, startPoint x: 320, startPoint y: 253, endPoint x: 535, endPoint y: 253, distance: 214.8
click at [535, 263] on p "– I like my jokes like my martinis, straight up and extra dry." at bounding box center [656, 277] width 730 height 29
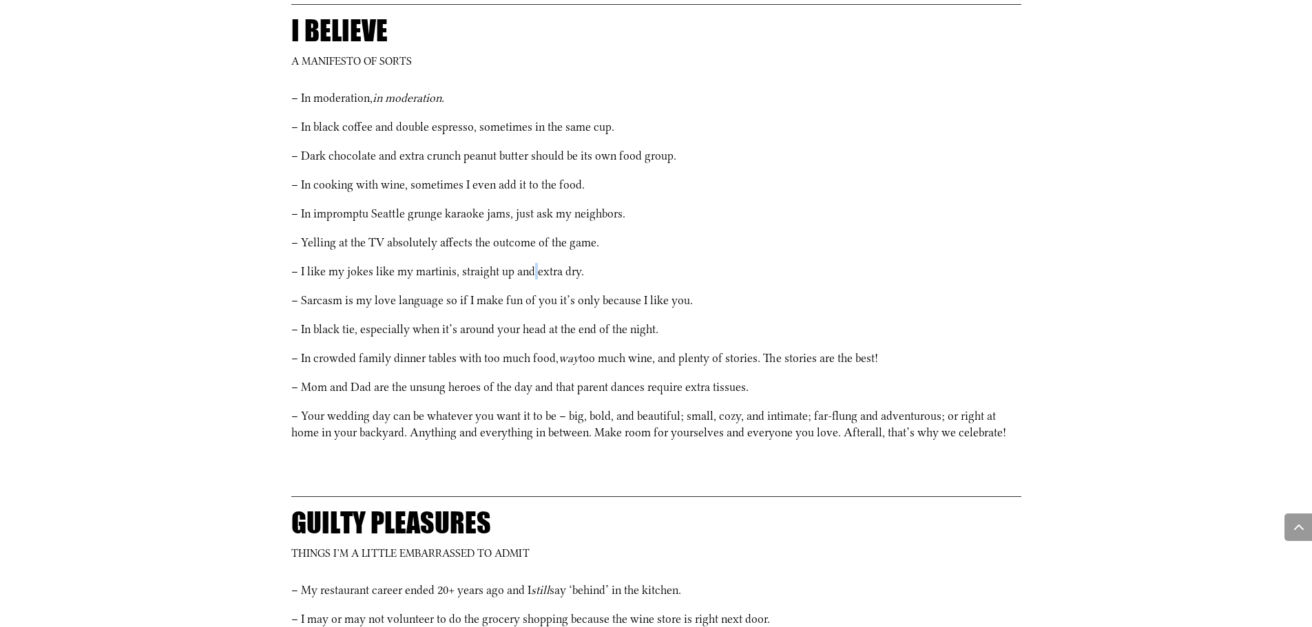
click at [535, 263] on p "– I like my jokes like my martinis, straight up and extra dry." at bounding box center [656, 277] width 730 height 29
drag, startPoint x: 297, startPoint y: 291, endPoint x: 695, endPoint y: 286, distance: 398.7
click at [695, 292] on p "– Sarcasm is my love language so if I make fun of you it’s only because I like …" at bounding box center [656, 306] width 730 height 29
drag, startPoint x: 270, startPoint y: 312, endPoint x: 691, endPoint y: 316, distance: 421.4
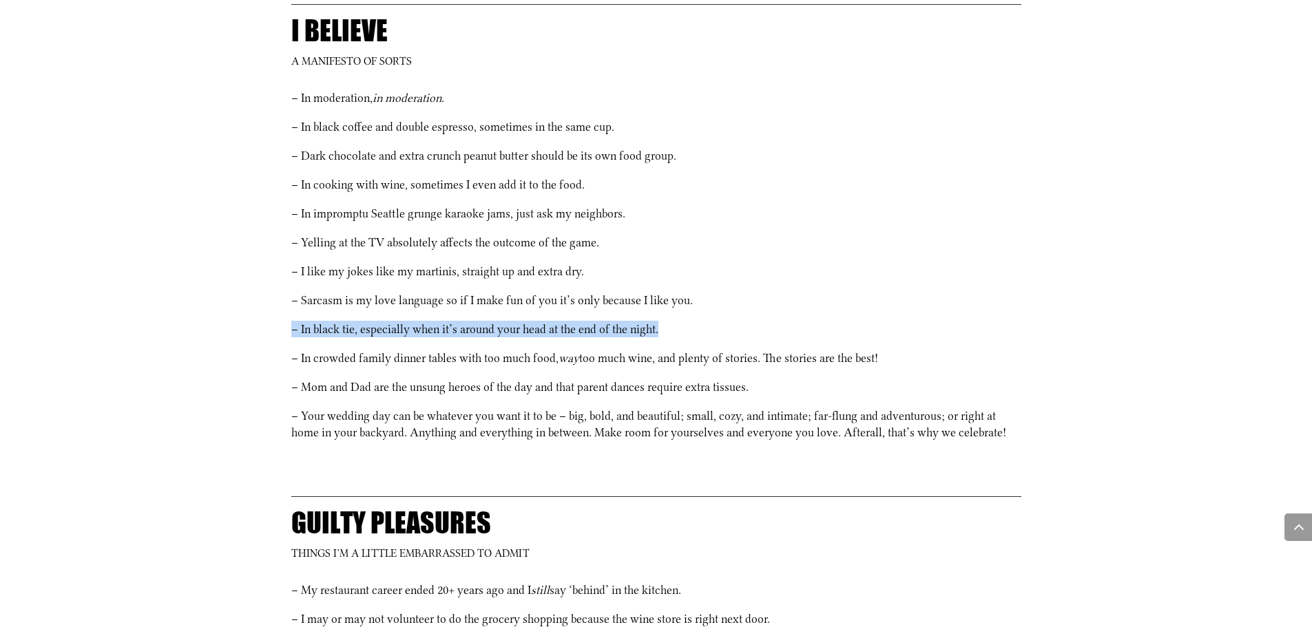
click at [691, 316] on div "[PERSON_NAME] Indulgent. Playful. [GEOGRAPHIC_DATA]. I started JLP with the sol…" at bounding box center [656, 411] width 1312 height 1909
click at [691, 321] on p "– In black tie, especially when it’s around your head at the end of the night." at bounding box center [656, 335] width 730 height 29
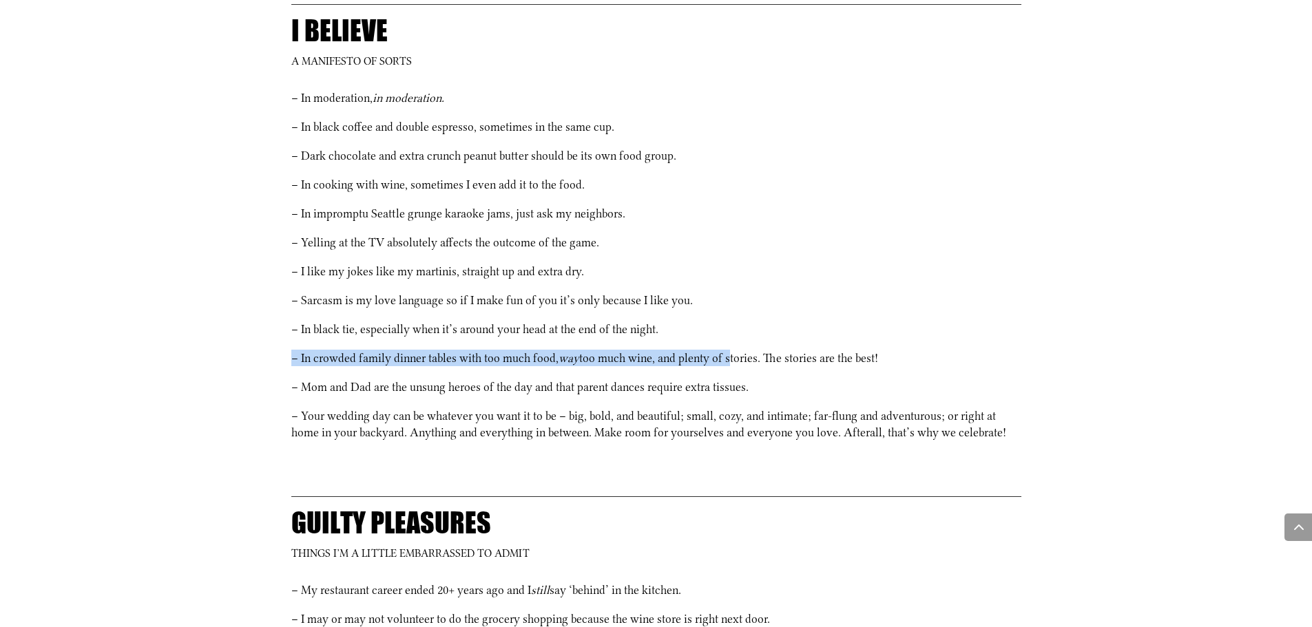
drag, startPoint x: 283, startPoint y: 342, endPoint x: 735, endPoint y: 342, distance: 452.4
click at [735, 342] on div "[PERSON_NAME] Indulgent. Playful. [GEOGRAPHIC_DATA]. I started JLP with the sol…" at bounding box center [656, 411] width 1312 height 1909
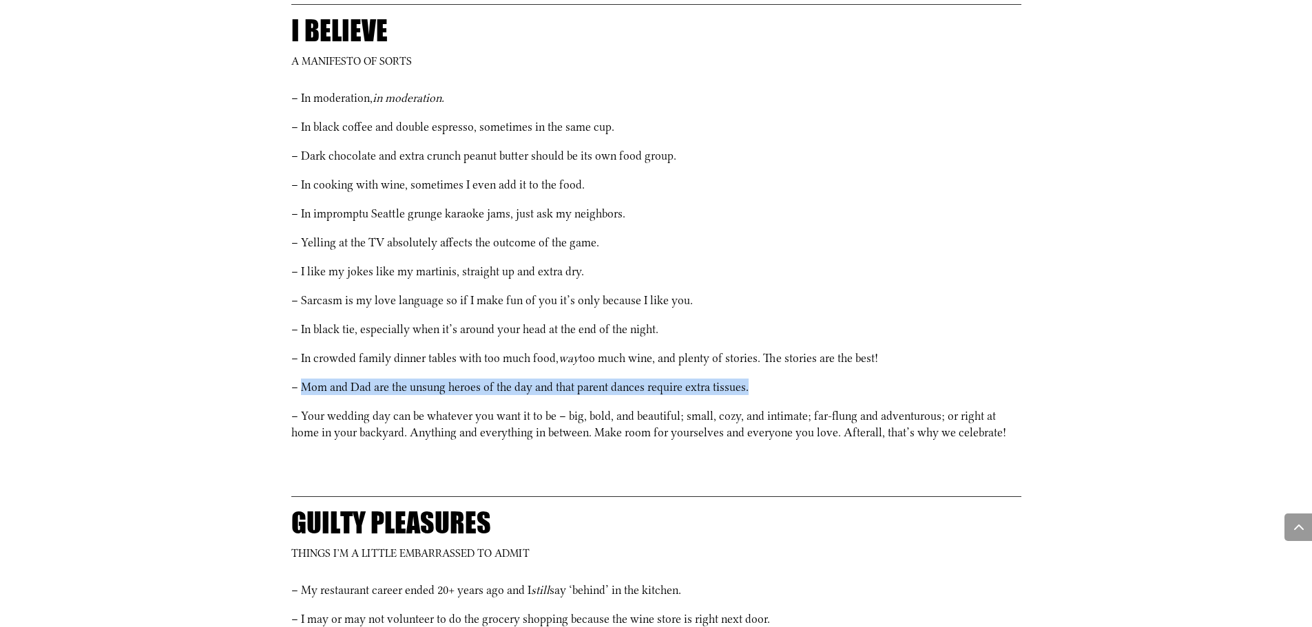
drag, startPoint x: 303, startPoint y: 377, endPoint x: 817, endPoint y: 376, distance: 513.7
click at [817, 379] on p "– Mom and Dad are the unsung heroes of the day and that parent dances require e…" at bounding box center [656, 393] width 730 height 29
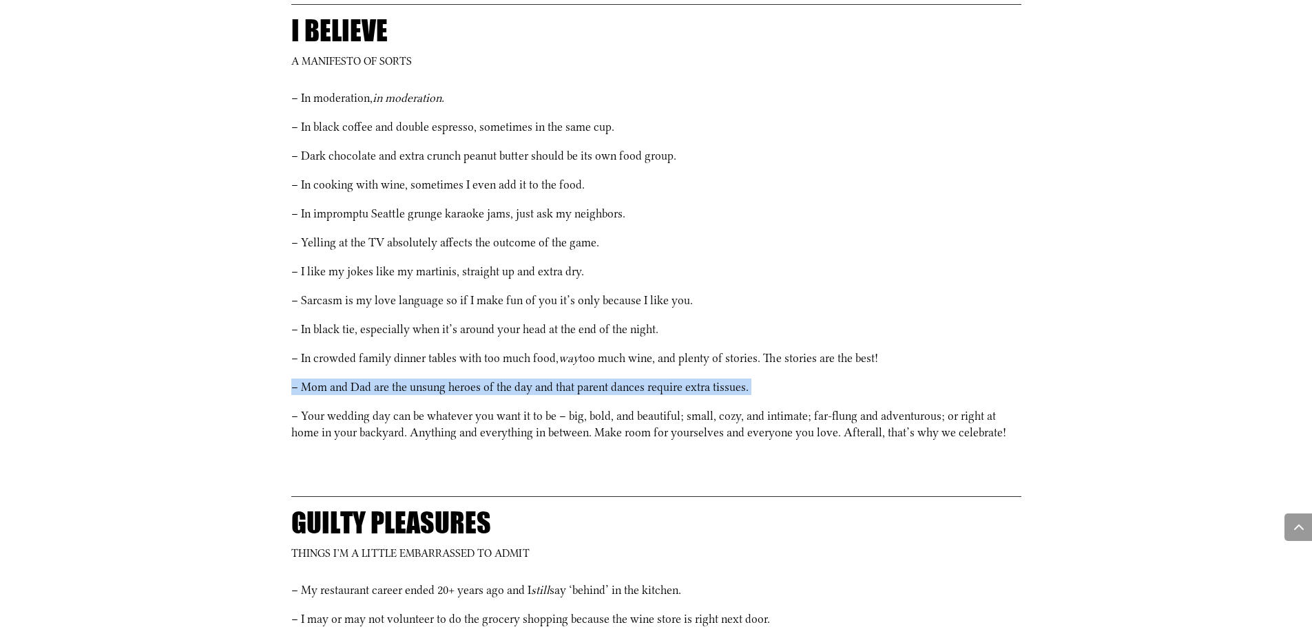
click at [817, 379] on p "– Mom and Dad are the unsung heroes of the day and that parent dances require e…" at bounding box center [656, 393] width 730 height 29
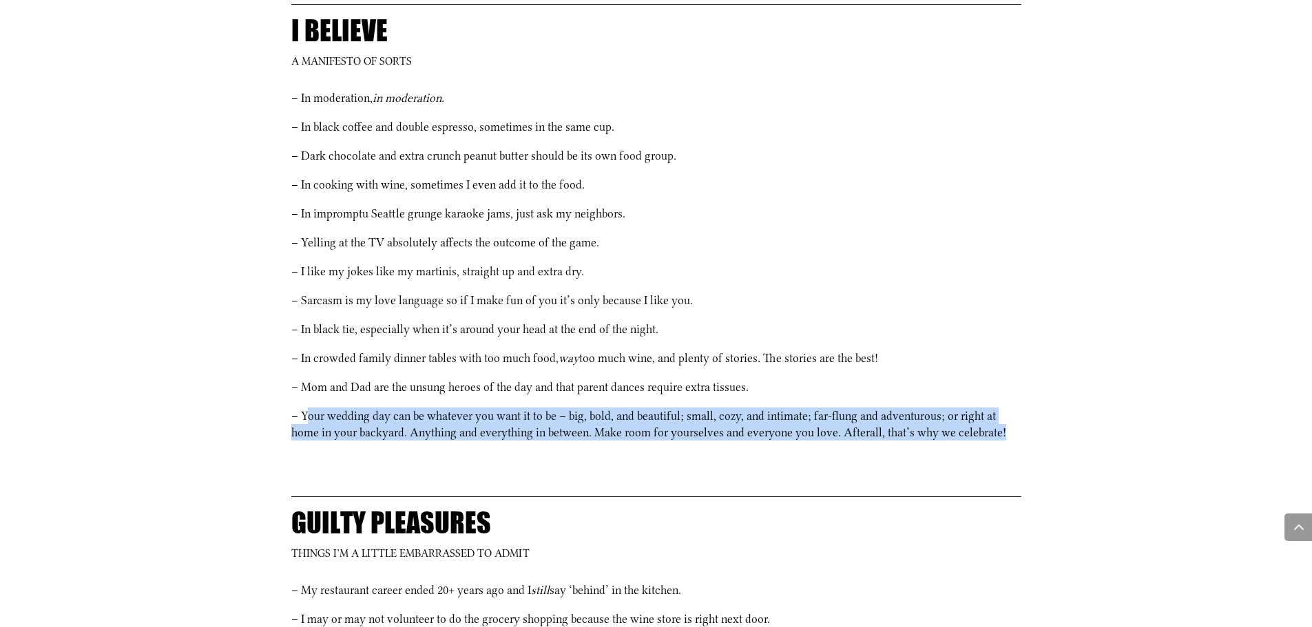
drag, startPoint x: 306, startPoint y: 407, endPoint x: 1103, endPoint y: 423, distance: 797.5
click at [1103, 423] on div "[PERSON_NAME] Indulgent. Playful. [GEOGRAPHIC_DATA]. I started JLP with the sol…" at bounding box center [656, 411] width 1312 height 1909
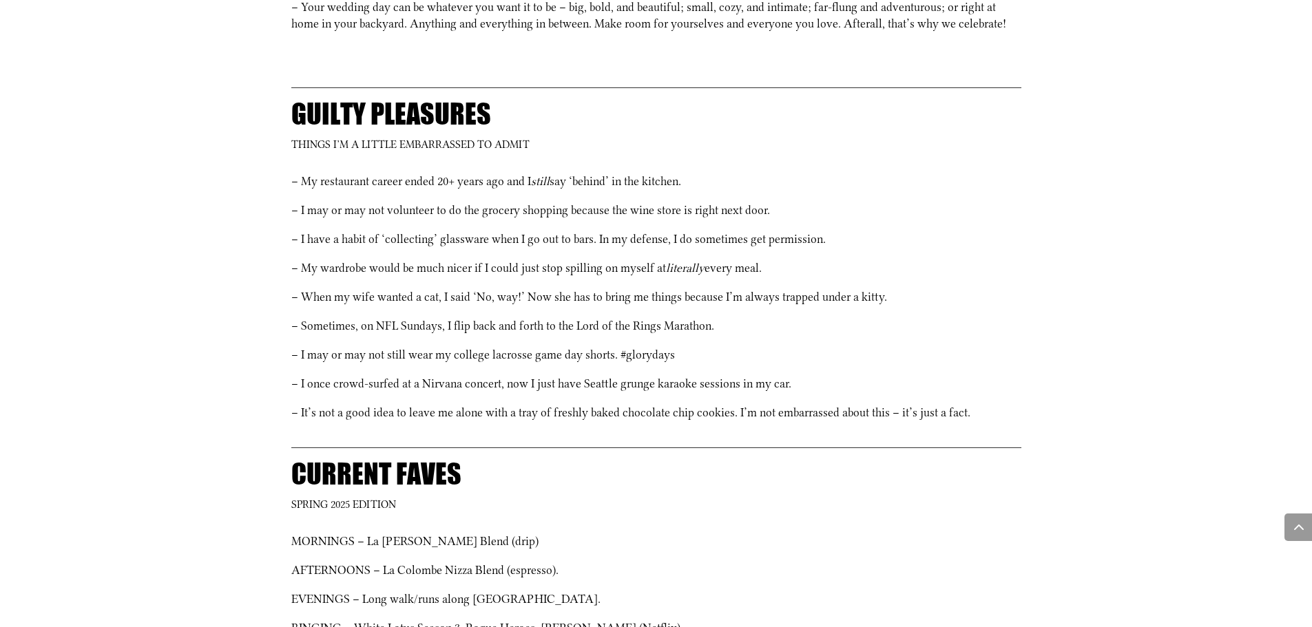
scroll to position [1584, 0]
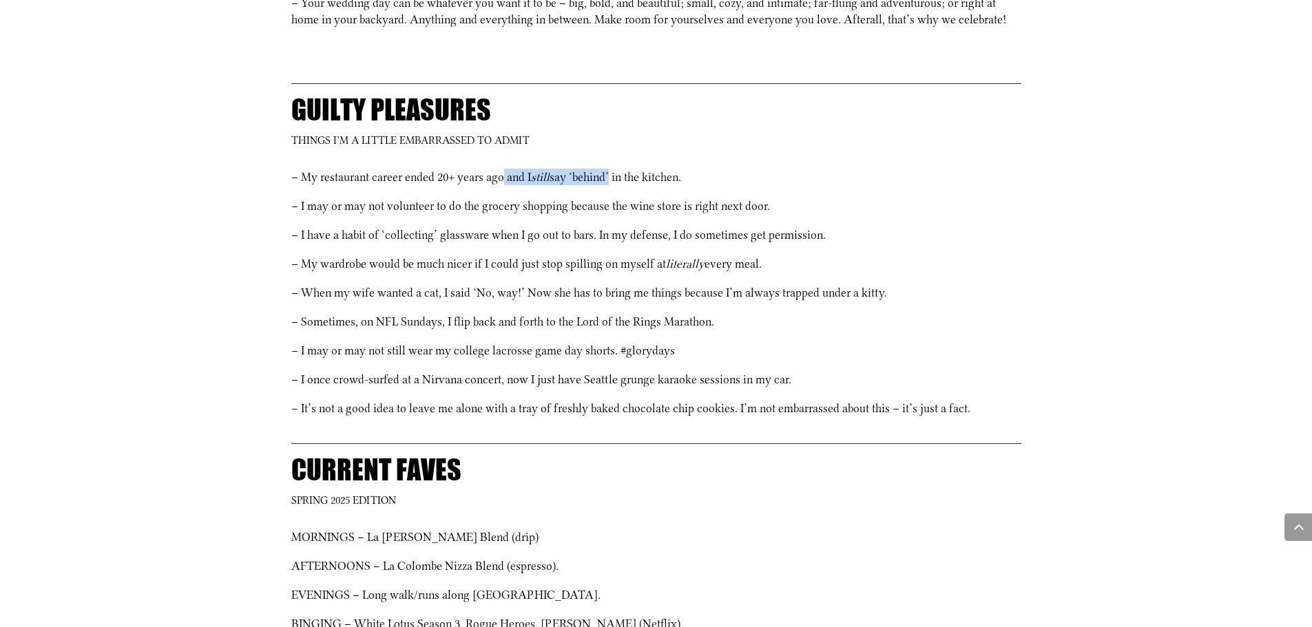
drag, startPoint x: 611, startPoint y: 159, endPoint x: 505, endPoint y: 158, distance: 106.0
click at [505, 169] on p "– My restaurant career ended 20+ years ago and I still say ‘behind’ in the kitc…" at bounding box center [656, 183] width 730 height 29
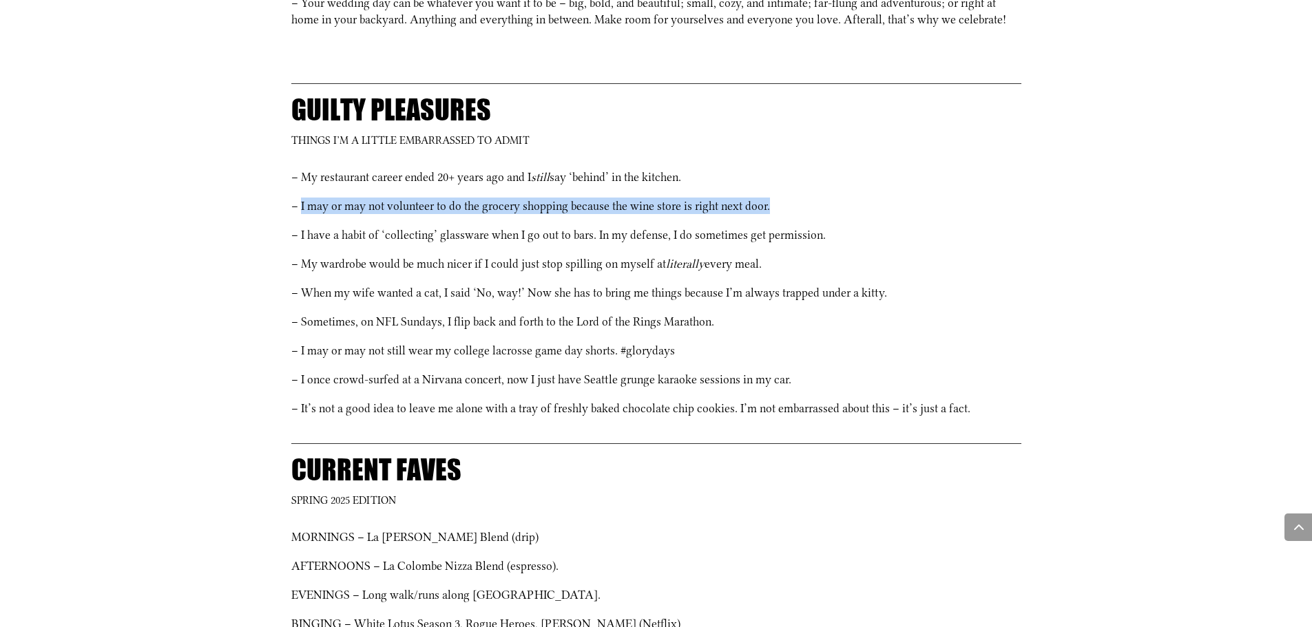
drag, startPoint x: 302, startPoint y: 191, endPoint x: 846, endPoint y: 189, distance: 544.6
click at [846, 198] on p "– I may or may not volunteer to do the grocery shopping because the wine store …" at bounding box center [656, 212] width 730 height 29
click at [854, 209] on p "– I may or may not volunteer to do the grocery shopping because the wine store …" at bounding box center [656, 212] width 730 height 29
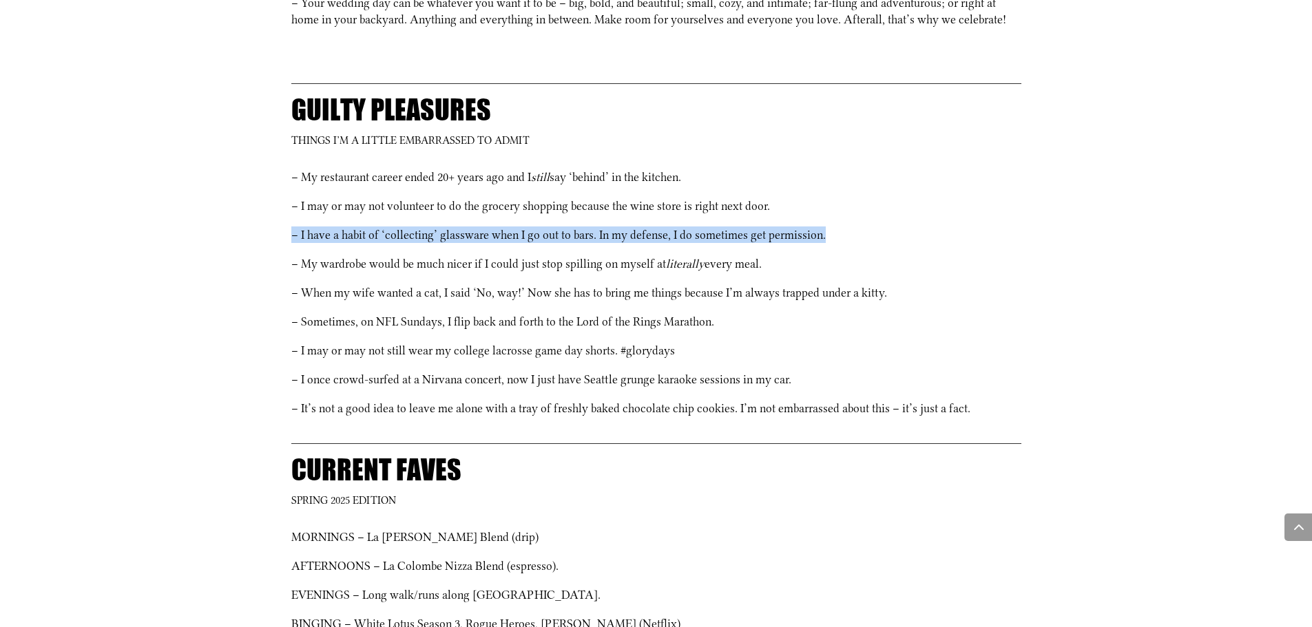
drag, startPoint x: 854, startPoint y: 209, endPoint x: 861, endPoint y: 222, distance: 15.1
click at [861, 222] on div "– My restaurant career ended 20+ years ago and I still say ‘behind’ in the kitc…" at bounding box center [656, 293] width 730 height 248
click at [861, 227] on p "– I have a habit of ‘collecting’ glassware when I go out to bars. In my defense…" at bounding box center [656, 241] width 730 height 29
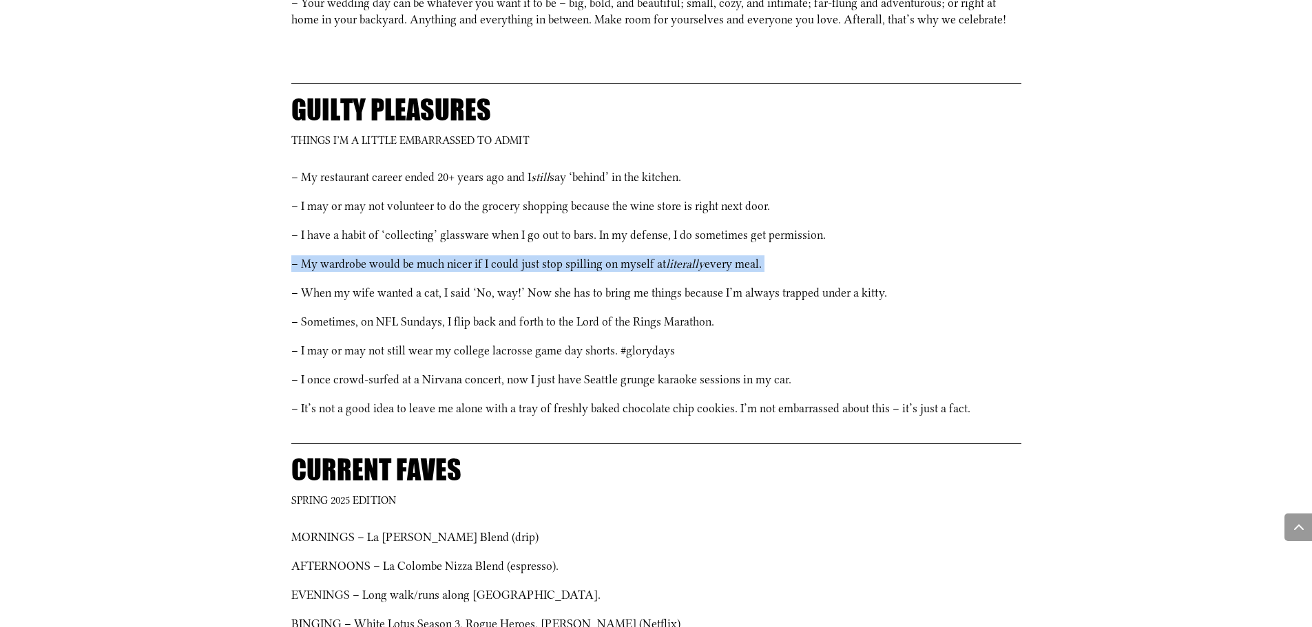
drag, startPoint x: 861, startPoint y: 222, endPoint x: 870, endPoint y: 242, distance: 21.3
click at [870, 242] on div "– My restaurant career ended 20+ years ago and I still say ‘behind’ in the kitc…" at bounding box center [656, 293] width 730 height 248
click at [870, 255] on p "– My wardrobe would be much nicer if I could just stop spilling on myself at li…" at bounding box center [656, 269] width 730 height 29
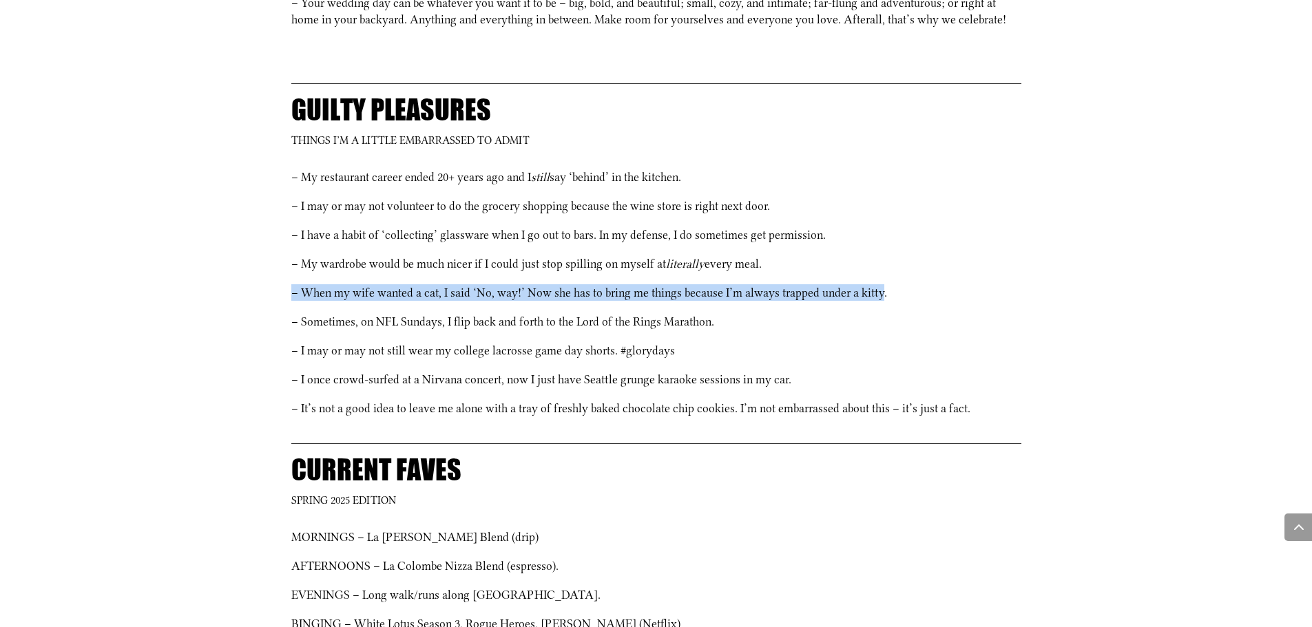
drag, startPoint x: 870, startPoint y: 242, endPoint x: 885, endPoint y: 279, distance: 40.4
click at [885, 279] on div "– My restaurant career ended 20+ years ago and I still say ‘behind’ in the kitc…" at bounding box center [656, 293] width 730 height 248
click at [885, 284] on p "– When my wife wanted a cat, I said ‘No, way!’ Now she has to bring me things b…" at bounding box center [656, 298] width 730 height 29
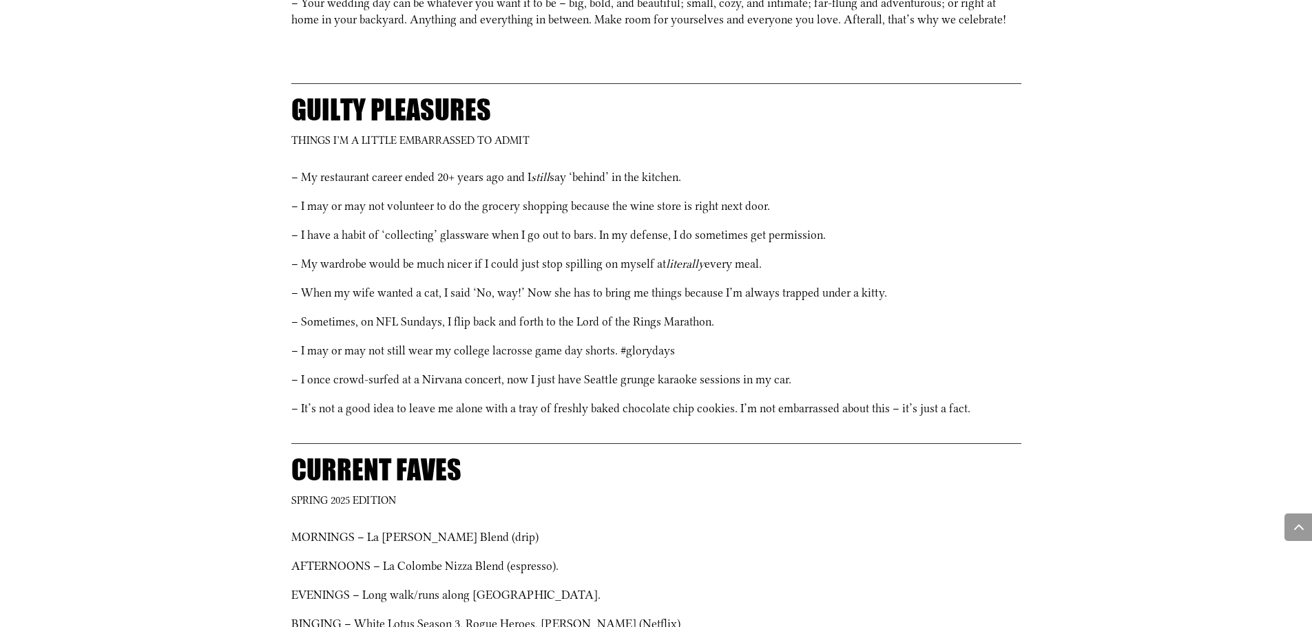
click at [885, 284] on p "– When my wife wanted a cat, I said ‘No, way!’ Now she has to bring me things b…" at bounding box center [656, 298] width 730 height 29
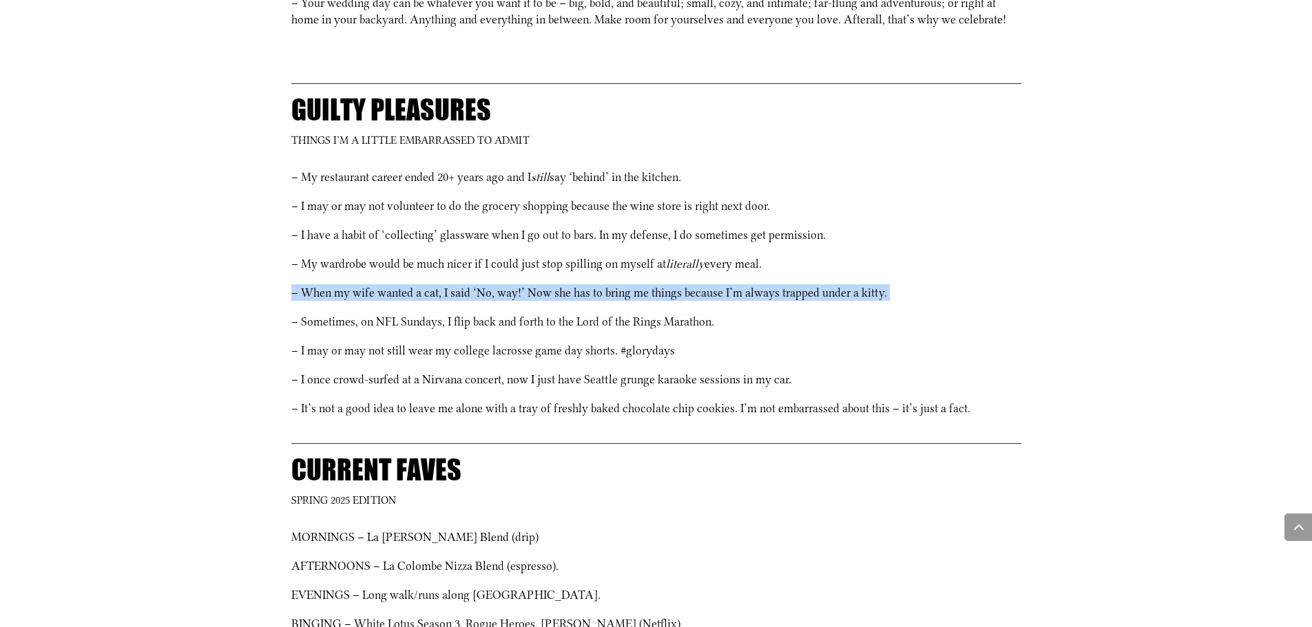
click at [885, 284] on p "– When my wife wanted a cat, I said ‘No, way!’ Now she has to bring me things b…" at bounding box center [656, 298] width 730 height 29
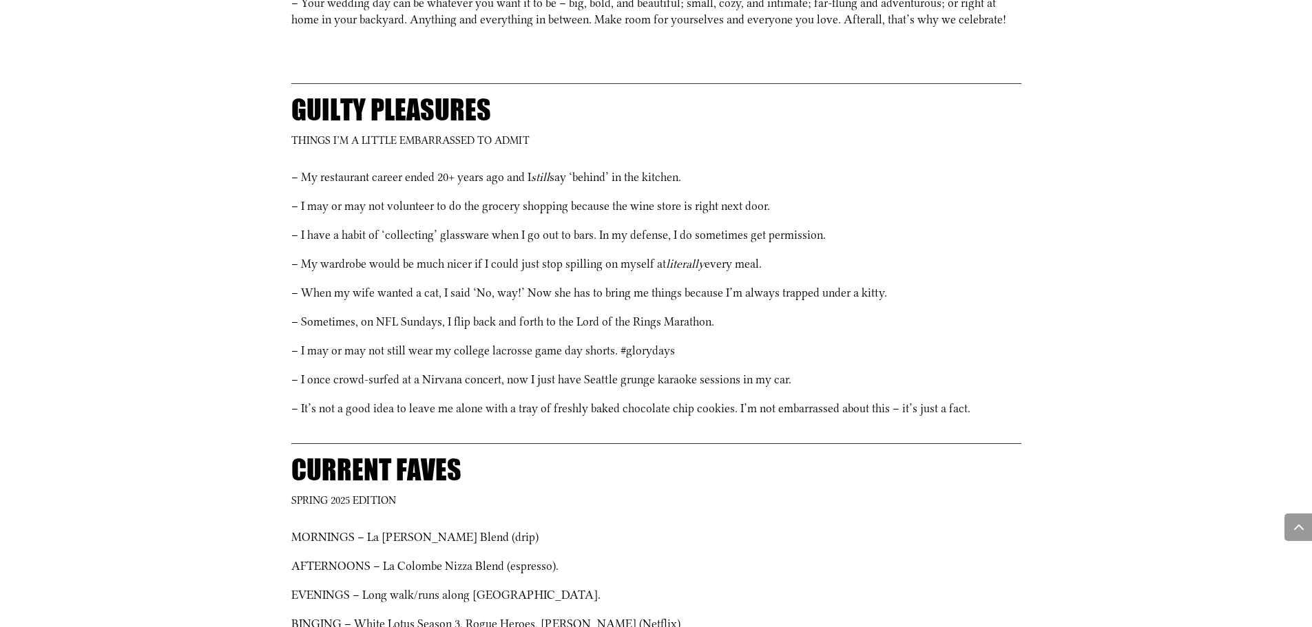
drag, startPoint x: 843, startPoint y: 297, endPoint x: 844, endPoint y: 312, distance: 14.5
click at [844, 313] on p "– Sometimes, on NFL Sundays, I flip back and forth to the Lord of the Rings Mar…" at bounding box center [656, 327] width 730 height 29
drag, startPoint x: 324, startPoint y: 334, endPoint x: 719, endPoint y: 341, distance: 394.6
click at [719, 342] on p "– I may or may not still wear my college lacrosse game day shorts. #glorydays" at bounding box center [656, 356] width 730 height 29
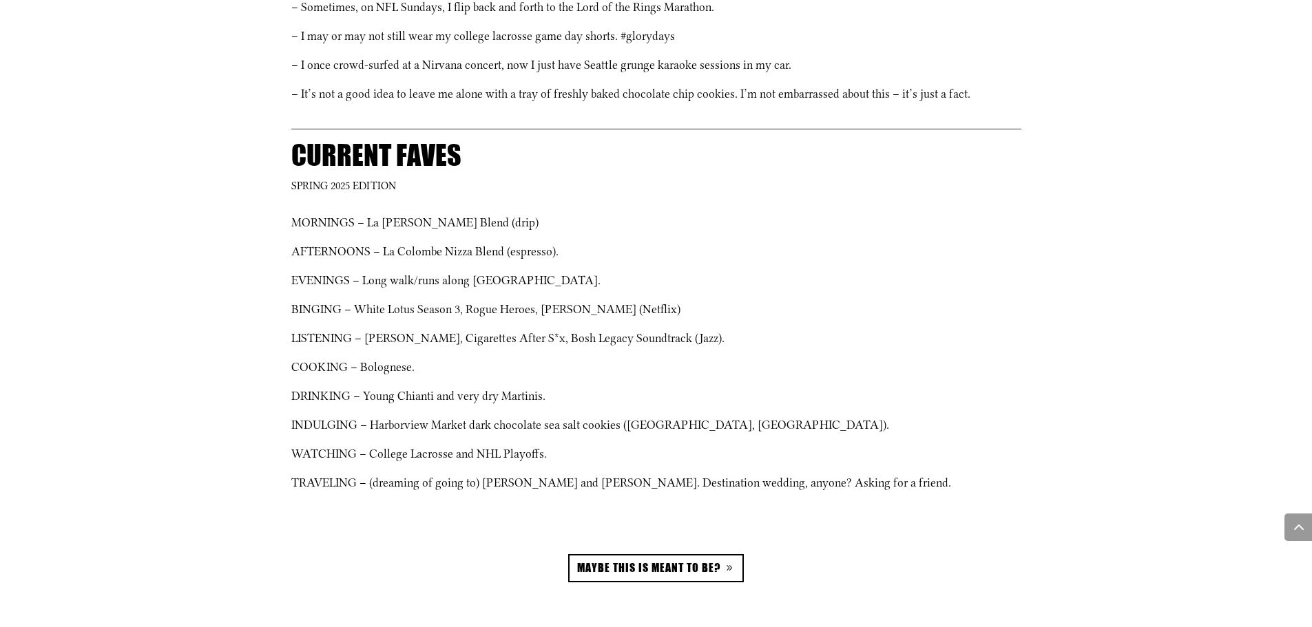
scroll to position [1907, 0]
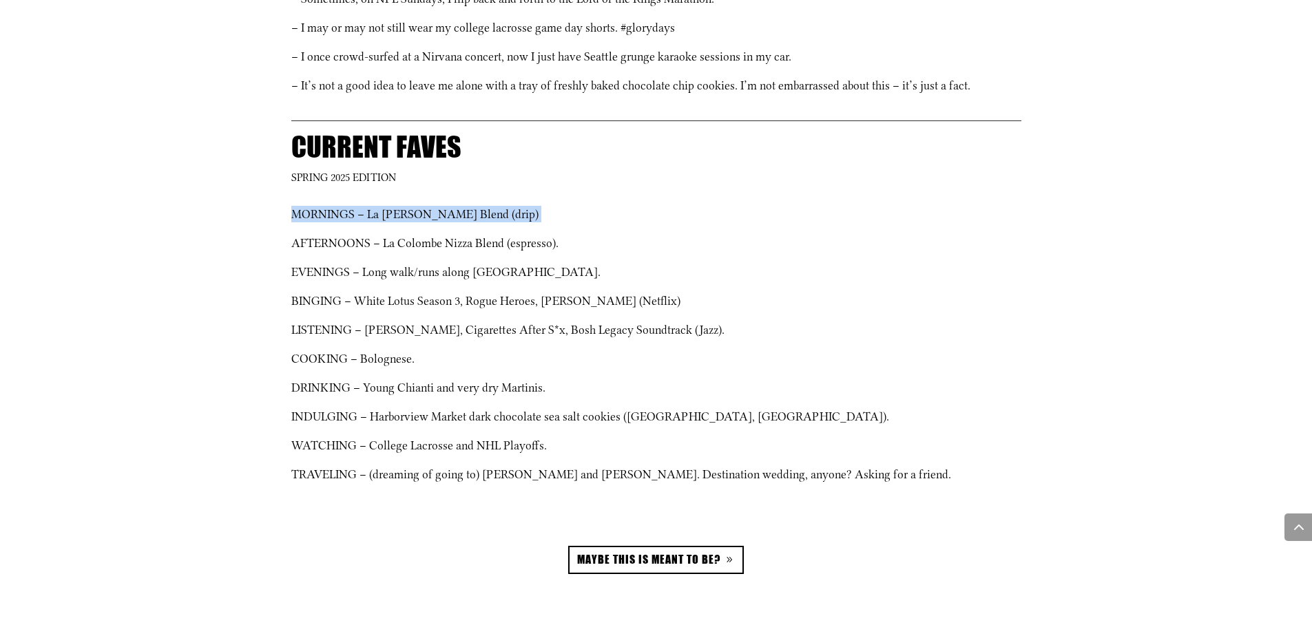
drag, startPoint x: 281, startPoint y: 193, endPoint x: 280, endPoint y: 222, distance: 29.0
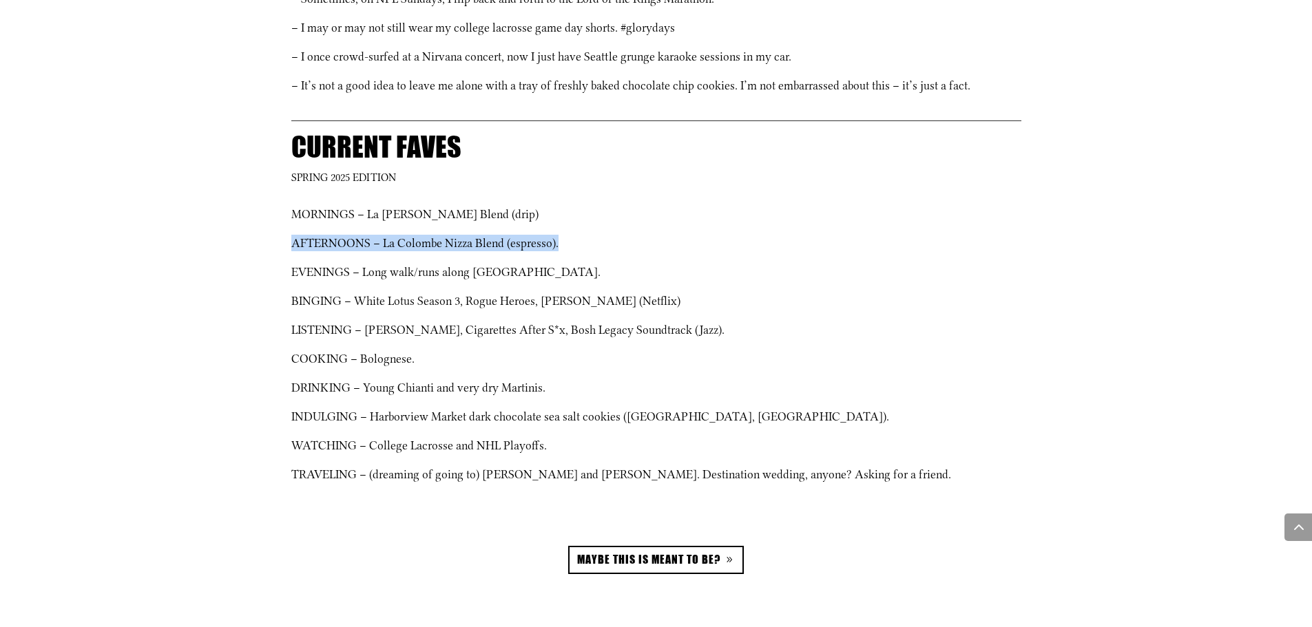
drag, startPoint x: 280, startPoint y: 222, endPoint x: 558, endPoint y: 244, distance: 279.7
click at [558, 244] on p "AFTERNOONS – La Colombe Nizza Blend (espresso)." at bounding box center [656, 249] width 730 height 29
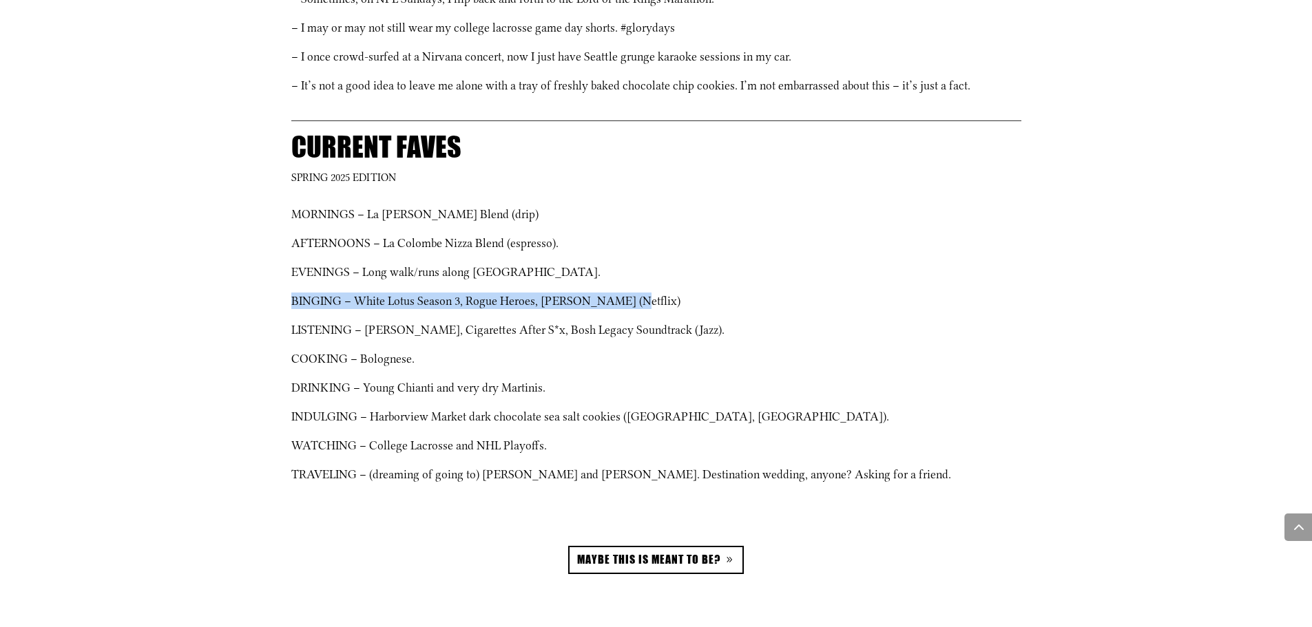
drag, startPoint x: 632, startPoint y: 251, endPoint x: 828, endPoint y: 280, distance: 198.3
click at [828, 280] on div "MORNINGS – La [PERSON_NAME] Blend (drip) AFTERNOONS – La Colombe Nizza Blend (e…" at bounding box center [656, 359] width 730 height 306
click at [828, 293] on p "BINGING – White Lotus Season 3, Rogue Heroes, [PERSON_NAME] (Netflix)" at bounding box center [656, 307] width 730 height 29
drag, startPoint x: 322, startPoint y: 281, endPoint x: 651, endPoint y: 284, distance: 329.8
click at [651, 293] on p "BINGING – White Lotus Season 3, Rogue Heroes, [PERSON_NAME] (Netflix)" at bounding box center [656, 307] width 730 height 29
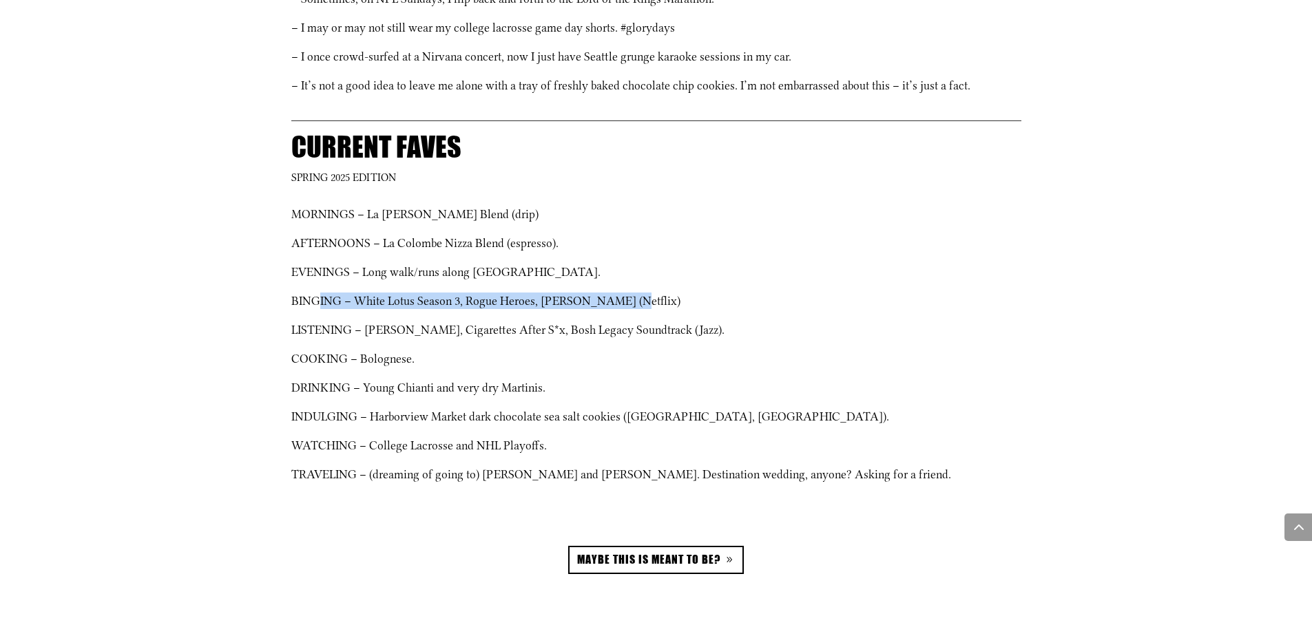
click at [651, 293] on p "BINGING – White Lotus Season 3, Rogue Heroes, [PERSON_NAME] (Netflix)" at bounding box center [656, 307] width 730 height 29
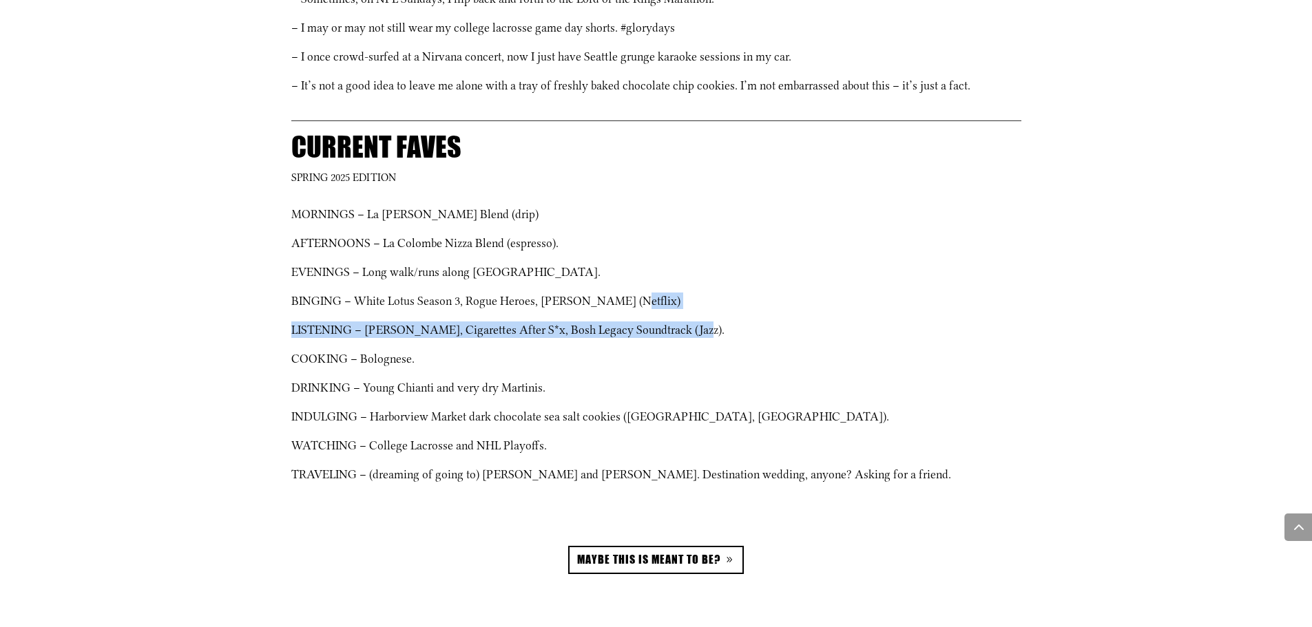
drag, startPoint x: 677, startPoint y: 295, endPoint x: 874, endPoint y: 324, distance: 199.0
click at [874, 324] on div "MORNINGS – La [PERSON_NAME] Blend (drip) AFTERNOONS – La Colombe Nizza Blend (e…" at bounding box center [656, 359] width 730 height 306
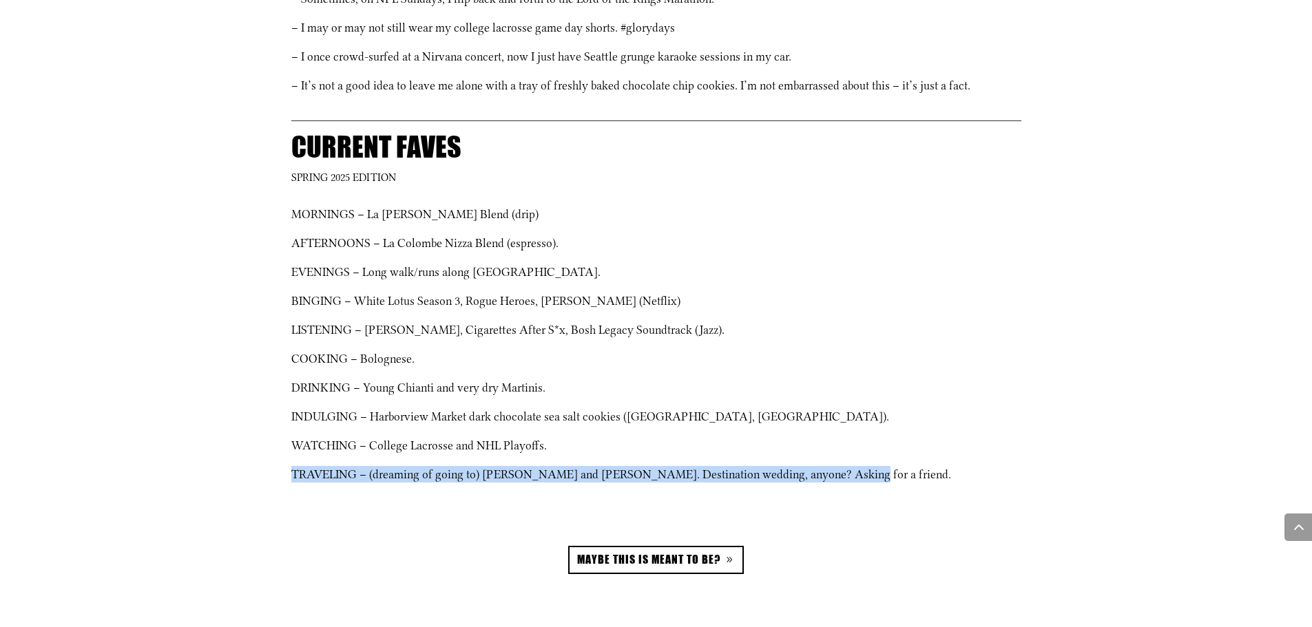
drag, startPoint x: 927, startPoint y: 458, endPoint x: 285, endPoint y: 464, distance: 641.8
click at [285, 464] on div "current faves spring 2025 edition MORNINGS – La [PERSON_NAME] Blend (drip) AFTE…" at bounding box center [656, 347] width 744 height 491
click at [286, 463] on div "current faves spring 2025 edition MORNINGS – La [PERSON_NAME] Blend (drip) AFTE…" at bounding box center [656, 347] width 744 height 491
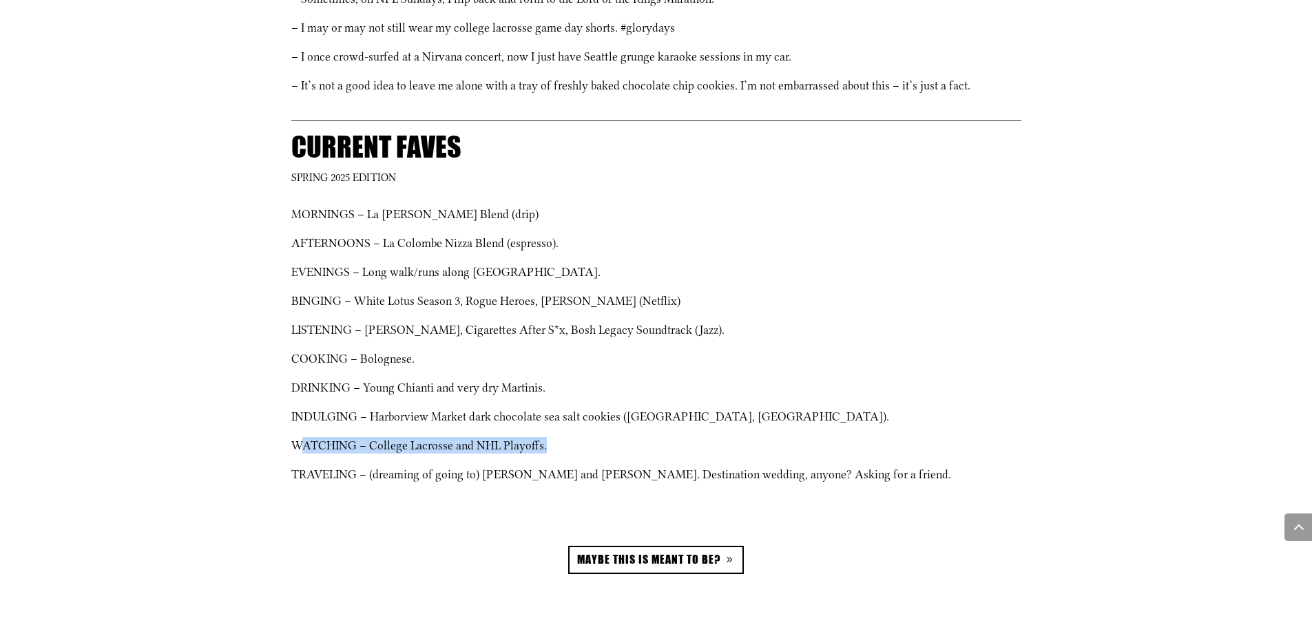
drag, startPoint x: 298, startPoint y: 433, endPoint x: 940, endPoint y: 440, distance: 641.8
click at [940, 440] on p "WATCHING – College Lacrosse and NHL Playoffs." at bounding box center [656, 451] width 730 height 29
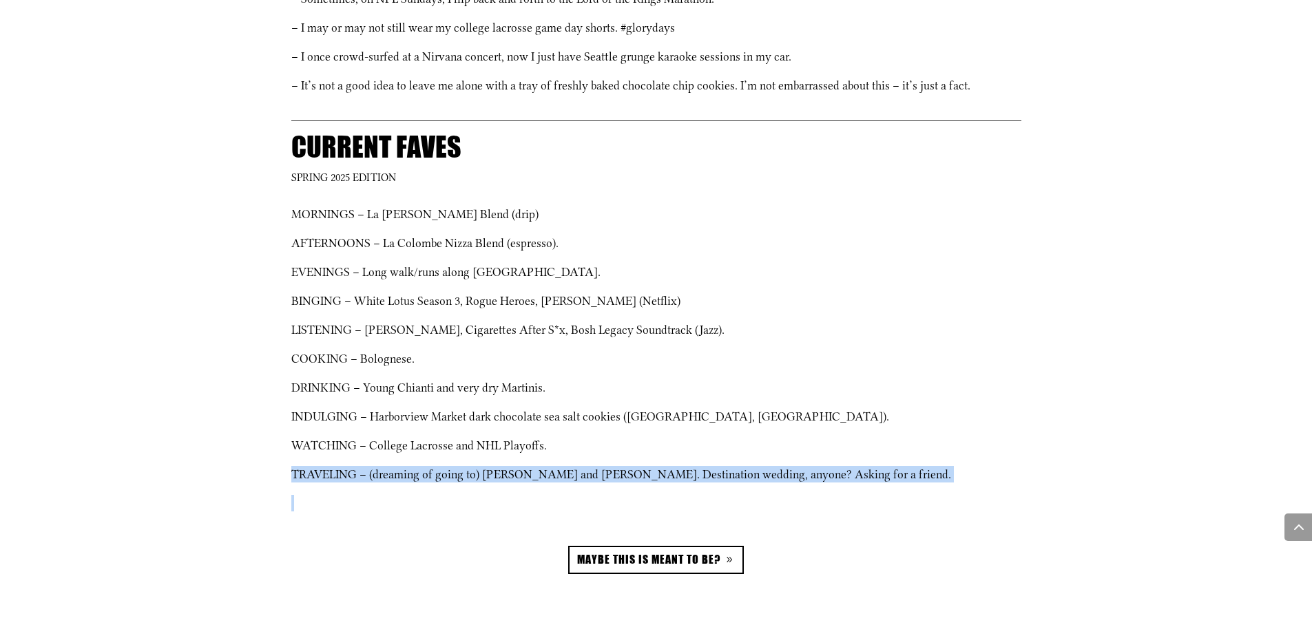
drag, startPoint x: 940, startPoint y: 440, endPoint x: 970, endPoint y: 483, distance: 52.9
click at [970, 483] on div "MORNINGS – La [PERSON_NAME] Blend (drip) AFTERNOONS – La Colombe Nizza Blend (e…" at bounding box center [656, 359] width 730 height 306
click at [970, 495] on p at bounding box center [656, 503] width 730 height 17
drag, startPoint x: 409, startPoint y: 461, endPoint x: 795, endPoint y: 466, distance: 385.6
click at [795, 466] on p "TRAVELING – (dreaming of going to) [PERSON_NAME] and [PERSON_NAME]. Destination…" at bounding box center [656, 480] width 730 height 29
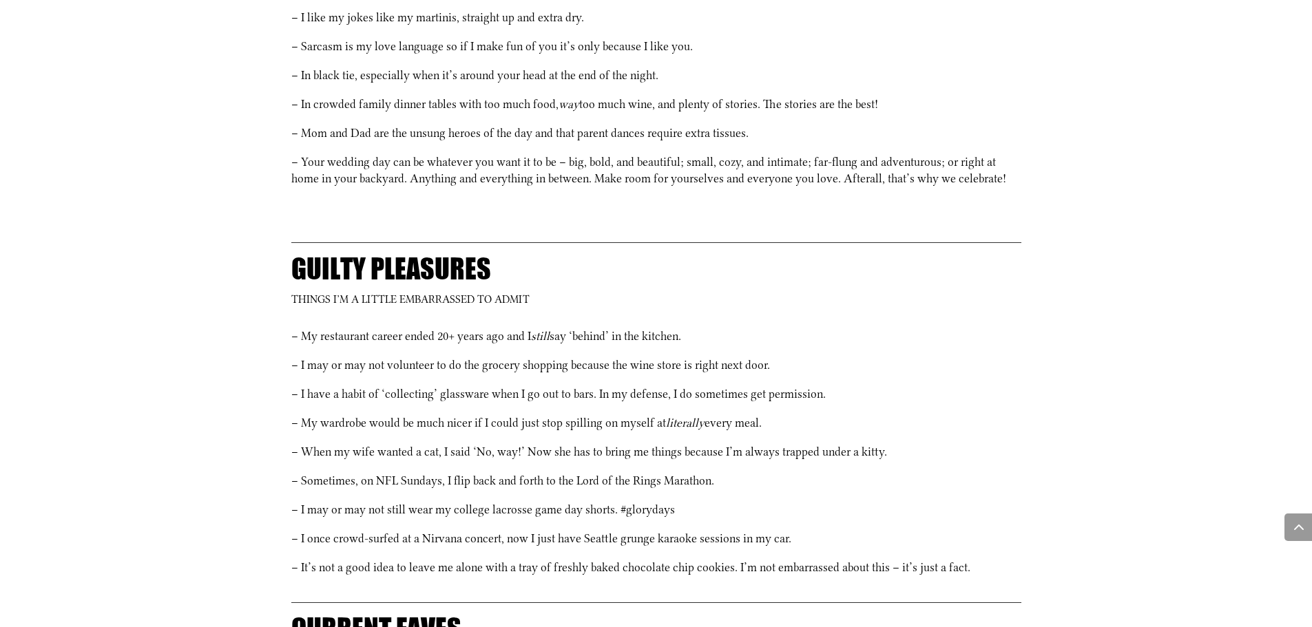
scroll to position [1493, 0]
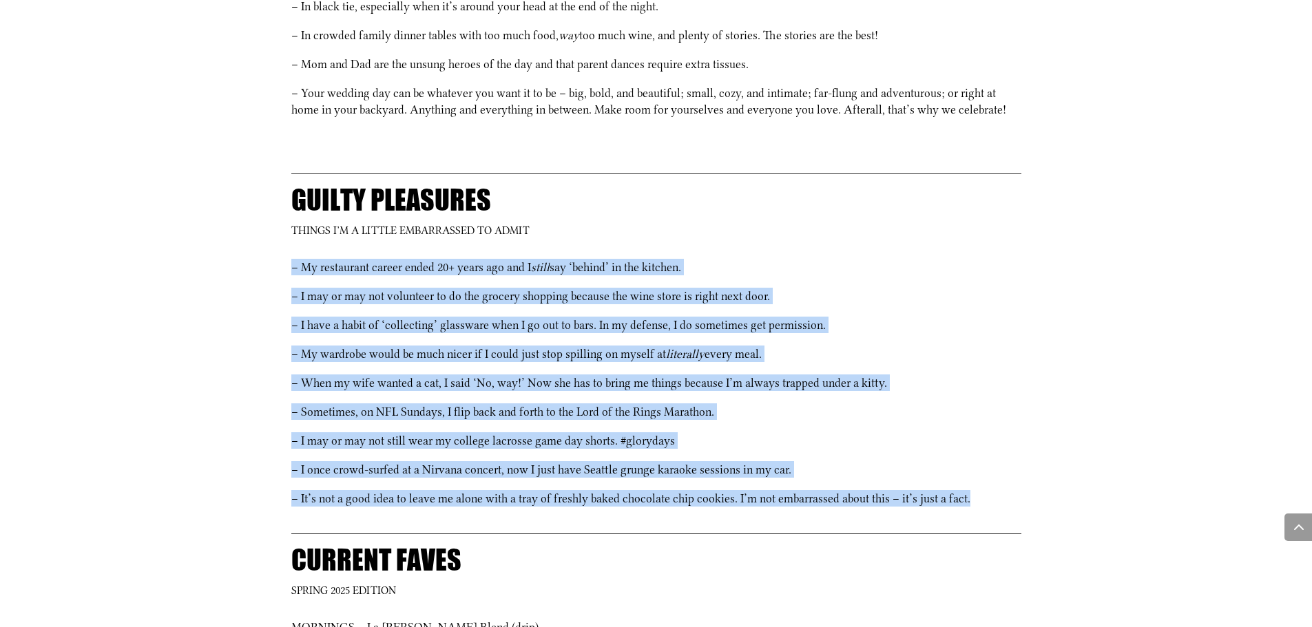
drag, startPoint x: 364, startPoint y: 302, endPoint x: 1140, endPoint y: 480, distance: 795.4
click at [1140, 480] on div "[PERSON_NAME] Indulgent. Playful. [GEOGRAPHIC_DATA]. I started JLP with the sol…" at bounding box center [656, 88] width 1312 height 1909
click at [1131, 461] on div "[PERSON_NAME] Indulgent. Playful. [GEOGRAPHIC_DATA]. I started JLP with the sol…" at bounding box center [656, 88] width 1312 height 1909
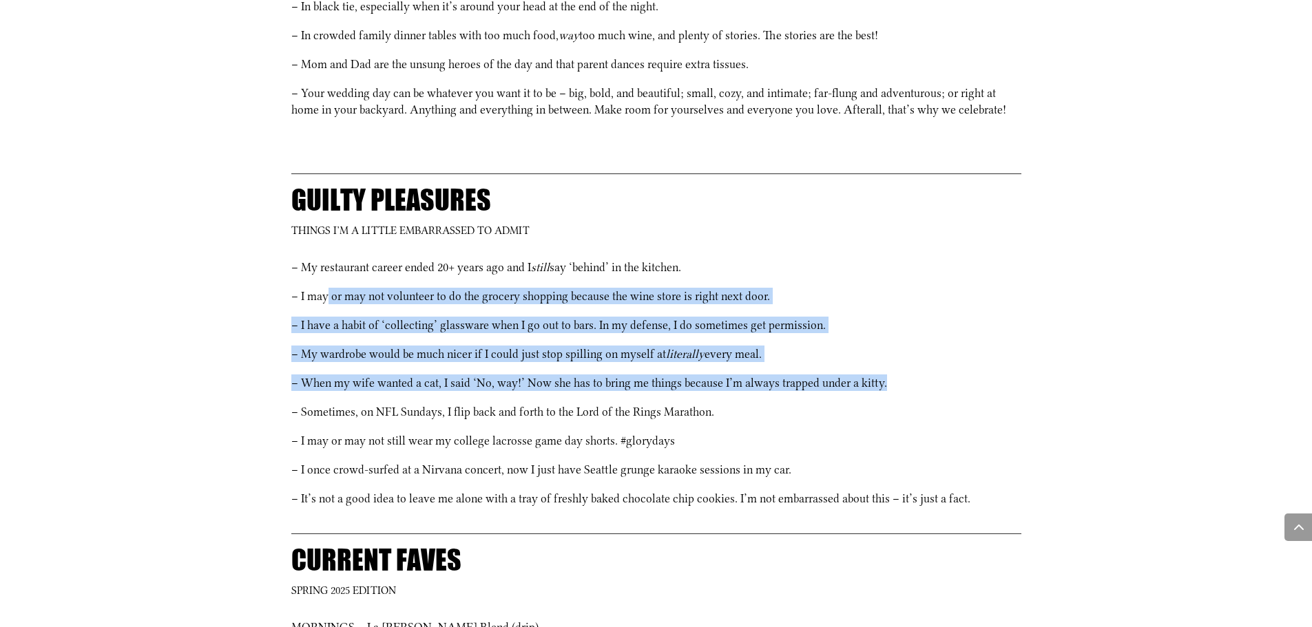
drag, startPoint x: 330, startPoint y: 291, endPoint x: 965, endPoint y: 359, distance: 639.3
click at [965, 359] on div "– My restaurant career ended 20+ years ago and I still say ‘behind’ in the kitc…" at bounding box center [656, 383] width 730 height 248
click at [965, 375] on p "– When my wife wanted a cat, I said ‘No, way!’ Now she has to bring me things b…" at bounding box center [656, 389] width 730 height 29
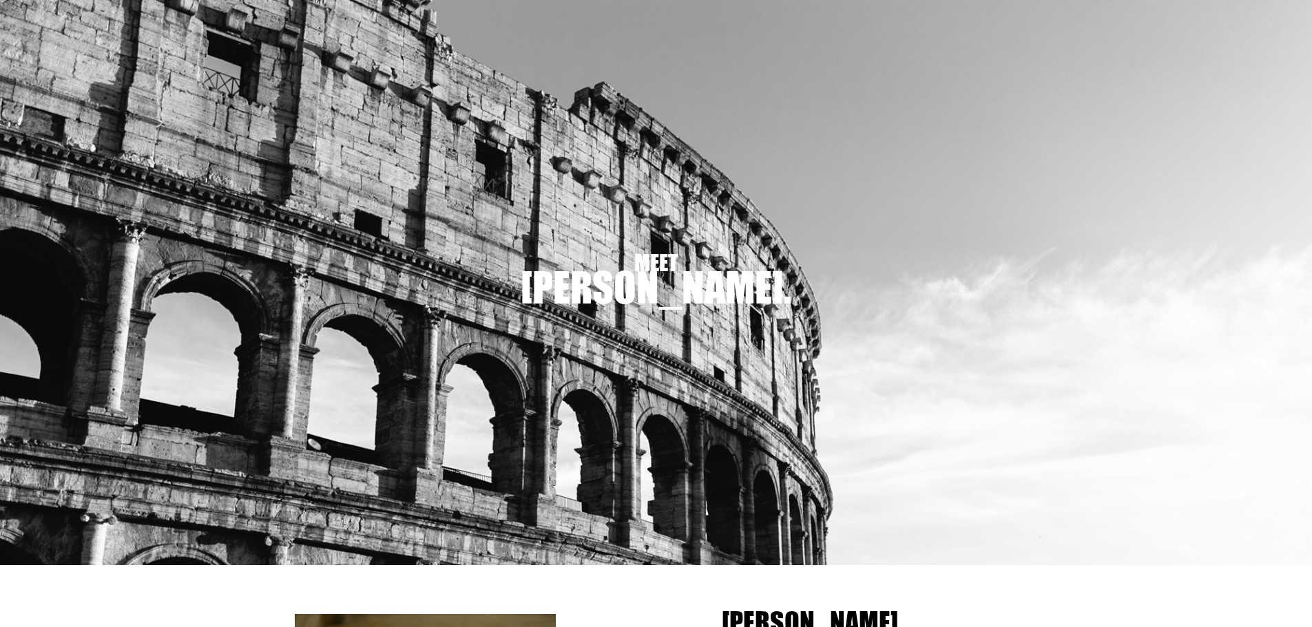
scroll to position [0, 0]
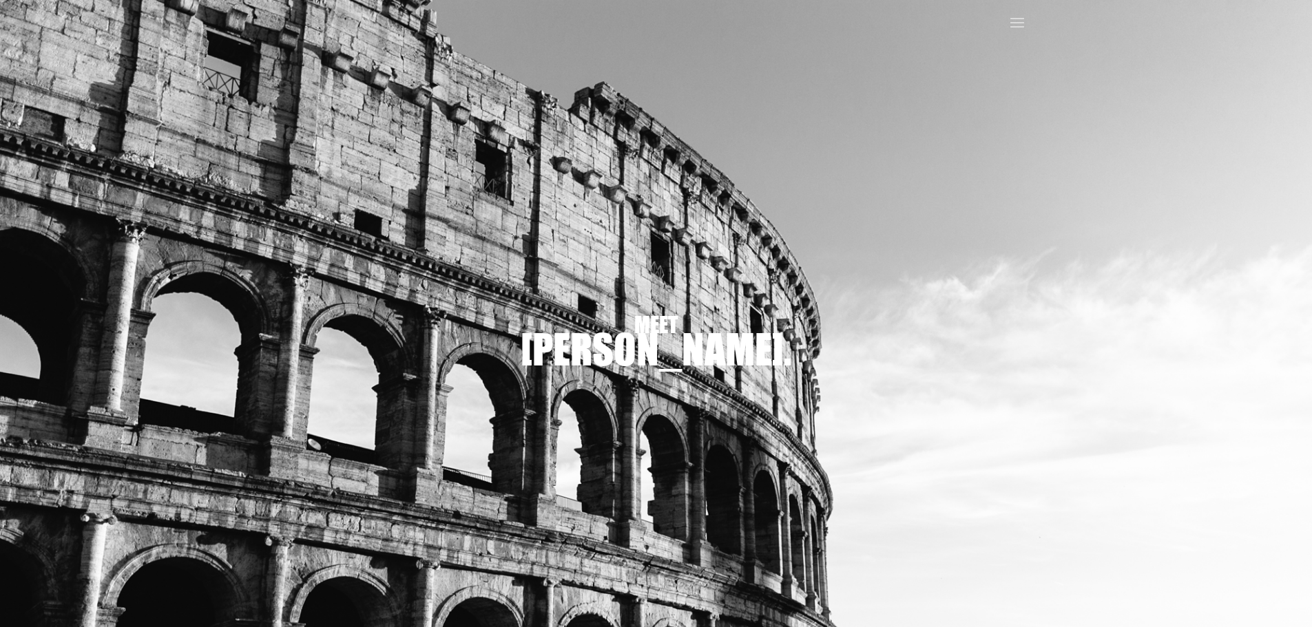
click at [1017, 11] on div at bounding box center [1017, 23] width 22 height 47
click at [1016, 21] on span at bounding box center [1017, 23] width 22 height 22
